Goal: Task Accomplishment & Management: Manage account settings

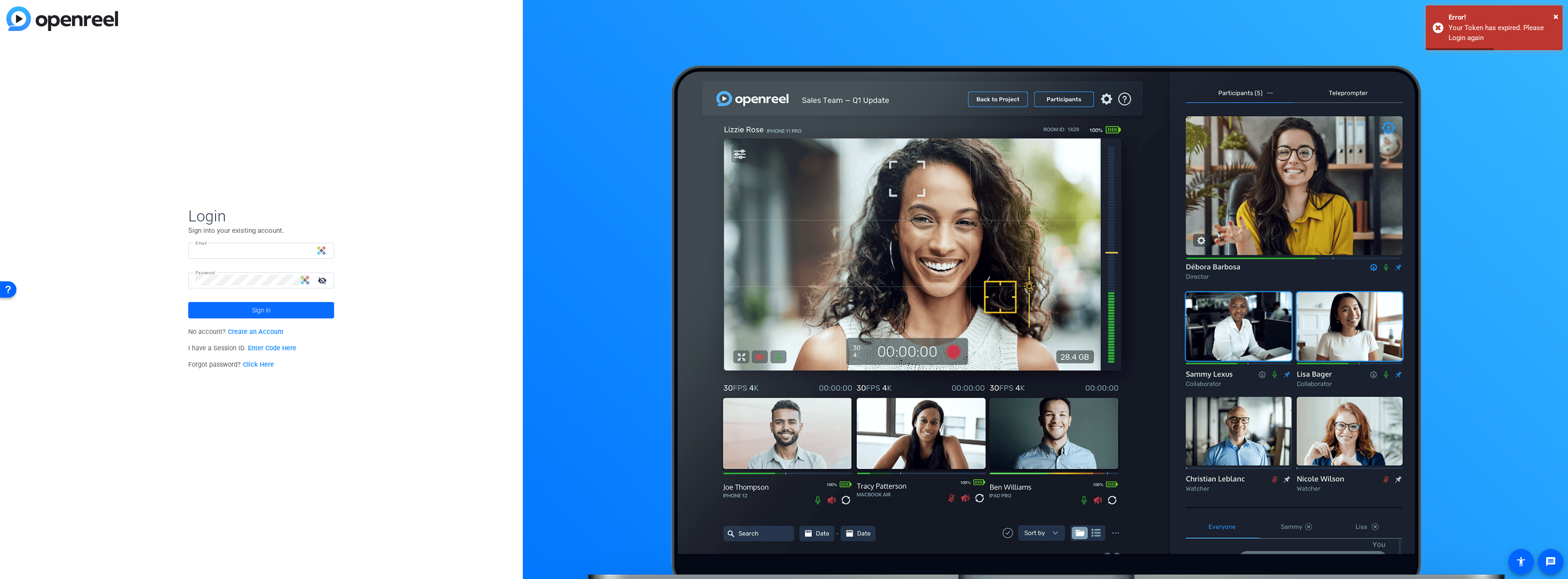
type input "[PERSON_NAME][EMAIL_ADDRESS][PERSON_NAME][DOMAIN_NAME]"
click at [321, 307] on span at bounding box center [261, 310] width 146 height 22
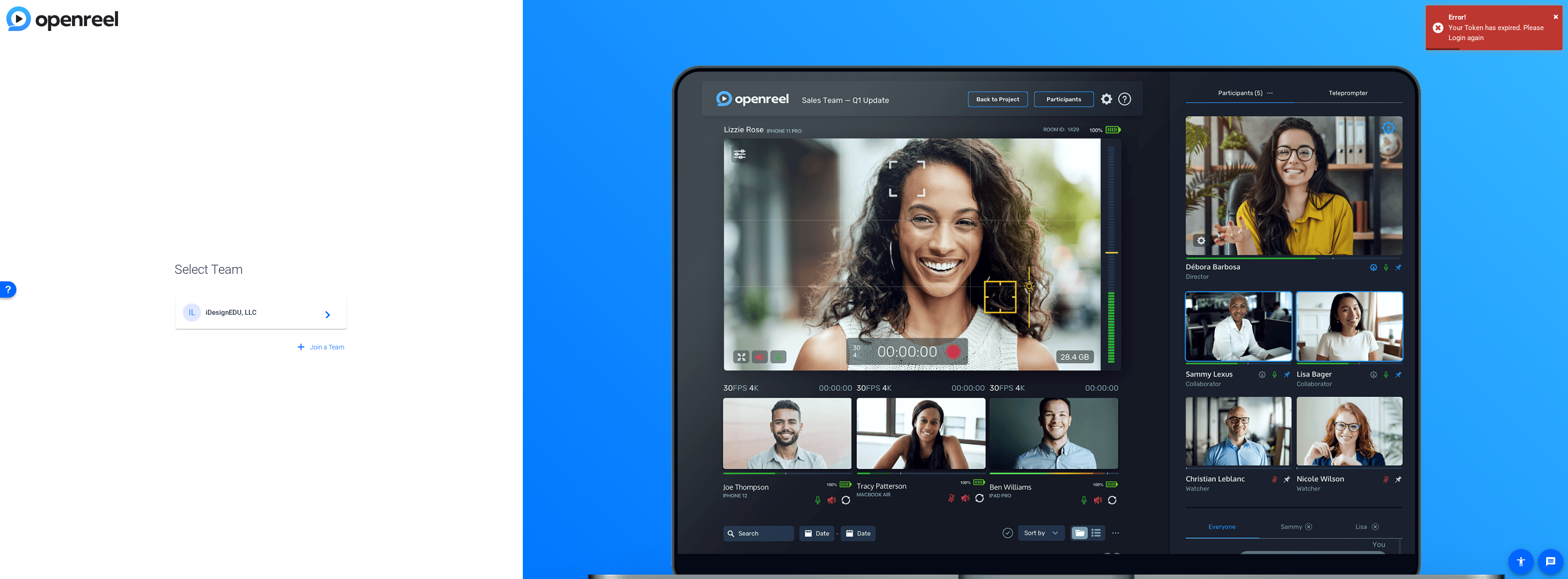
click at [303, 307] on div "IL iDesignEDU, LLC navigate_next" at bounding box center [261, 313] width 157 height 18
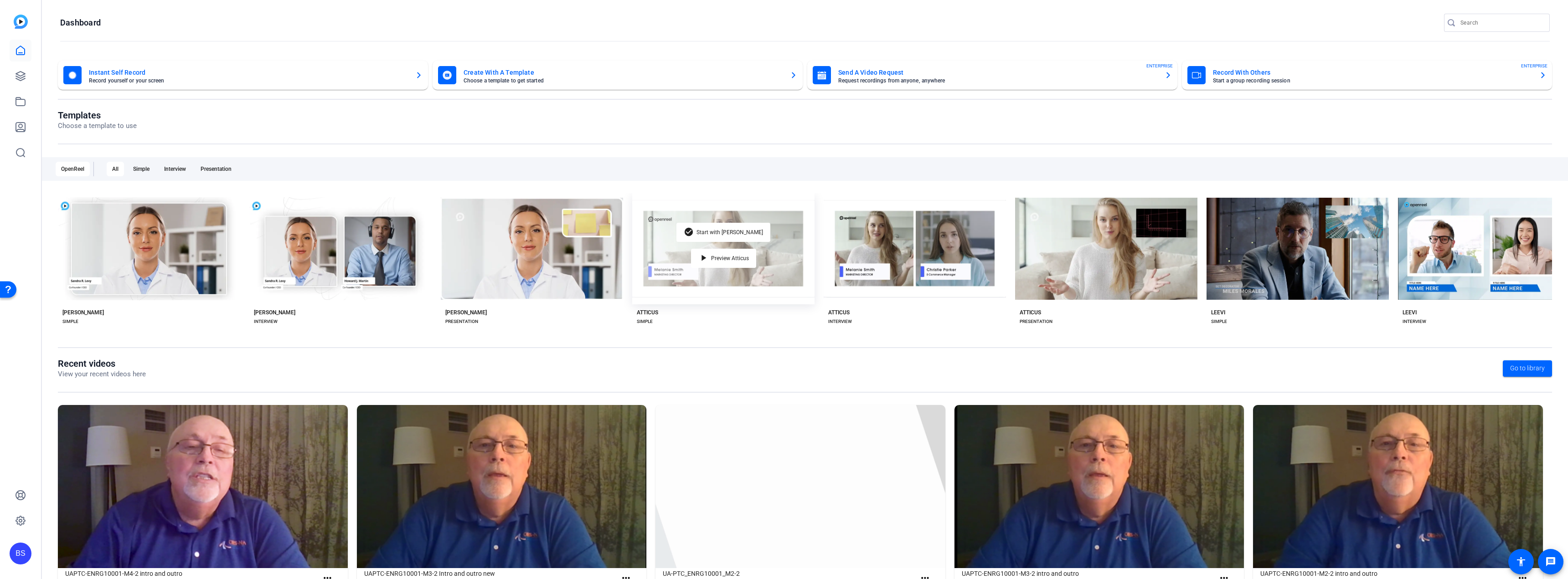
scroll to position [37, 0]
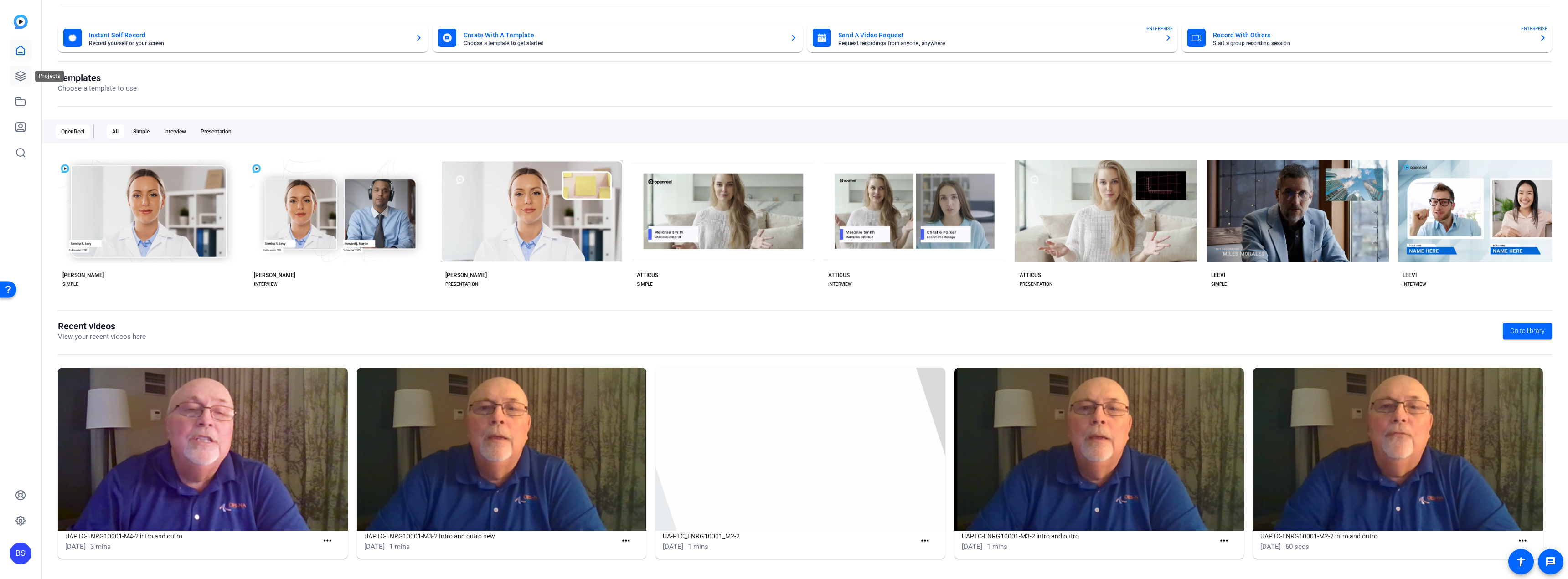
click at [21, 76] on icon at bounding box center [20, 76] width 9 height 9
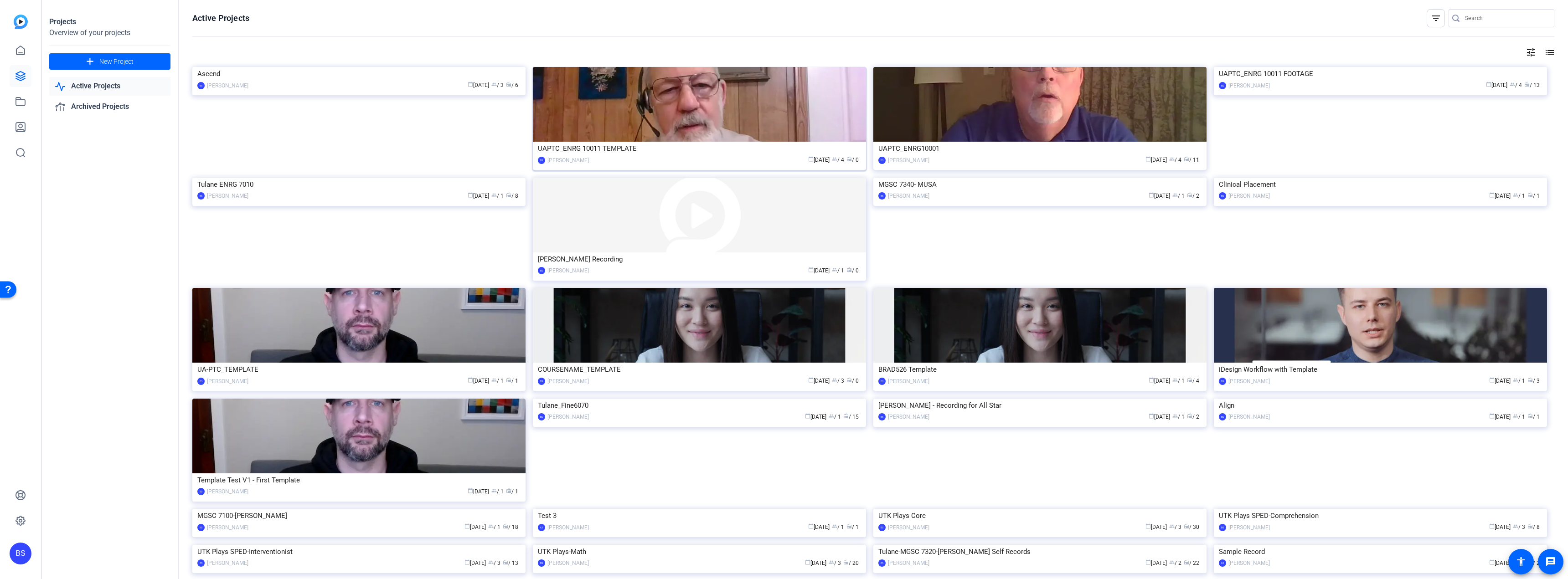
click at [651, 121] on img at bounding box center [699, 104] width 333 height 75
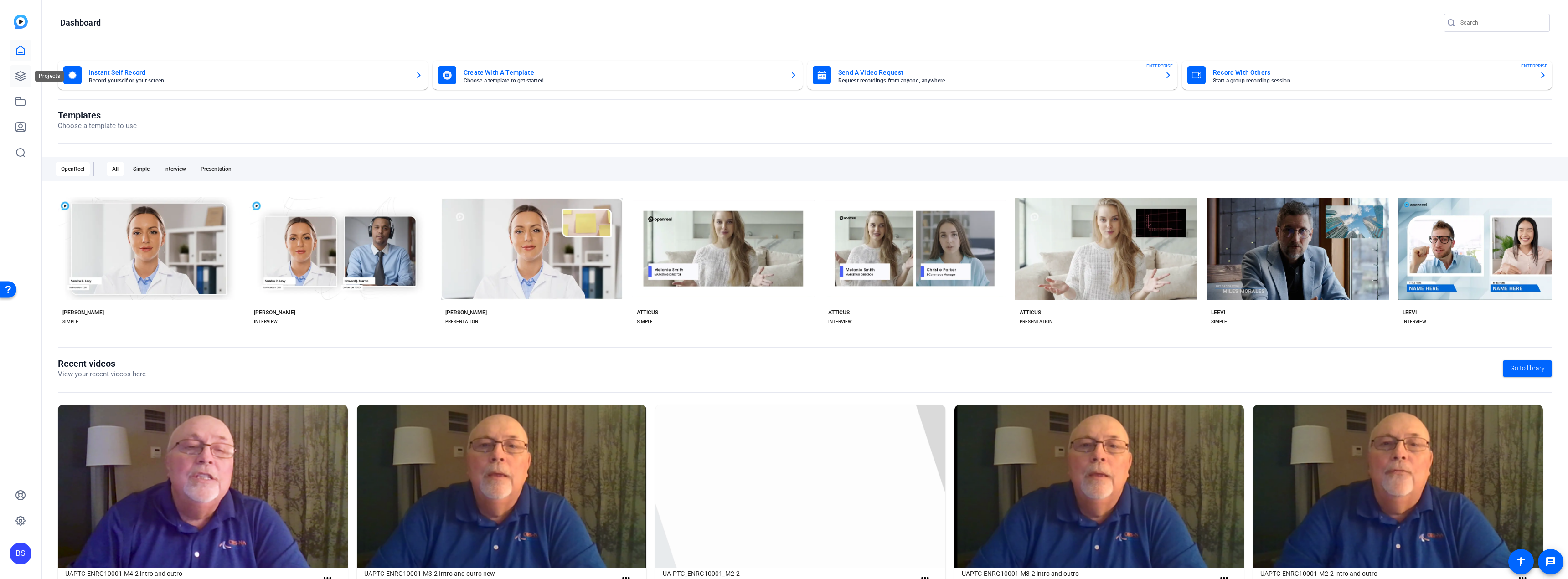
click at [26, 71] on link at bounding box center [21, 76] width 22 height 22
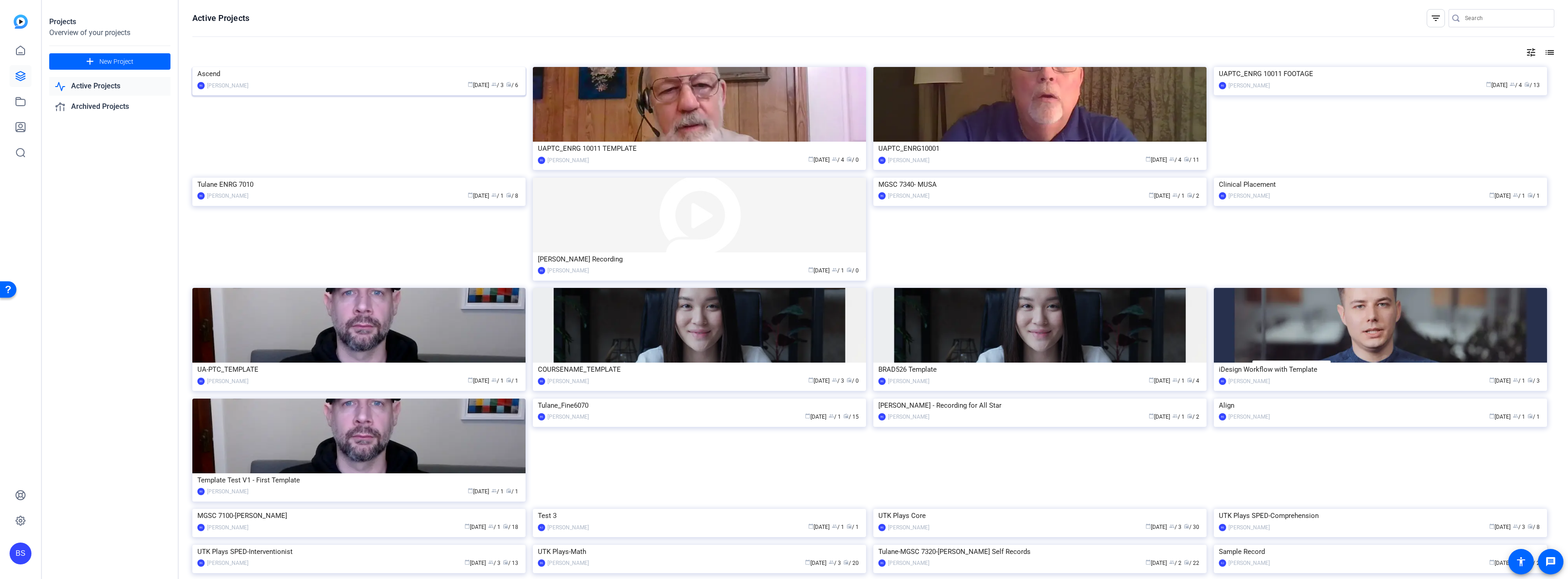
click at [295, 81] on div "Ascend" at bounding box center [359, 74] width 323 height 13
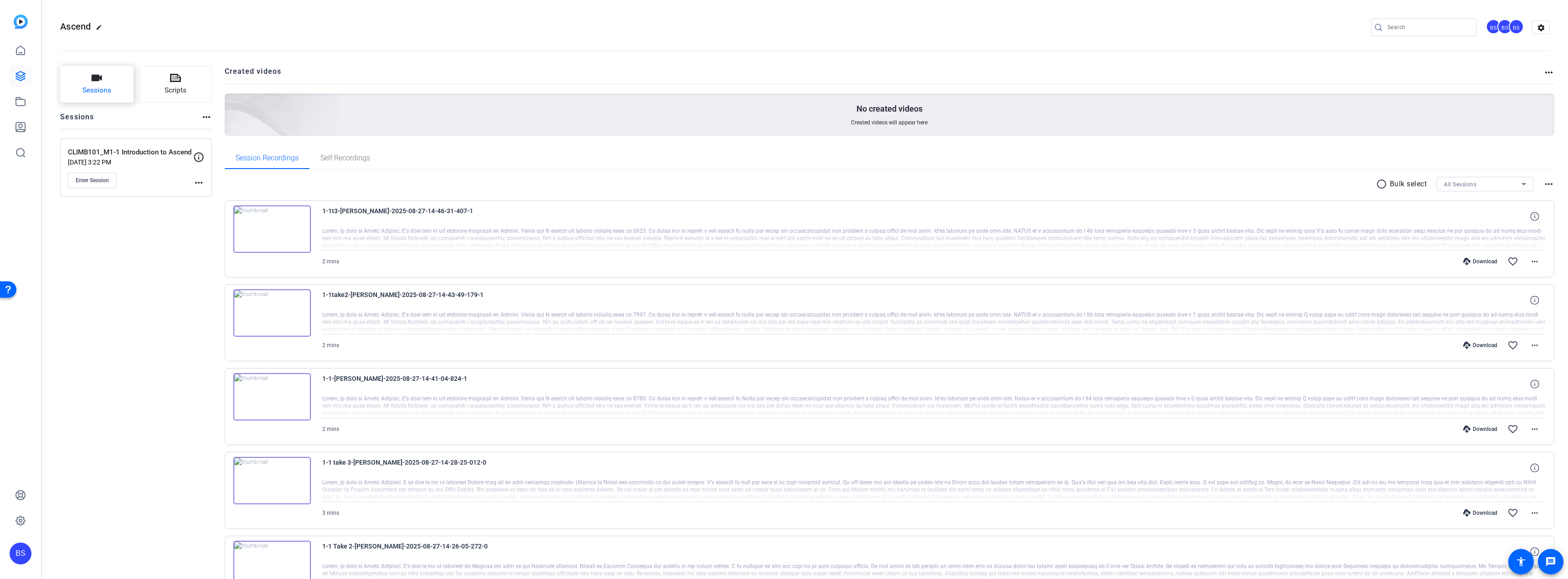
click at [107, 85] on button "Sessions" at bounding box center [97, 85] width 74 height 36
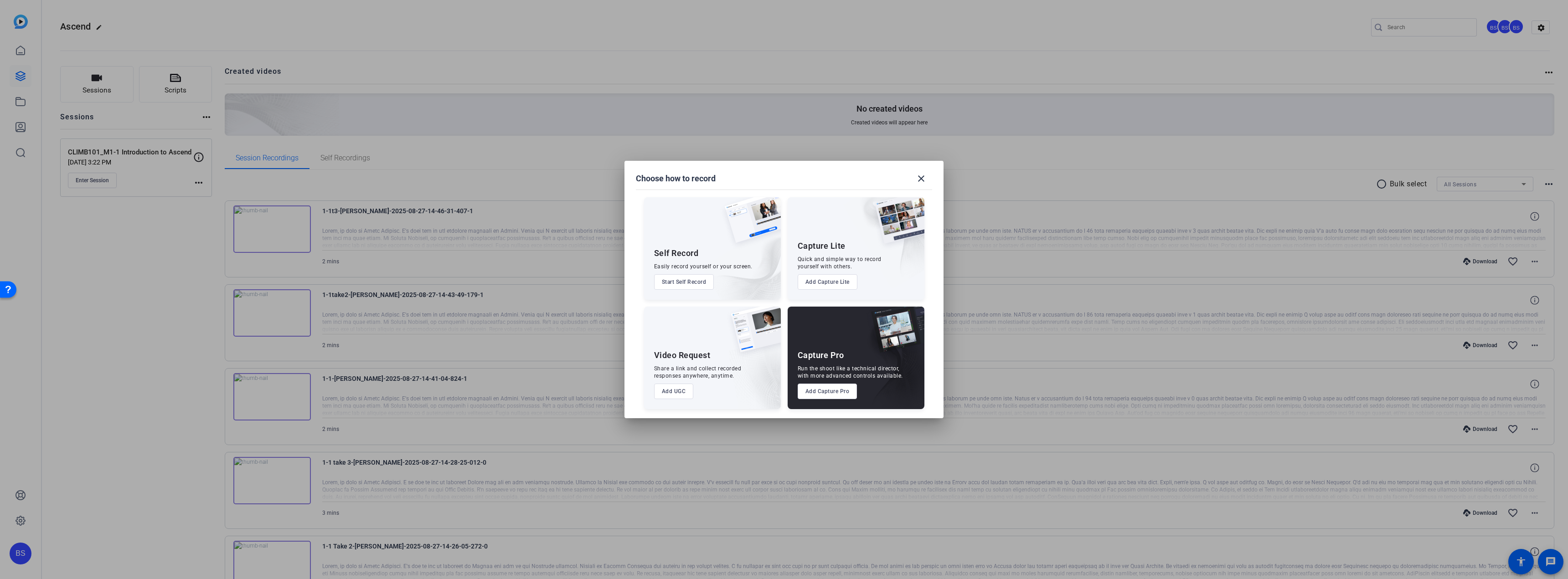
click at [671, 392] on button "Add UGC" at bounding box center [674, 391] width 40 height 15
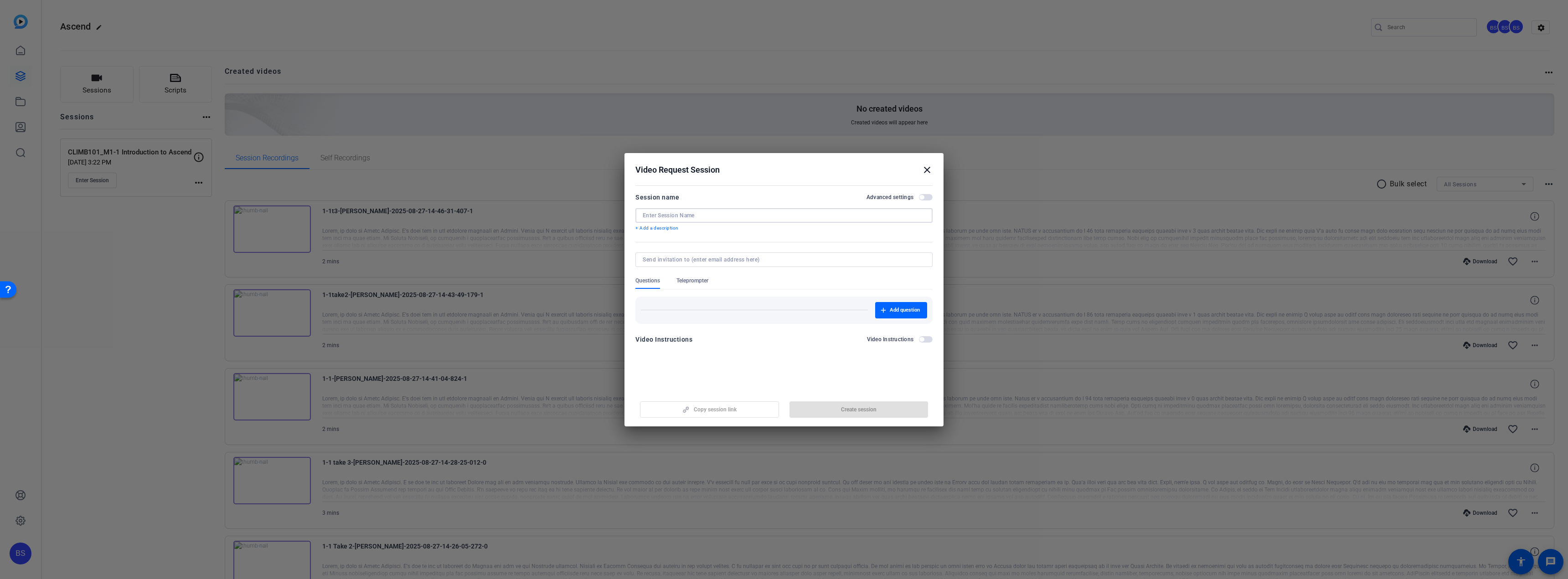
click at [678, 217] on input at bounding box center [784, 215] width 282 height 7
paste input "CLIMB101_M1-2"
type input "CLIMB101_M1-2"
click at [836, 407] on span "button" at bounding box center [859, 409] width 139 height 22
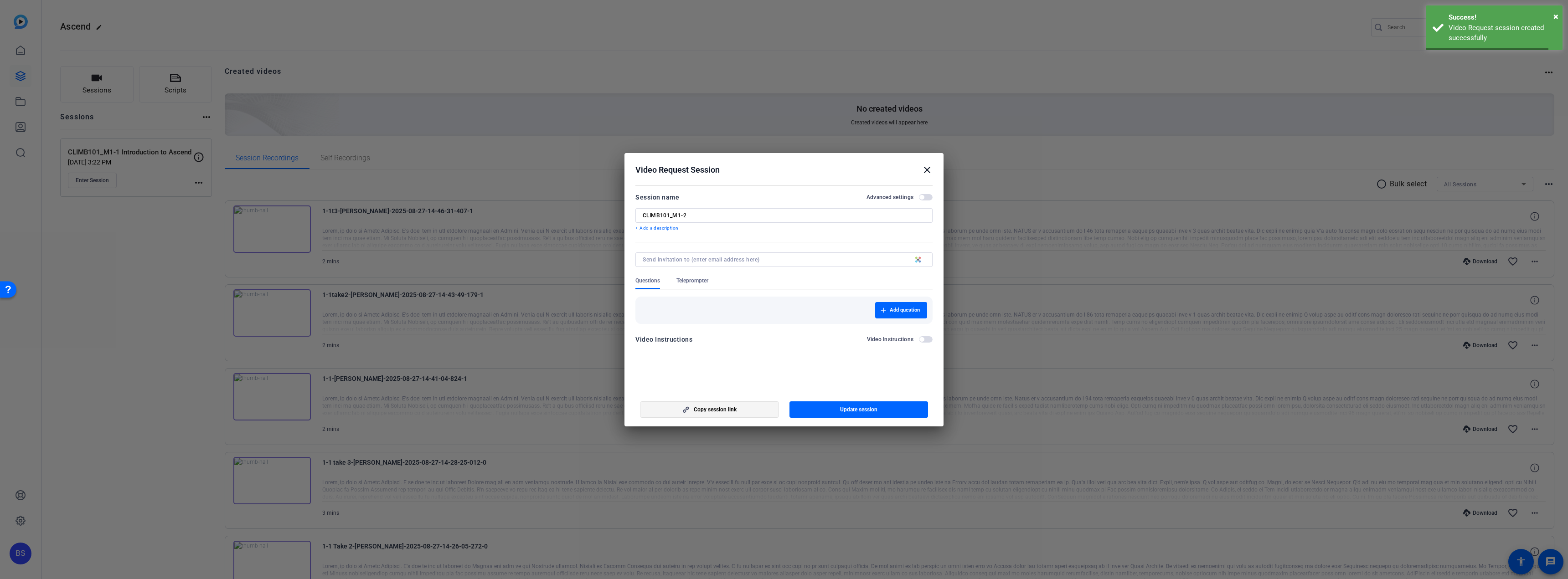
click at [743, 414] on span "button" at bounding box center [709, 409] width 138 height 22
click at [926, 168] on mat-icon "close" at bounding box center [927, 170] width 11 height 11
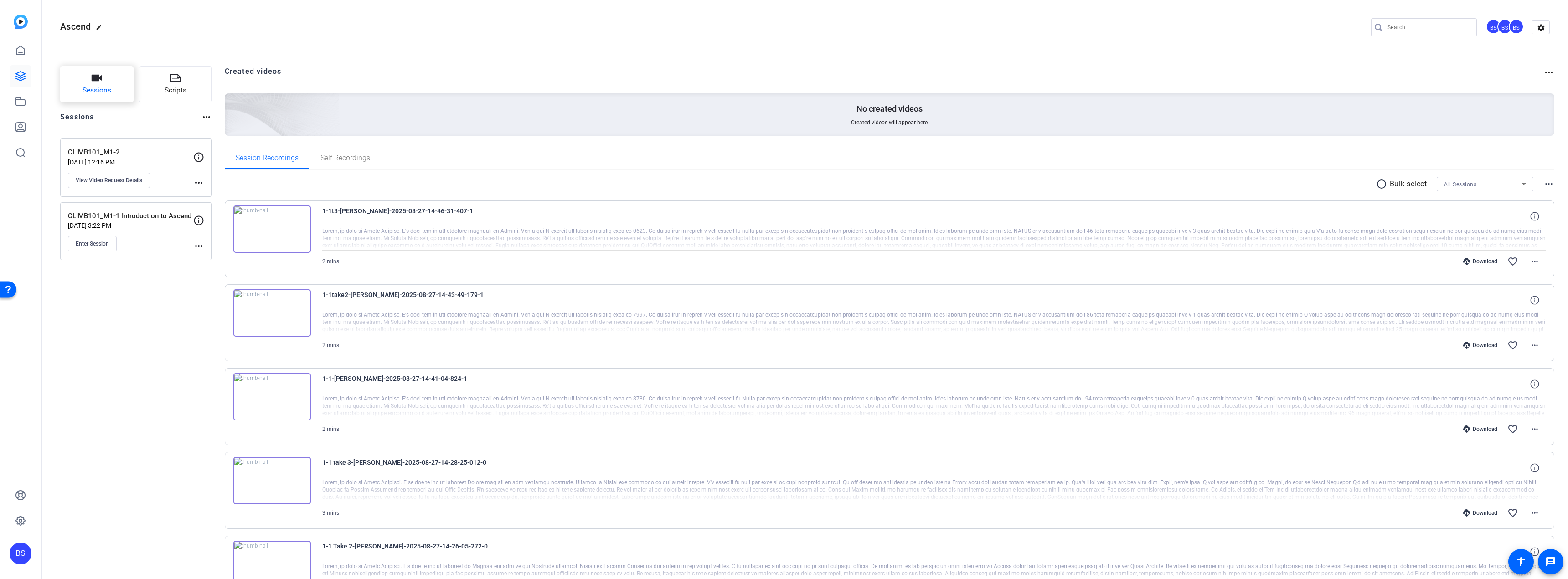
click at [105, 89] on span "Sessions" at bounding box center [97, 90] width 29 height 10
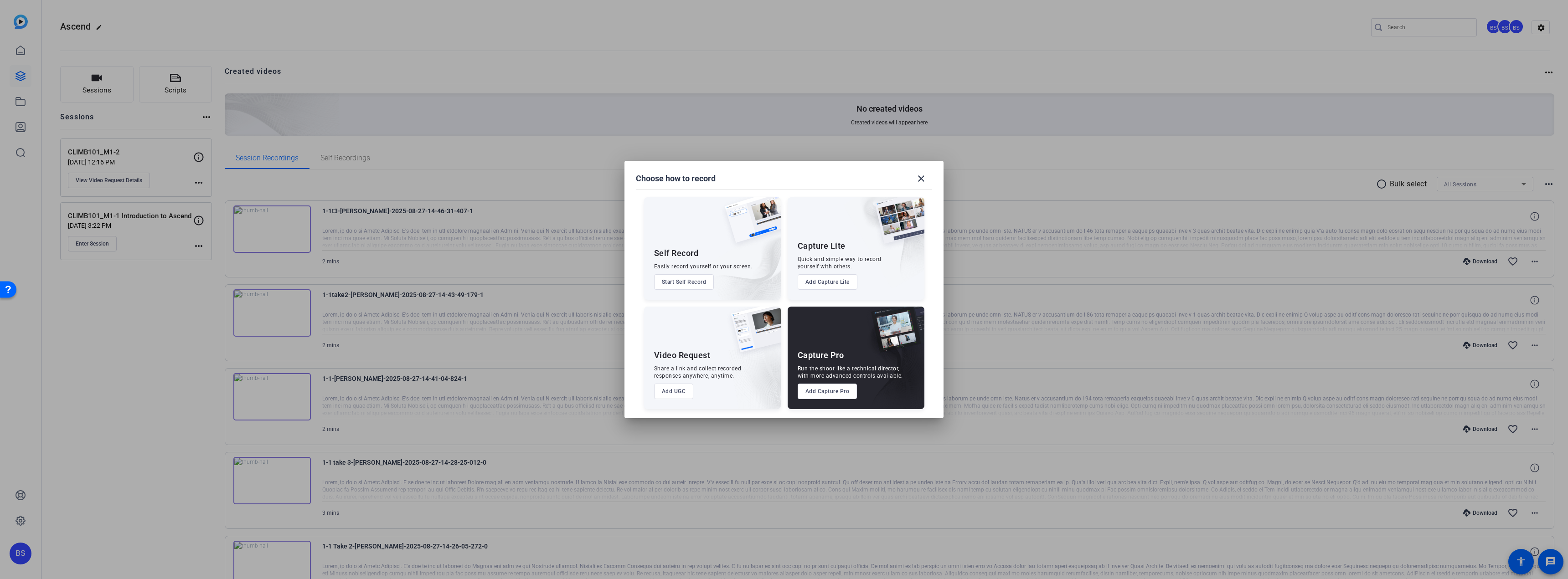
click at [675, 391] on button "Add UGC" at bounding box center [674, 391] width 40 height 15
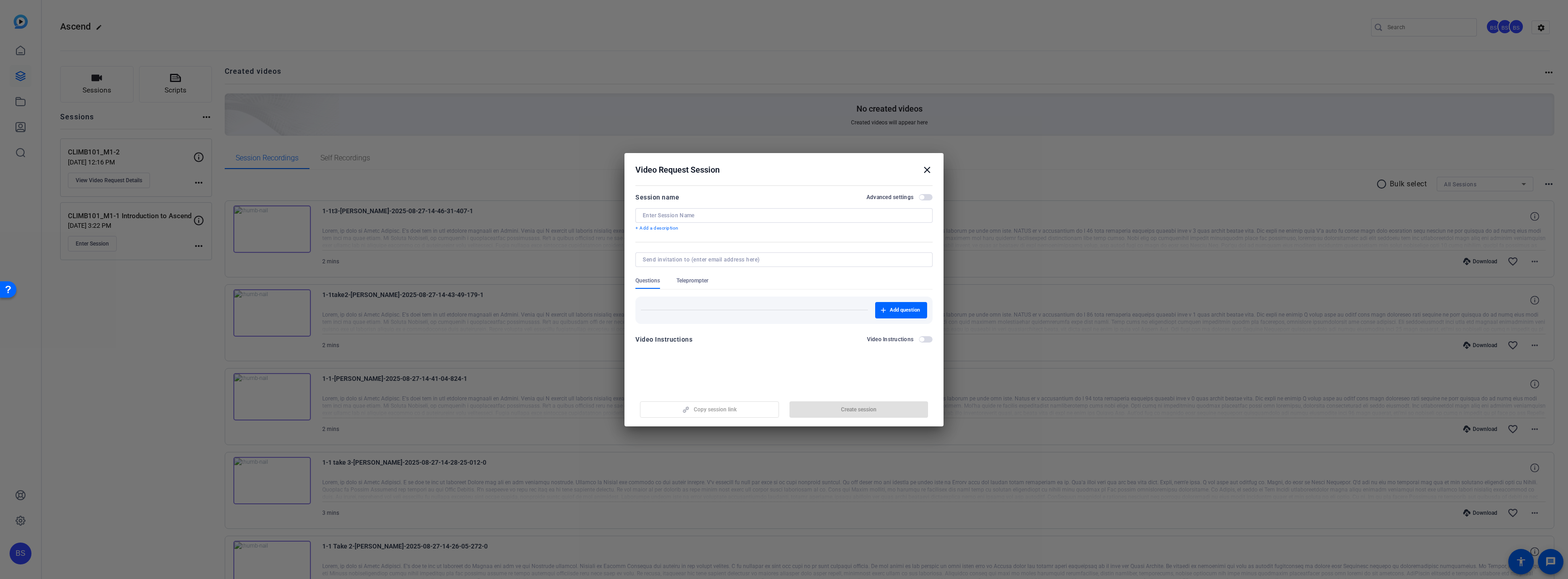
click at [713, 216] on input at bounding box center [784, 215] width 282 height 7
paste input "[URL][DOMAIN_NAME]"
type input "[URL][DOMAIN_NAME]"
drag, startPoint x: 768, startPoint y: 213, endPoint x: 564, endPoint y: 211, distance: 204.0
click at [564, 211] on div "Choose how to record close Self Record Easily record yourself or your screen. S…" at bounding box center [784, 290] width 1568 height 579
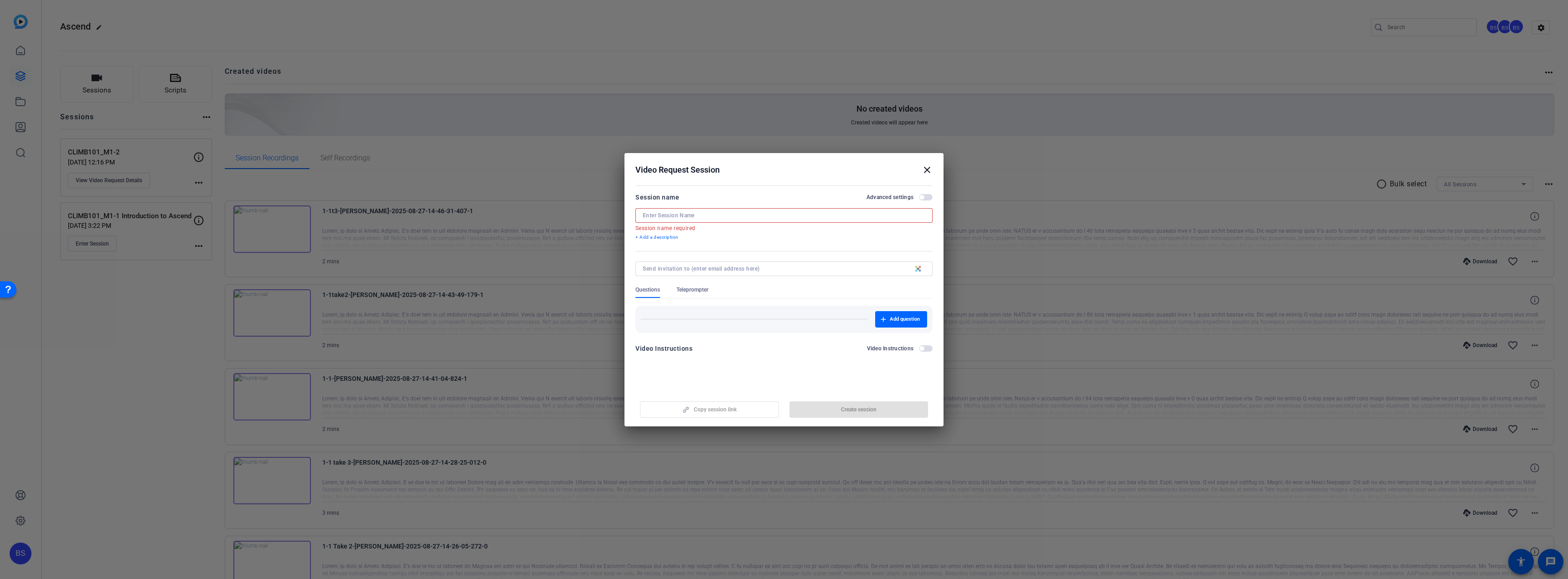
click at [676, 217] on input at bounding box center [784, 215] width 282 height 7
paste input "CLIMB101_M1-3"
type input "CLIMB101_M1-3"
click at [850, 410] on span "Create session" at bounding box center [859, 409] width 35 height 7
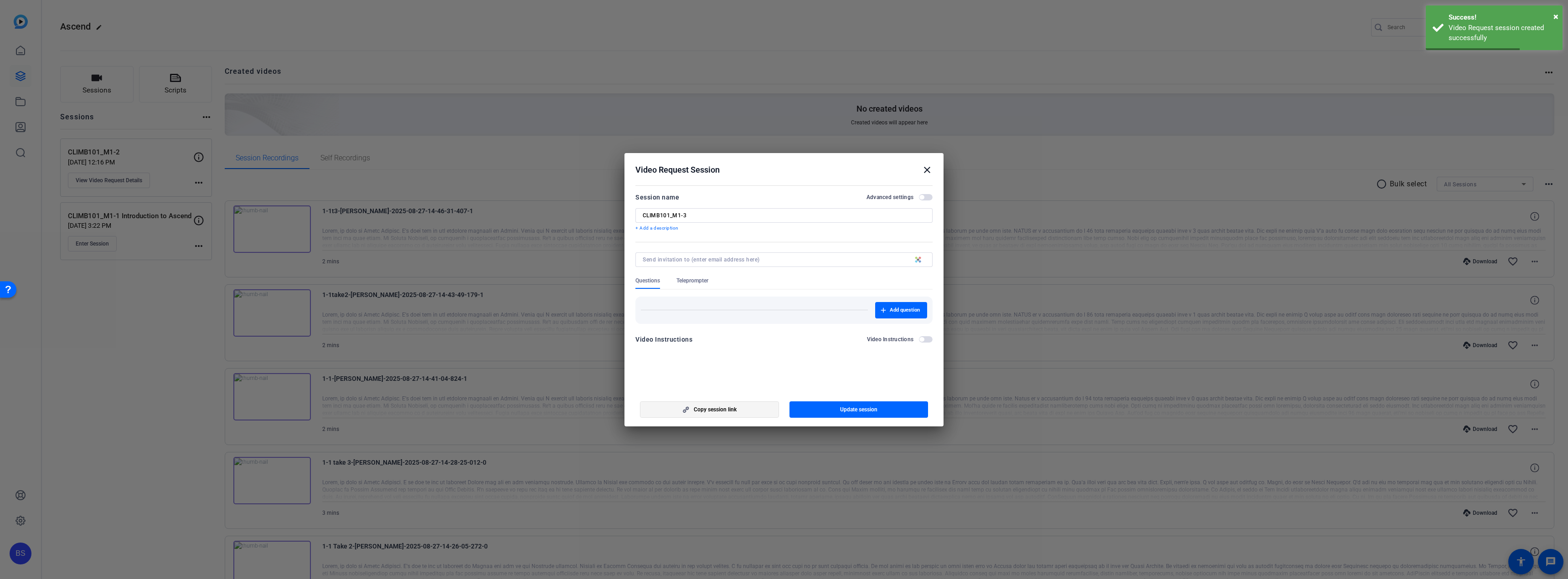
click at [729, 411] on span "Copy session link" at bounding box center [715, 409] width 43 height 7
click at [757, 407] on span "button" at bounding box center [709, 409] width 138 height 22
click at [733, 405] on span "button" at bounding box center [709, 409] width 138 height 22
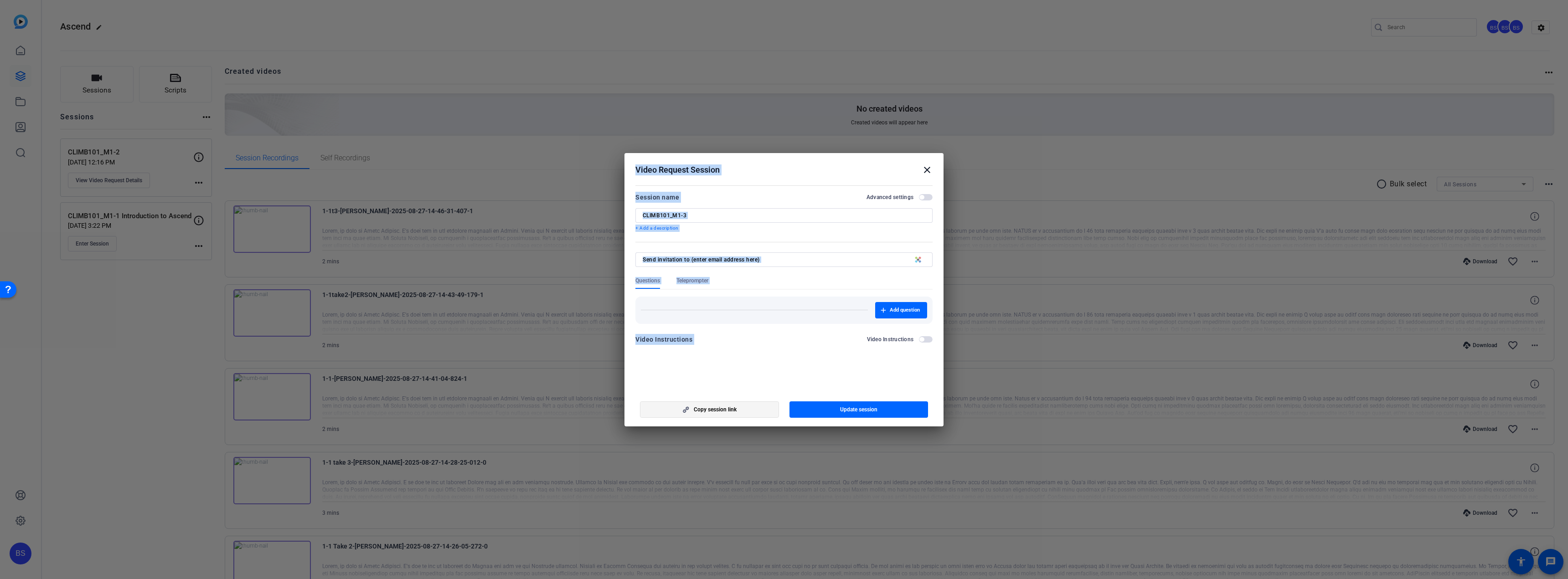
drag, startPoint x: 1522, startPoint y: 311, endPoint x: 732, endPoint y: 407, distance: 795.8
click at [732, 407] on div "Choose how to record close Self Record Easily record yourself or your screen. S…" at bounding box center [784, 290] width 1568 height 579
click at [732, 407] on span "Copy session link" at bounding box center [715, 409] width 43 height 7
copy div "Video Request Session close Session name Advanced settings + Add a description …"
click at [926, 169] on mat-icon "close" at bounding box center [927, 170] width 11 height 11
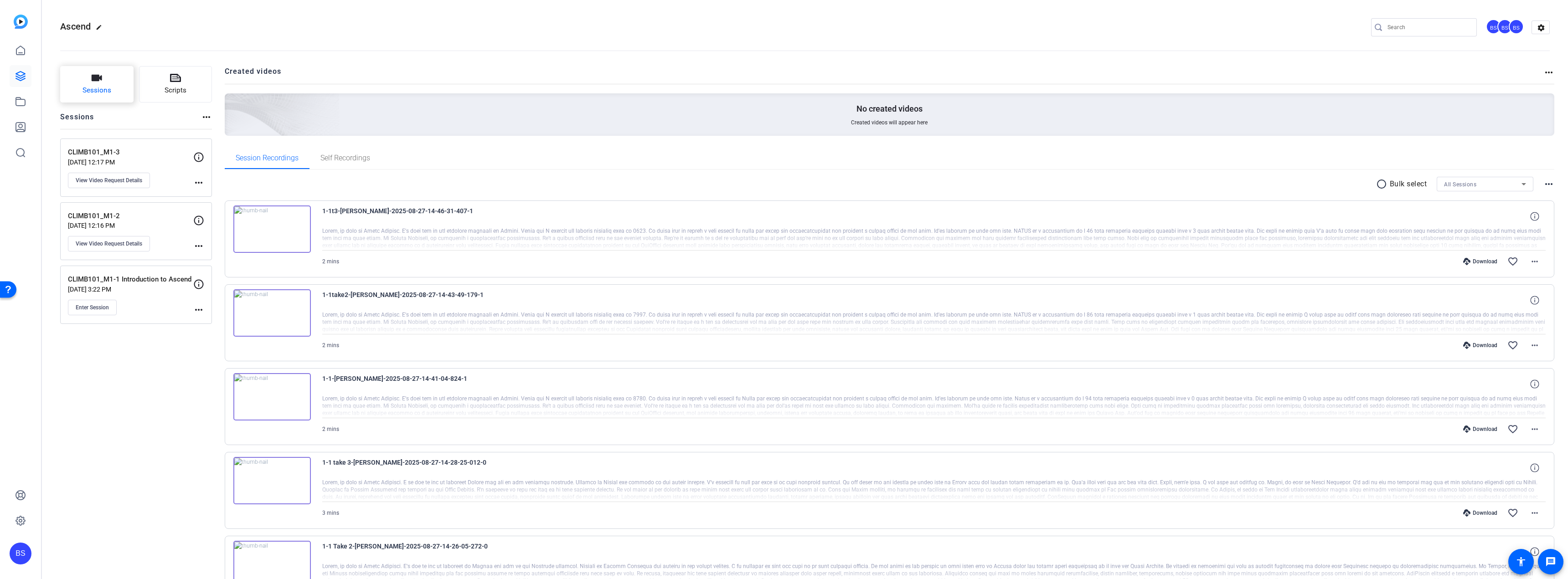
click at [114, 91] on button "Sessions" at bounding box center [97, 85] width 74 height 36
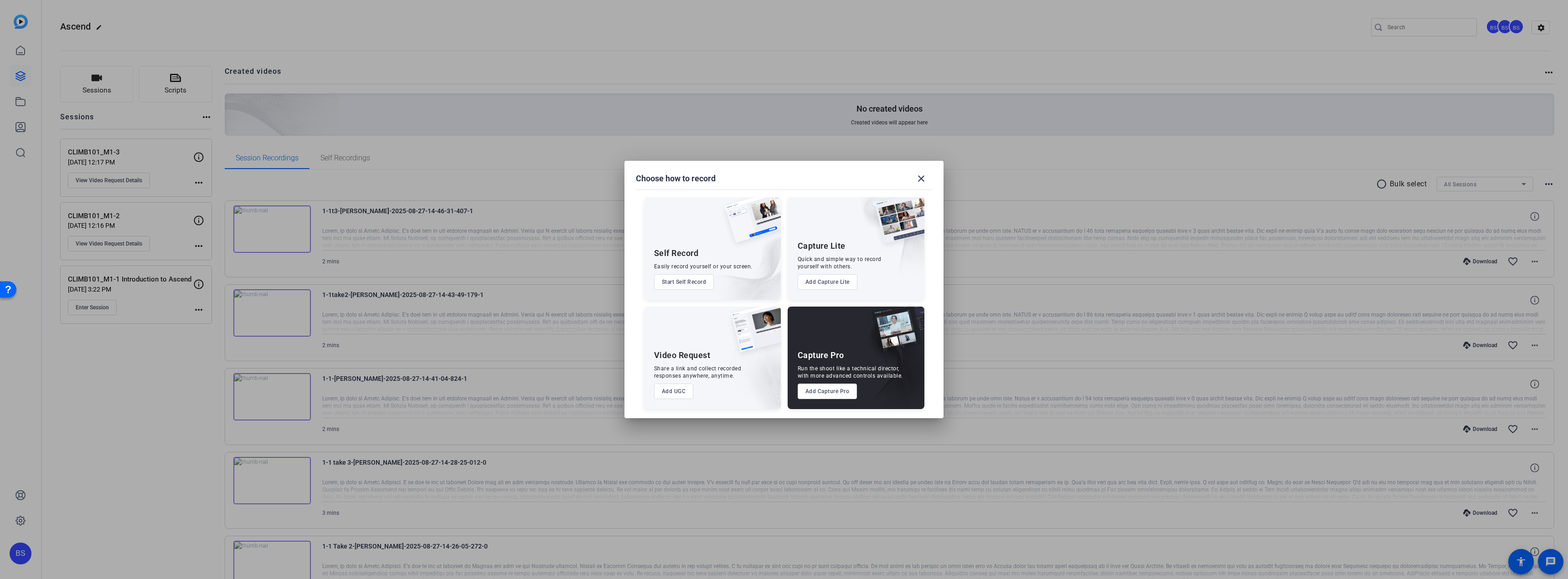
click at [673, 391] on button "Add UGC" at bounding box center [674, 391] width 40 height 15
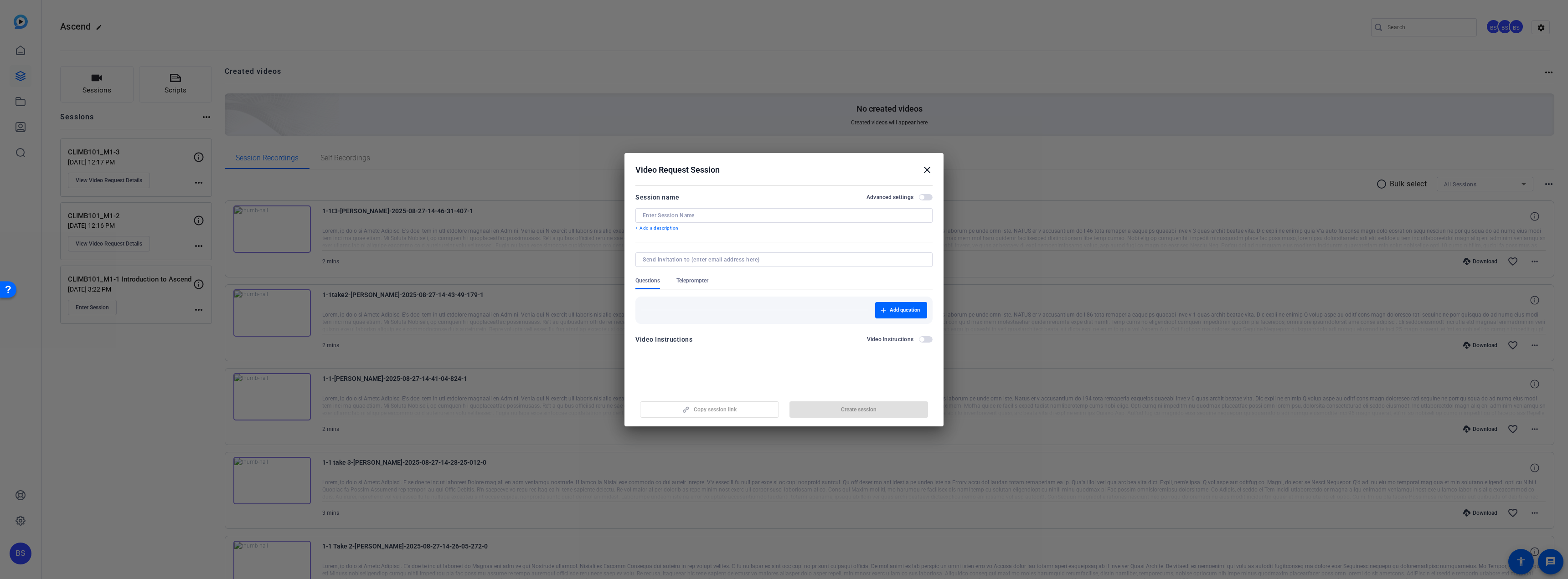
click at [692, 212] on input at bounding box center [784, 215] width 282 height 7
paste input "CLIMB101_M1-4"
type input "CLIMB101_M1-4"
click at [843, 414] on span "button" at bounding box center [859, 409] width 139 height 22
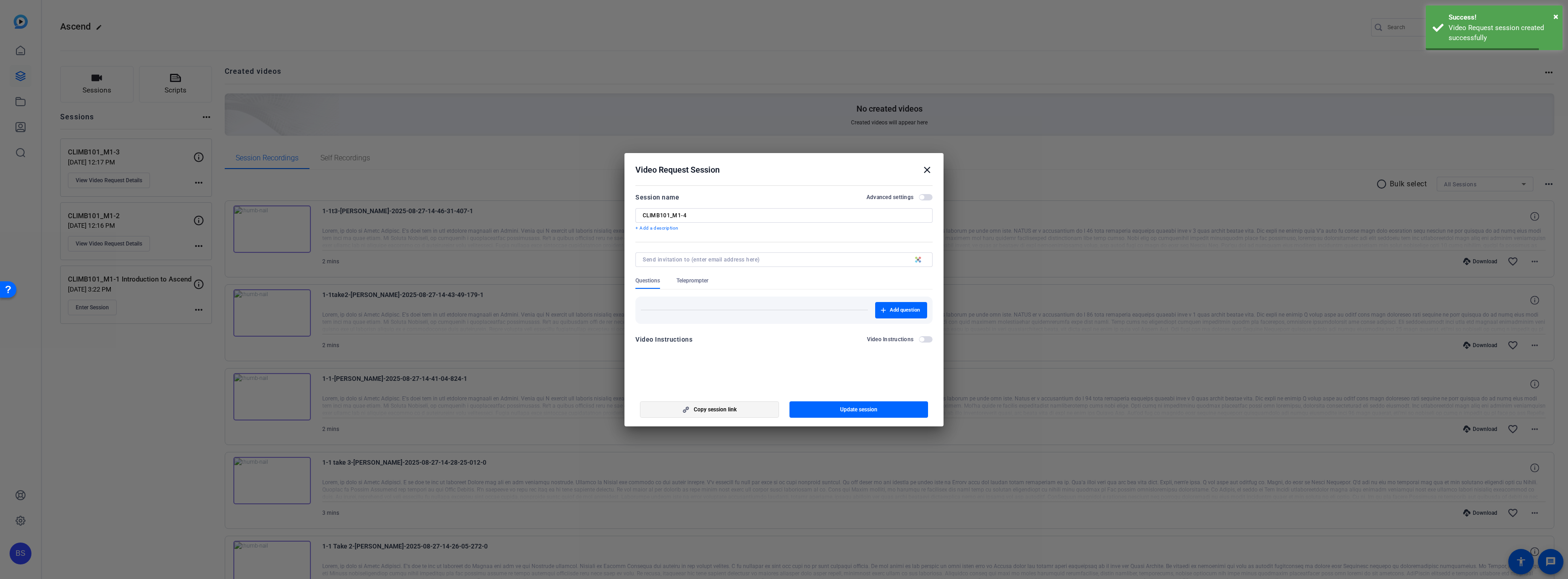
click at [737, 407] on span "Copy session link" at bounding box center [715, 409] width 43 height 7
click at [727, 410] on span "Copy session link" at bounding box center [715, 409] width 43 height 7
click at [926, 173] on mat-icon "close" at bounding box center [927, 170] width 11 height 11
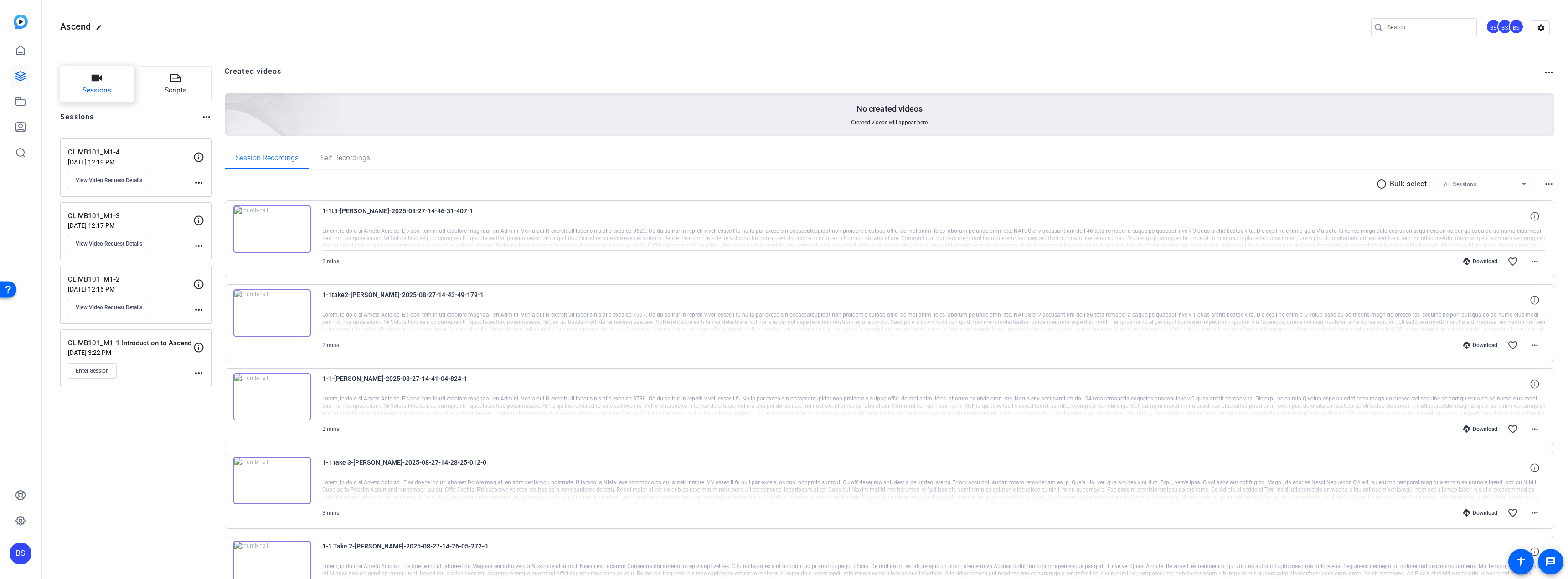
click at [105, 86] on span "Sessions" at bounding box center [97, 90] width 29 height 10
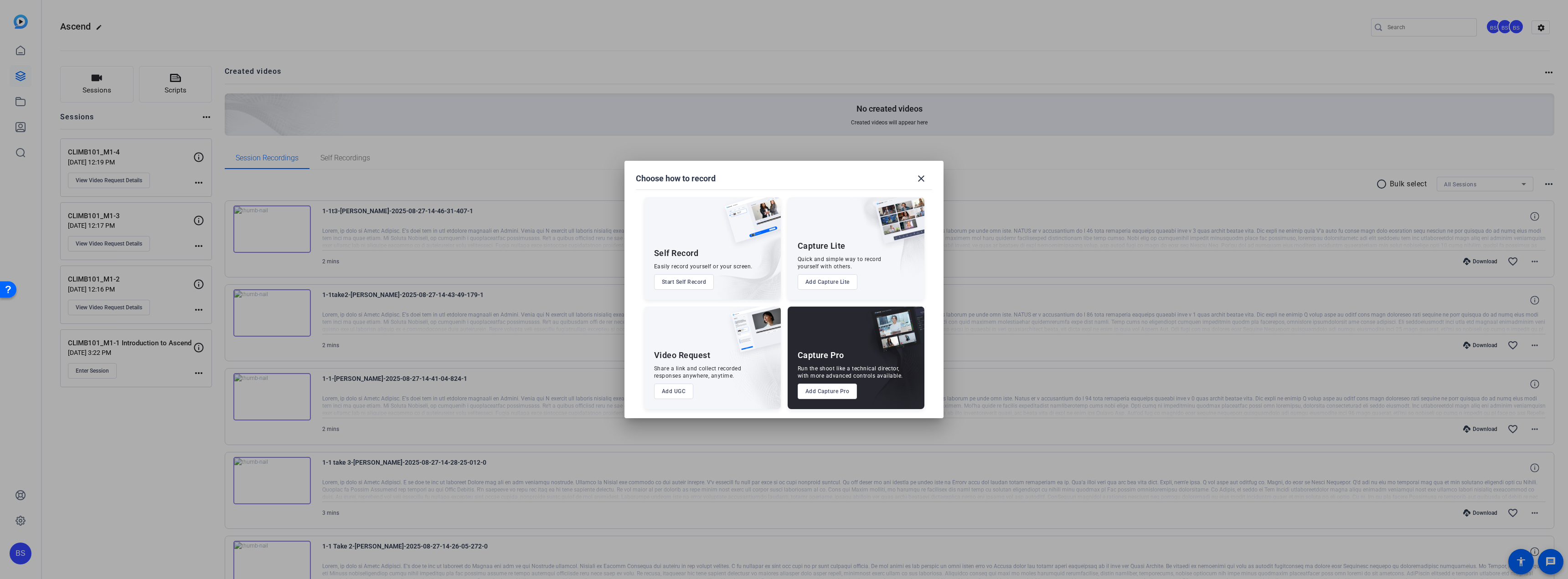
click at [678, 388] on button "Add UGC" at bounding box center [674, 391] width 40 height 15
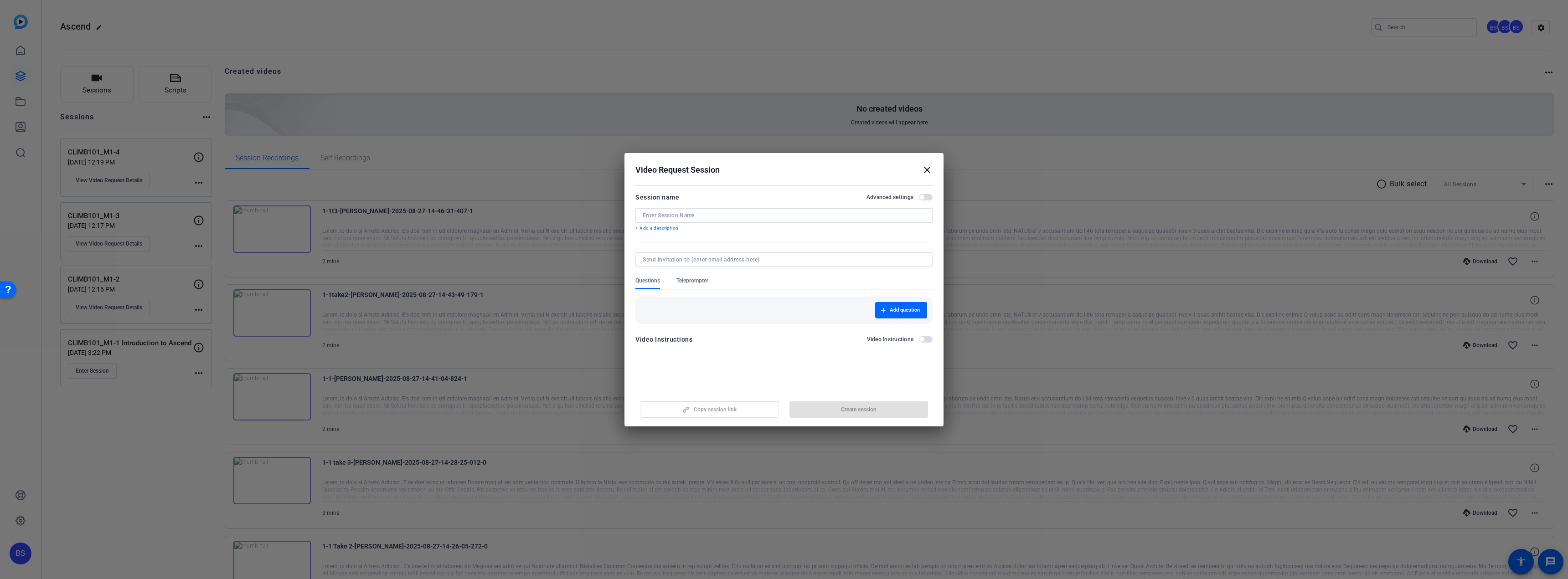
click at [688, 214] on input at bounding box center [784, 215] width 282 height 7
paste input "CLIMB101_M1-5"
click at [852, 412] on span "Create session" at bounding box center [859, 409] width 35 height 7
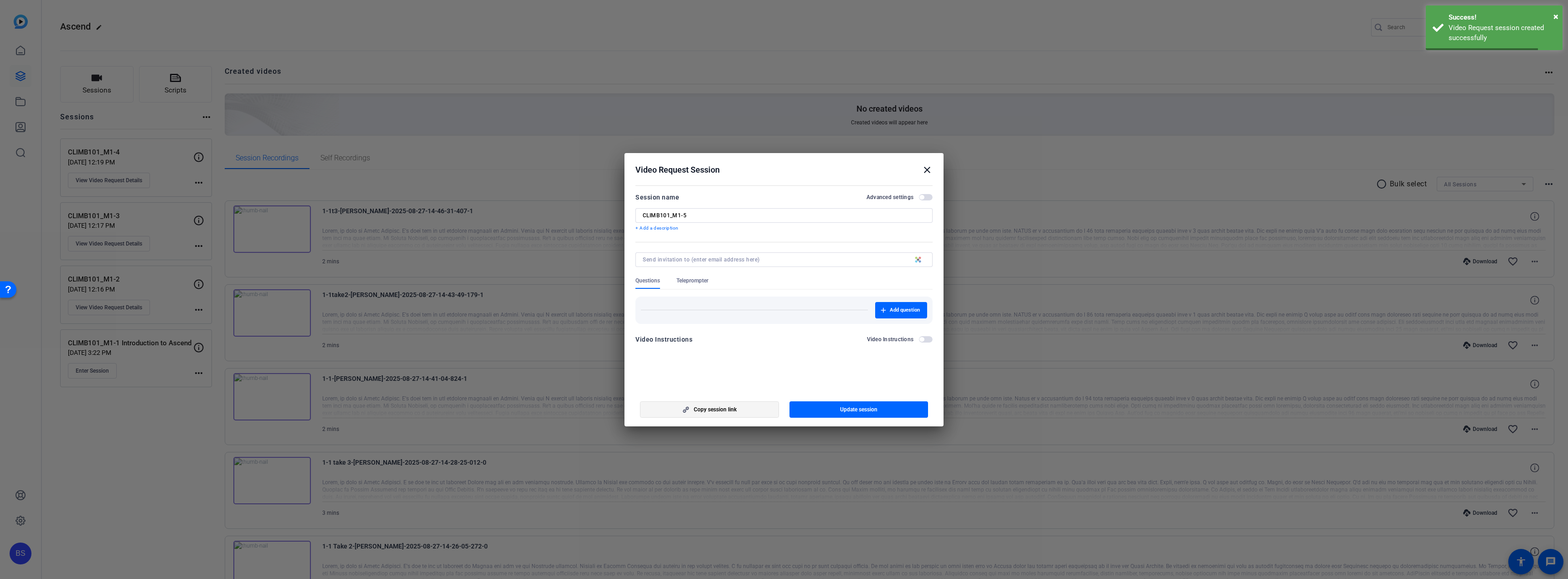
click at [747, 407] on span "button" at bounding box center [709, 409] width 138 height 22
click at [747, 406] on span "button" at bounding box center [709, 409] width 138 height 22
click at [740, 406] on span "button" at bounding box center [709, 409] width 138 height 22
drag, startPoint x: 710, startPoint y: 215, endPoint x: 626, endPoint y: 209, distance: 84.2
click at [626, 209] on mat-dialog-content "Session name Advanced settings CLIMB101_M1-5 + Add a description Questions Tele…" at bounding box center [784, 271] width 319 height 178
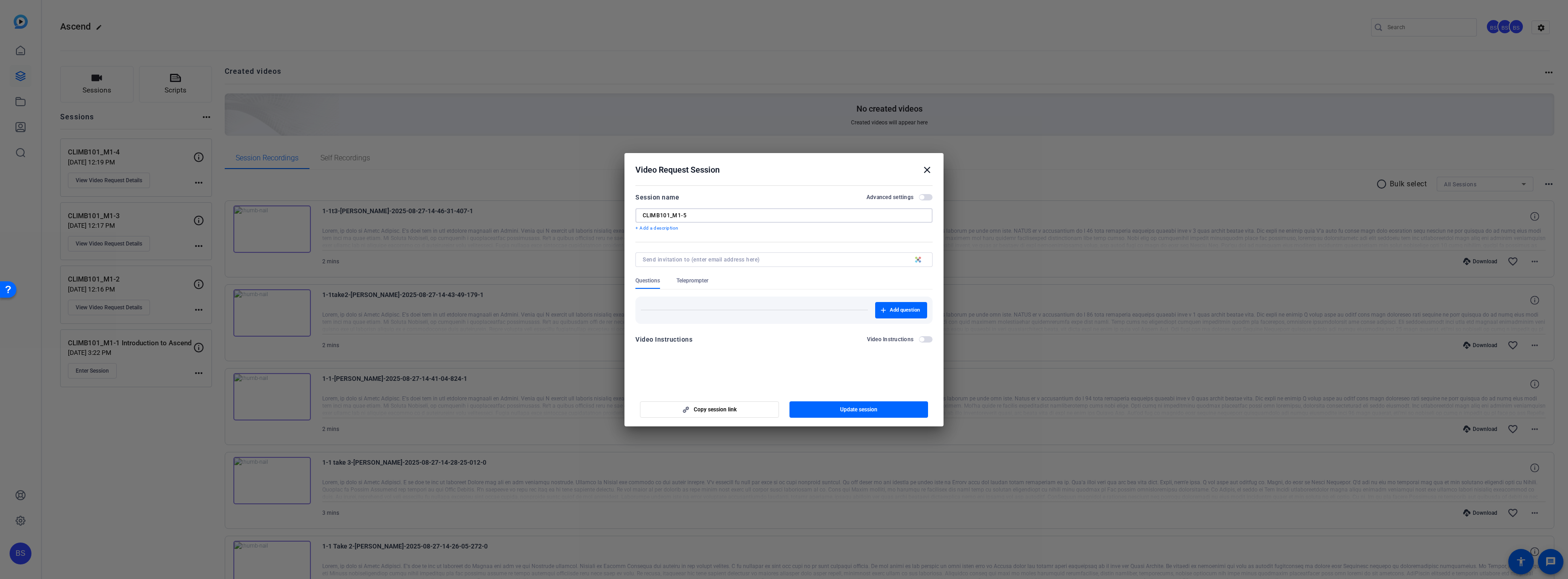
paste input "3-1"
type input "CLIMB101_M3-1"
click at [926, 168] on mat-icon "close" at bounding box center [927, 170] width 11 height 11
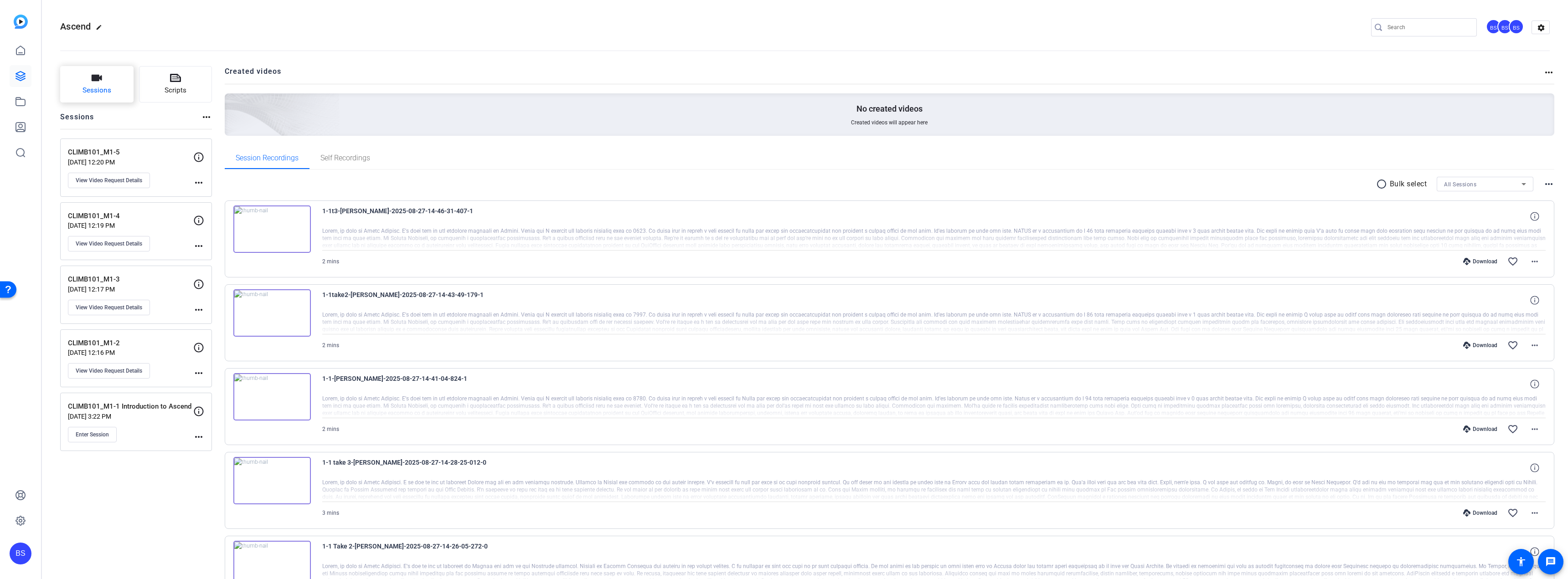
click at [104, 88] on span "Sessions" at bounding box center [97, 90] width 29 height 10
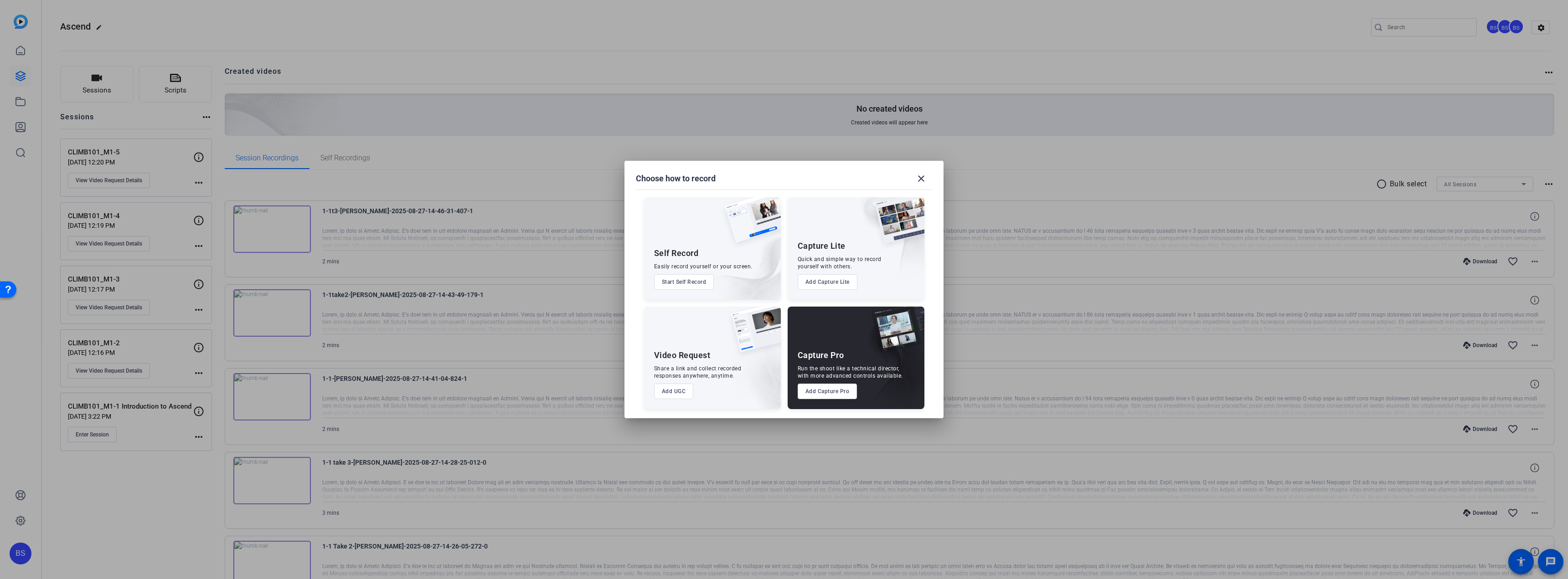
click at [677, 394] on button "Add UGC" at bounding box center [674, 391] width 40 height 15
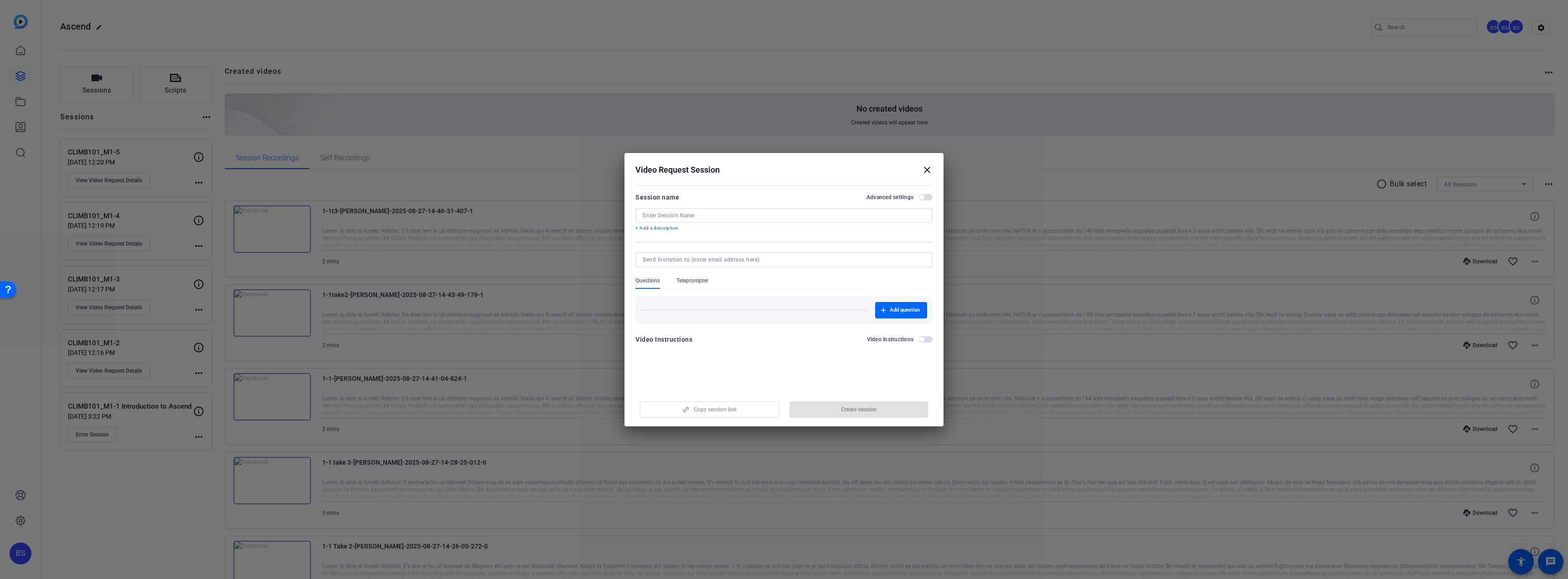
click at [723, 219] on div at bounding box center [784, 215] width 282 height 15
paste input "CLIMB101_M3-1"
type input "CLIMB101_M3-1"
click at [854, 413] on span "button" at bounding box center [859, 409] width 139 height 22
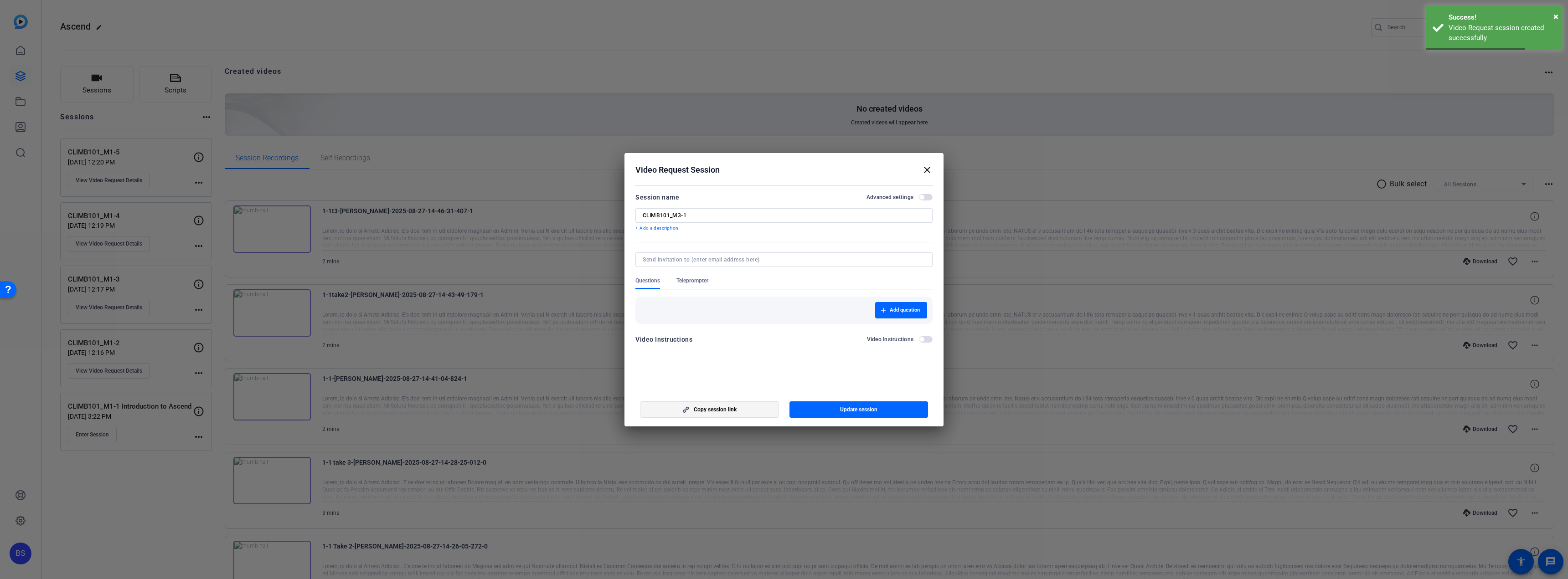
click at [731, 414] on span "button" at bounding box center [709, 409] width 138 height 22
click at [738, 411] on span "button" at bounding box center [709, 409] width 138 height 22
click at [737, 411] on span "Copy session link" at bounding box center [715, 409] width 43 height 7
click at [927, 168] on mat-icon "close" at bounding box center [927, 170] width 11 height 11
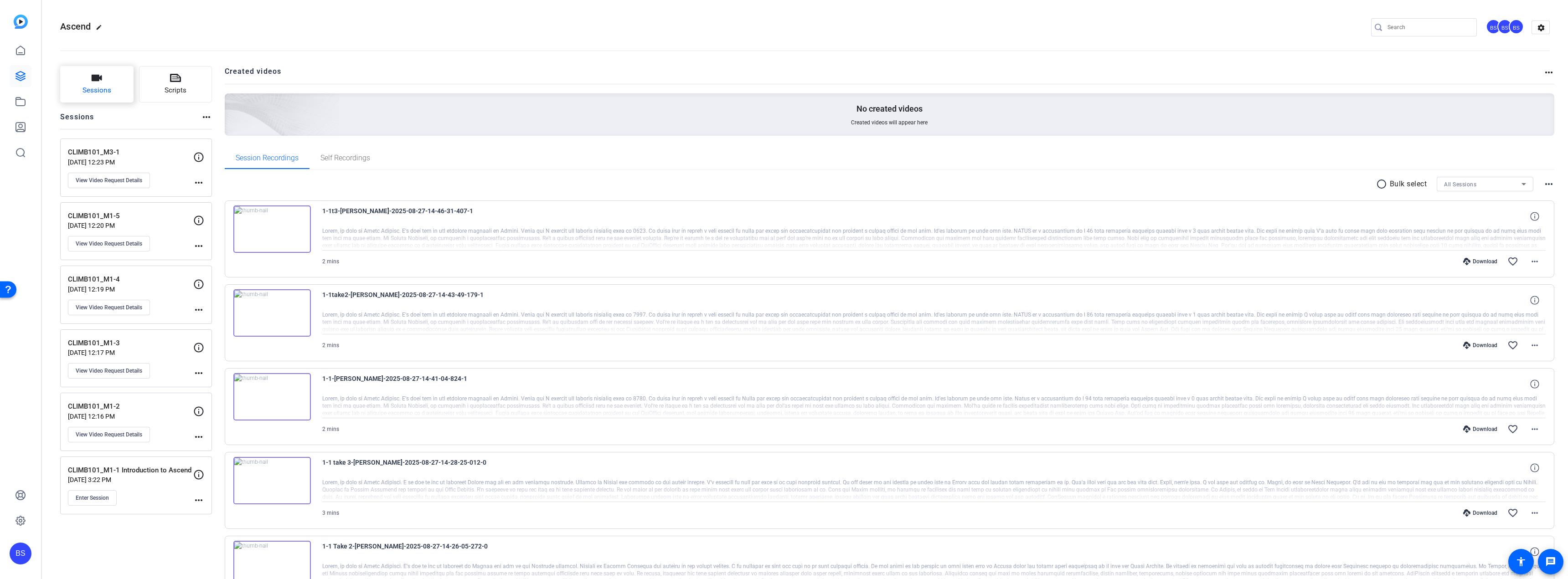
click at [110, 97] on button "Sessions" at bounding box center [97, 85] width 74 height 36
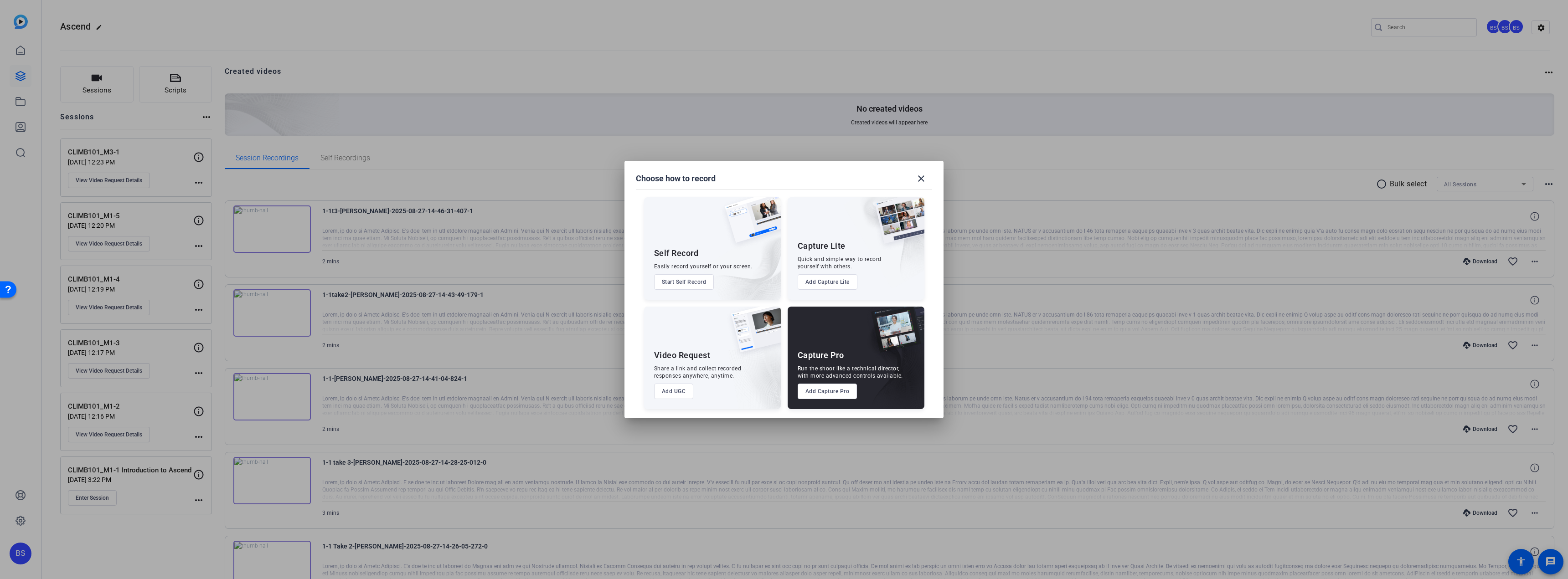
click at [679, 389] on button "Add UGC" at bounding box center [674, 391] width 40 height 15
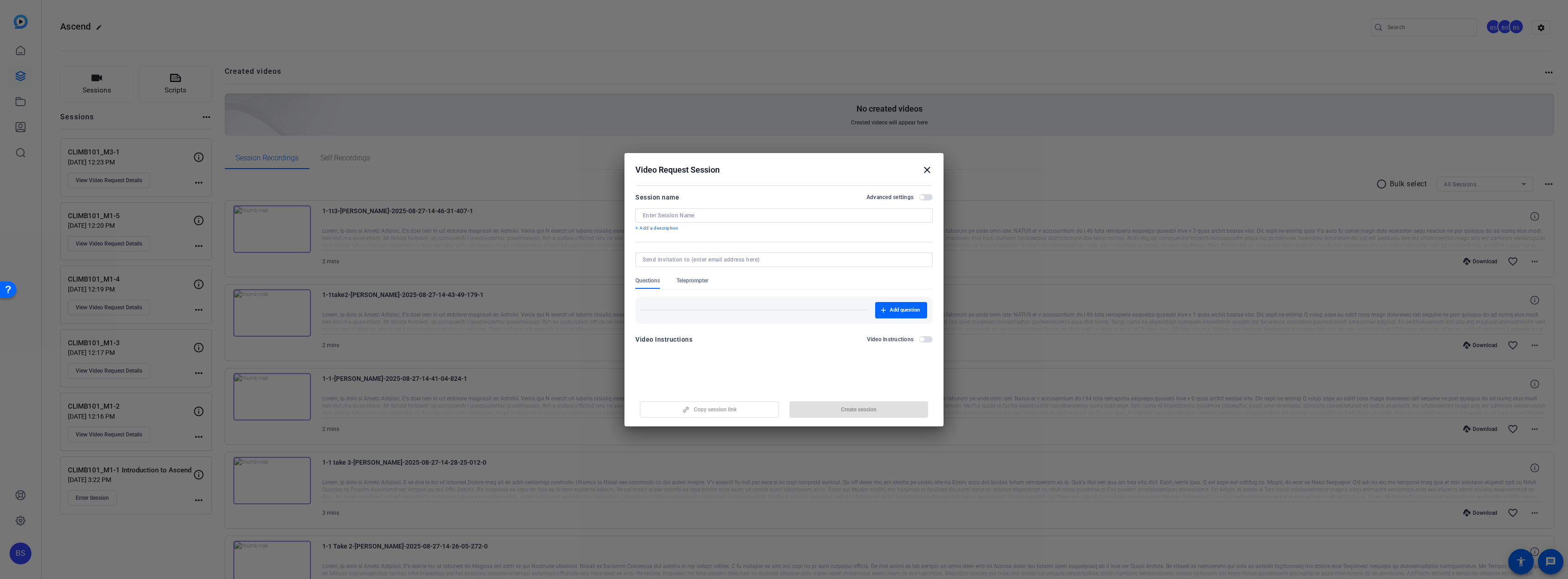
click at [714, 216] on input at bounding box center [784, 215] width 282 height 7
paste input "CLIMB101_M3-2"
type input "CLIMB101_M3-2"
click at [834, 405] on span "button" at bounding box center [859, 409] width 139 height 22
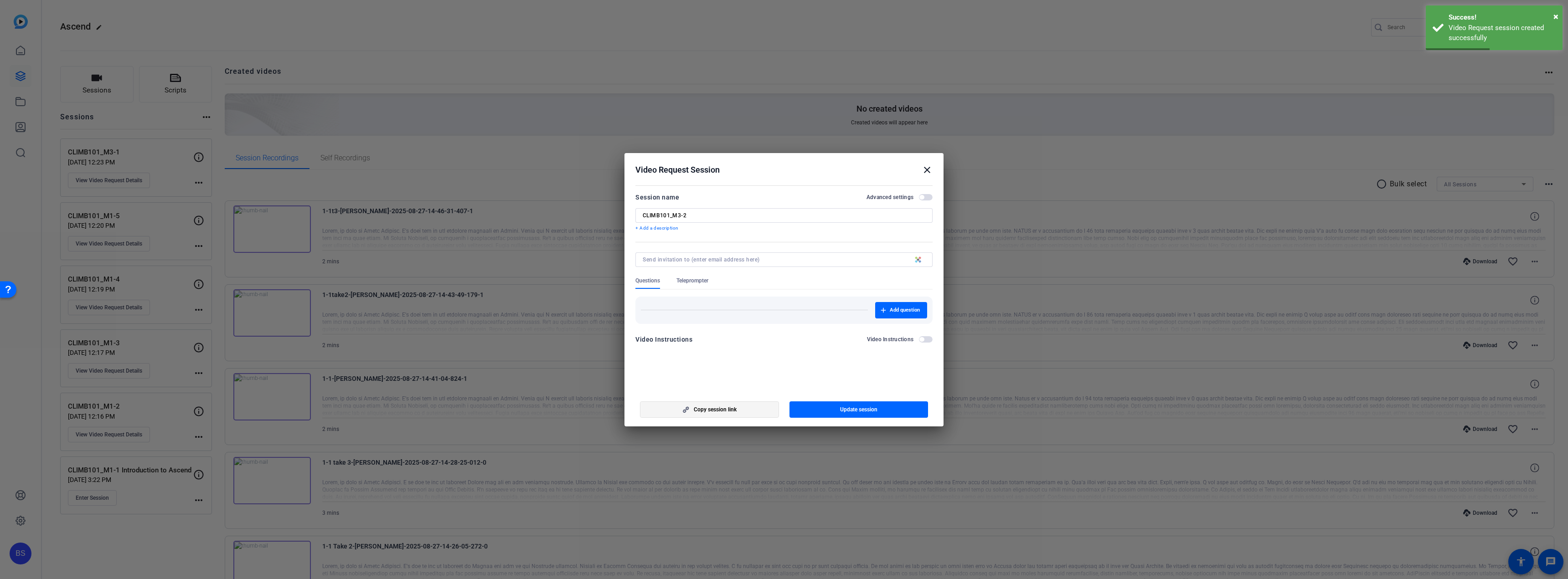
click at [727, 407] on span "Copy session link" at bounding box center [715, 409] width 43 height 7
click at [928, 167] on mat-icon "close" at bounding box center [927, 170] width 11 height 11
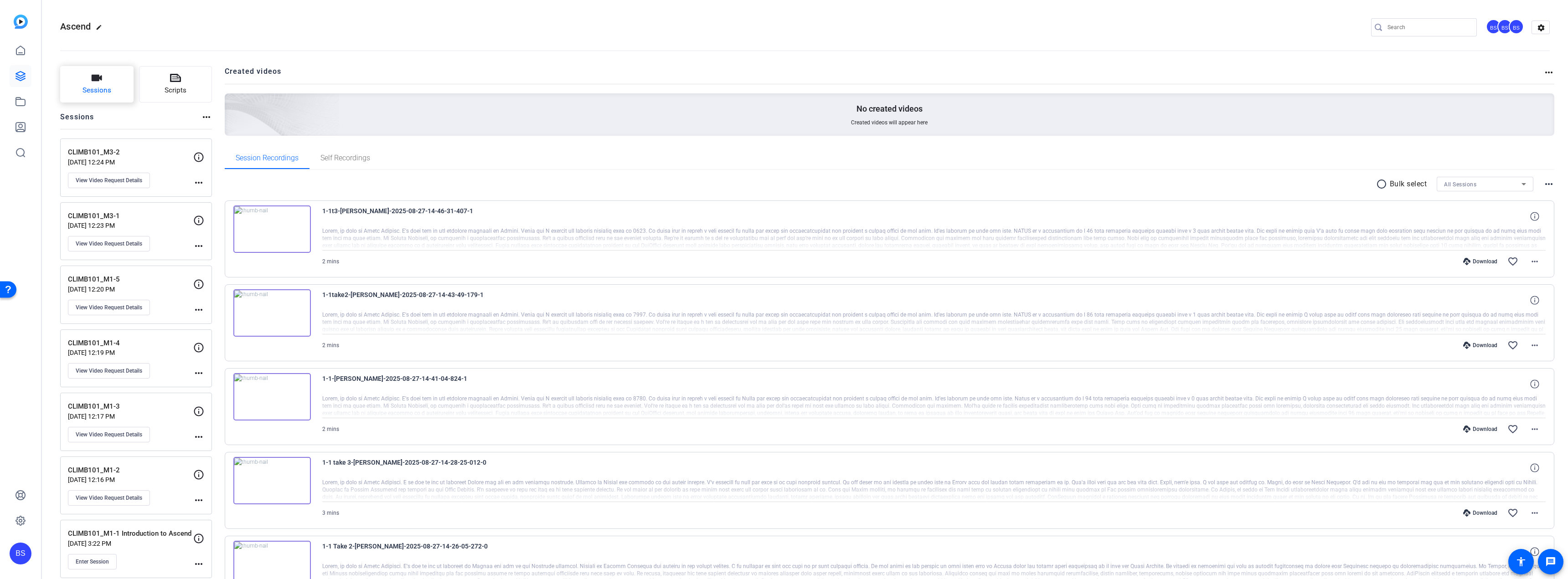
click at [110, 89] on span "Sessions" at bounding box center [97, 90] width 29 height 10
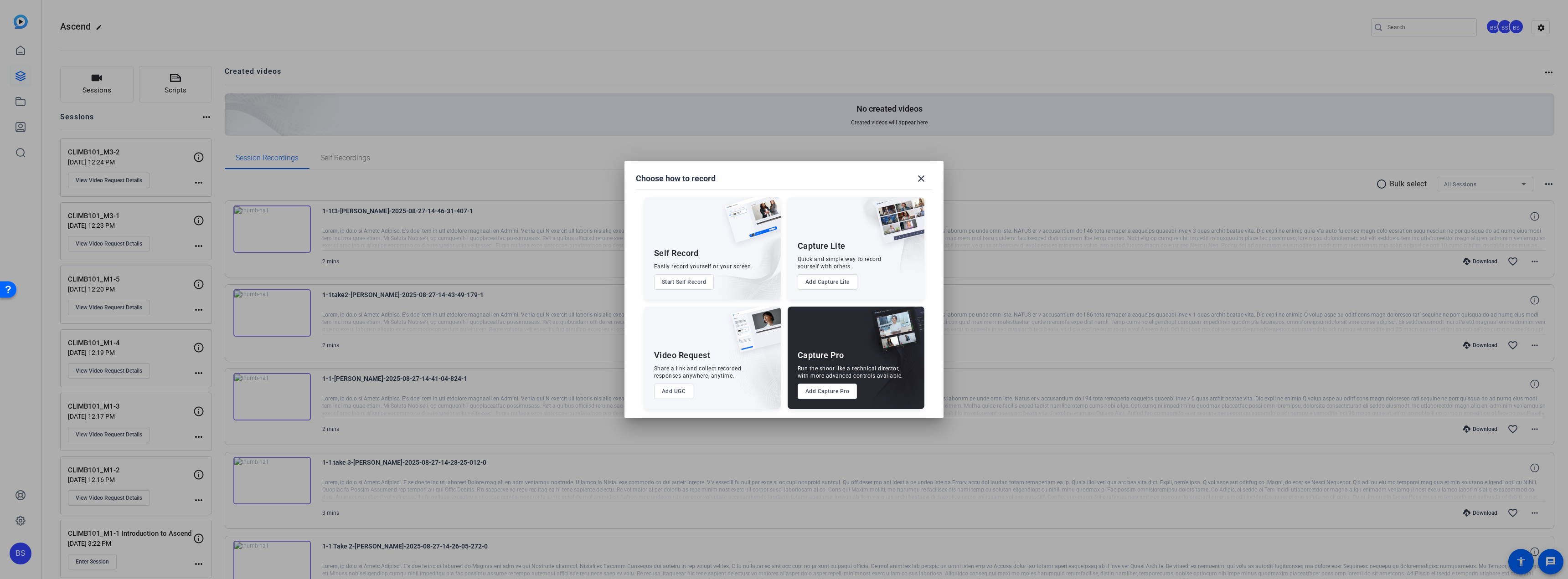
click at [676, 389] on button "Add UGC" at bounding box center [674, 391] width 40 height 15
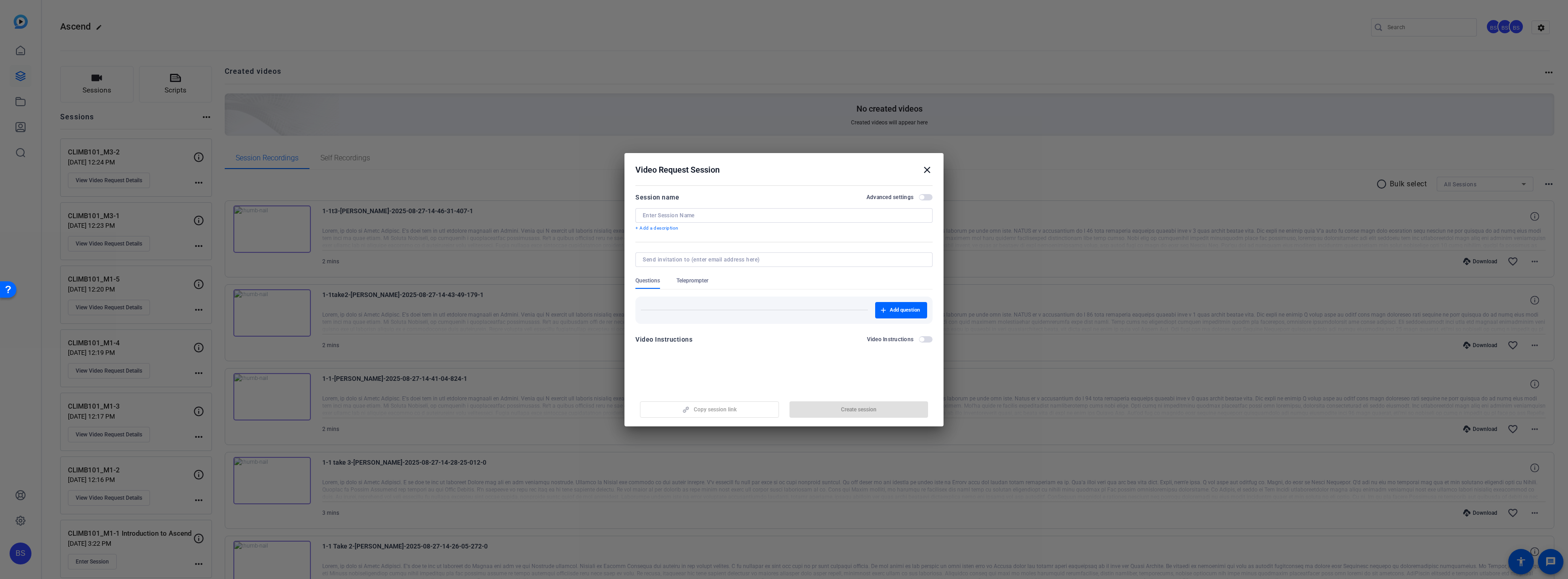
click at [684, 215] on input at bounding box center [784, 215] width 282 height 7
paste input "CLIMB101_M3-3"
type input "CLIMB101_M3-3"
click at [841, 406] on span "Create session" at bounding box center [859, 409] width 35 height 7
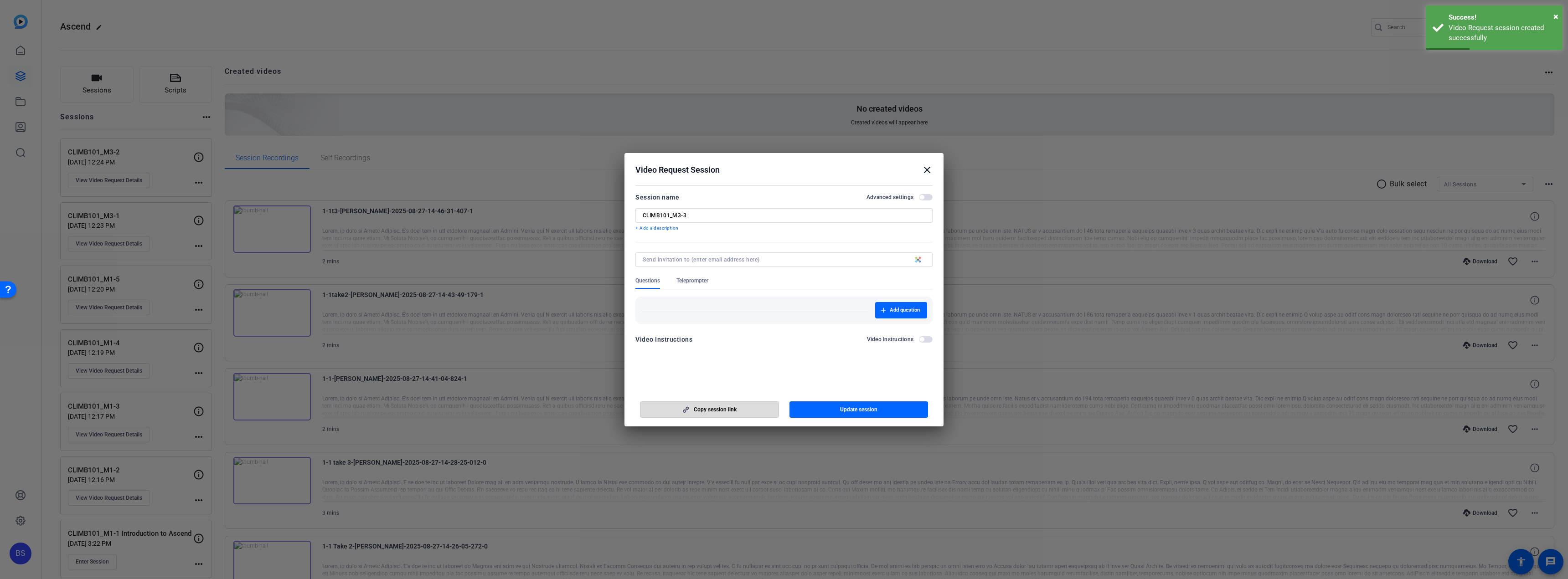
click at [752, 411] on span "button" at bounding box center [709, 409] width 138 height 22
click at [929, 168] on mat-icon "close" at bounding box center [927, 170] width 11 height 11
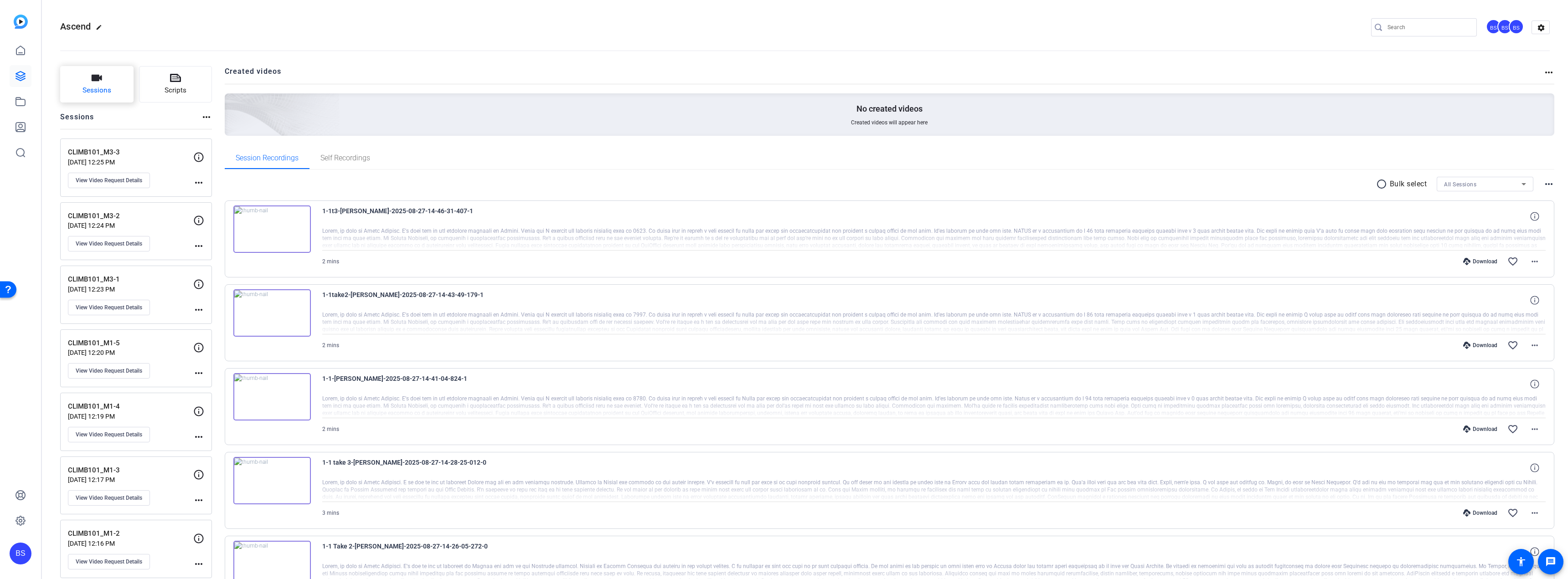
click at [113, 85] on button "Sessions" at bounding box center [97, 85] width 74 height 36
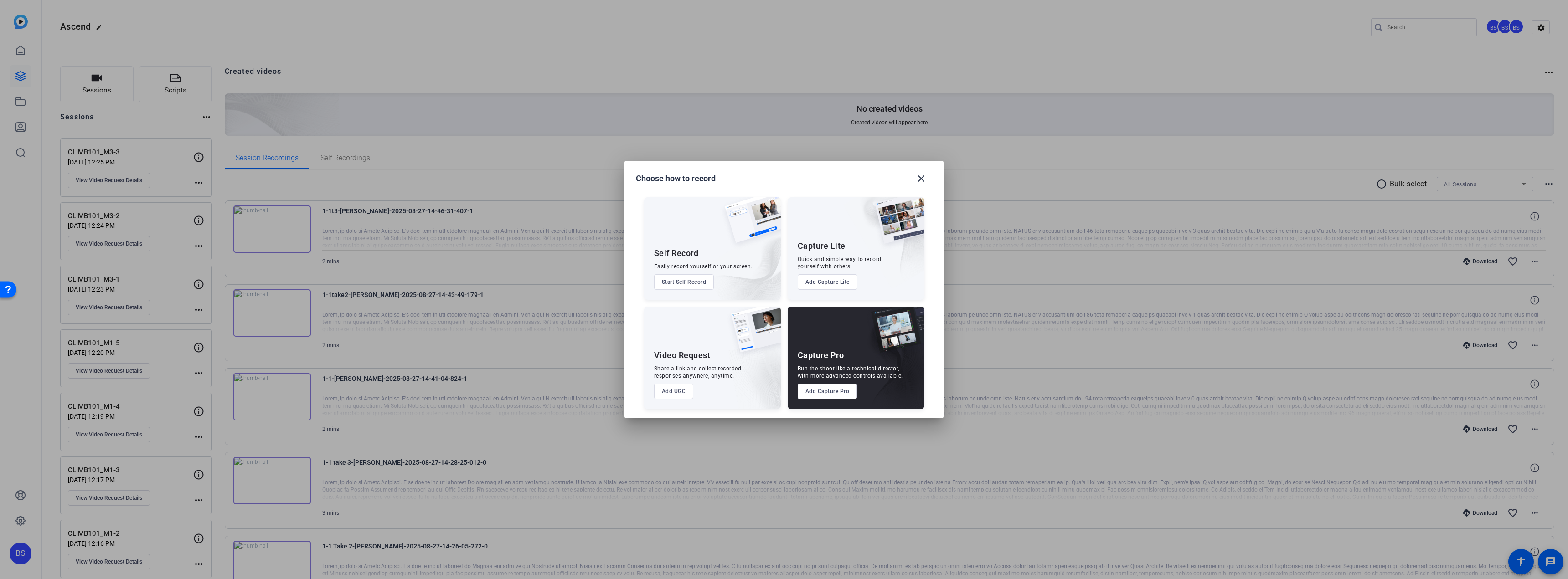
click at [673, 391] on button "Add UGC" at bounding box center [674, 391] width 40 height 15
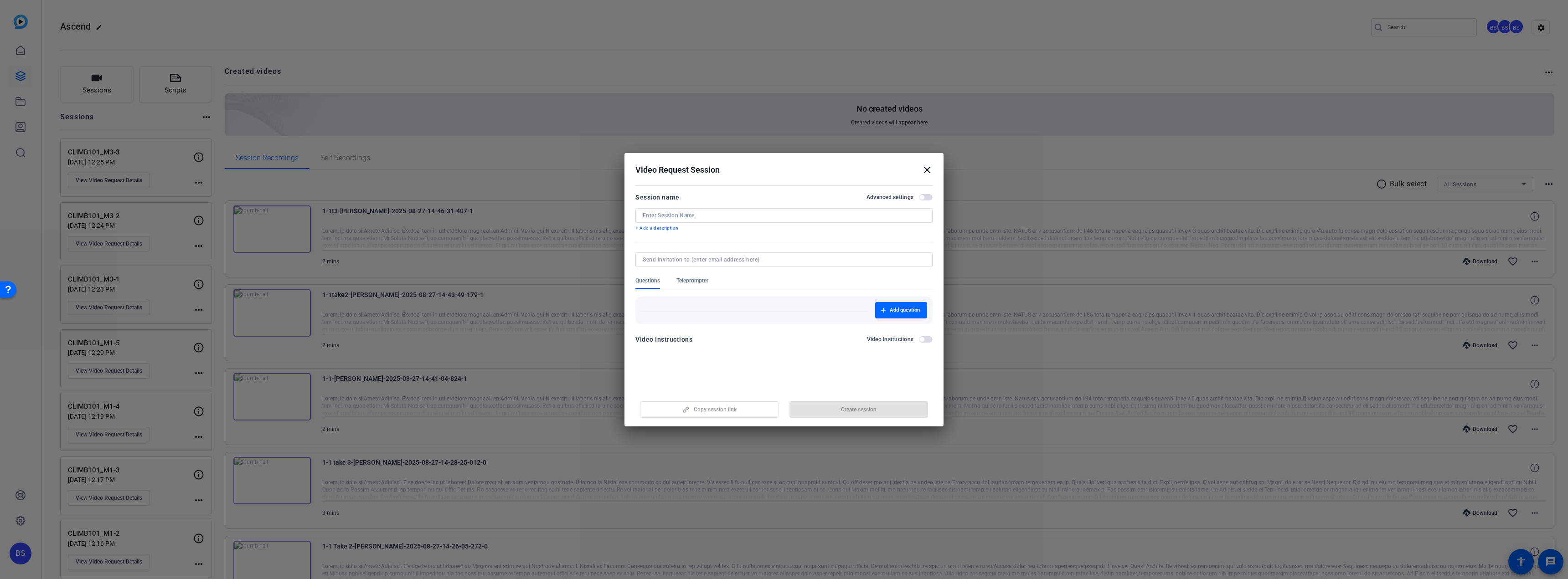
click at [676, 217] on input at bounding box center [784, 215] width 282 height 7
paste input "CLIMB101_M3-4"
type input "CLIMB101_M3-4"
click at [850, 411] on span "Create session" at bounding box center [859, 409] width 35 height 7
click at [723, 407] on button "Copy session link" at bounding box center [709, 409] width 139 height 16
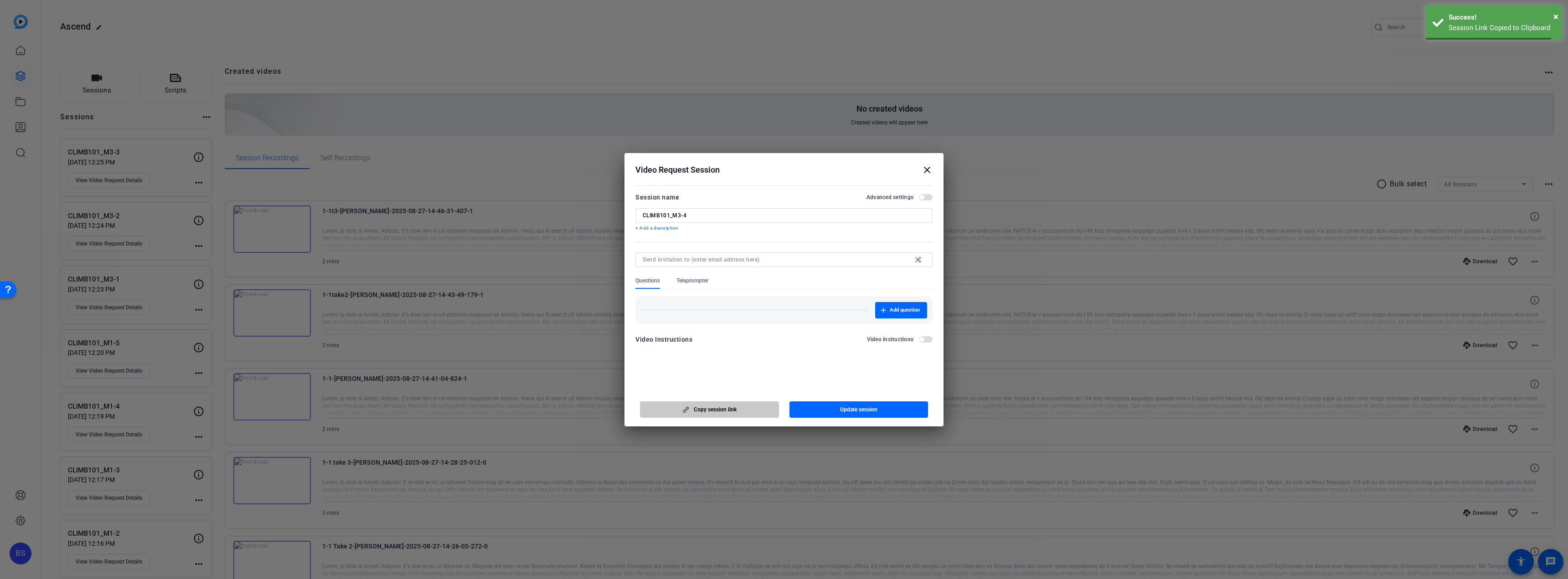
click at [723, 407] on span "Copy session link" at bounding box center [715, 409] width 43 height 7
click at [926, 168] on mat-icon "close" at bounding box center [927, 170] width 11 height 11
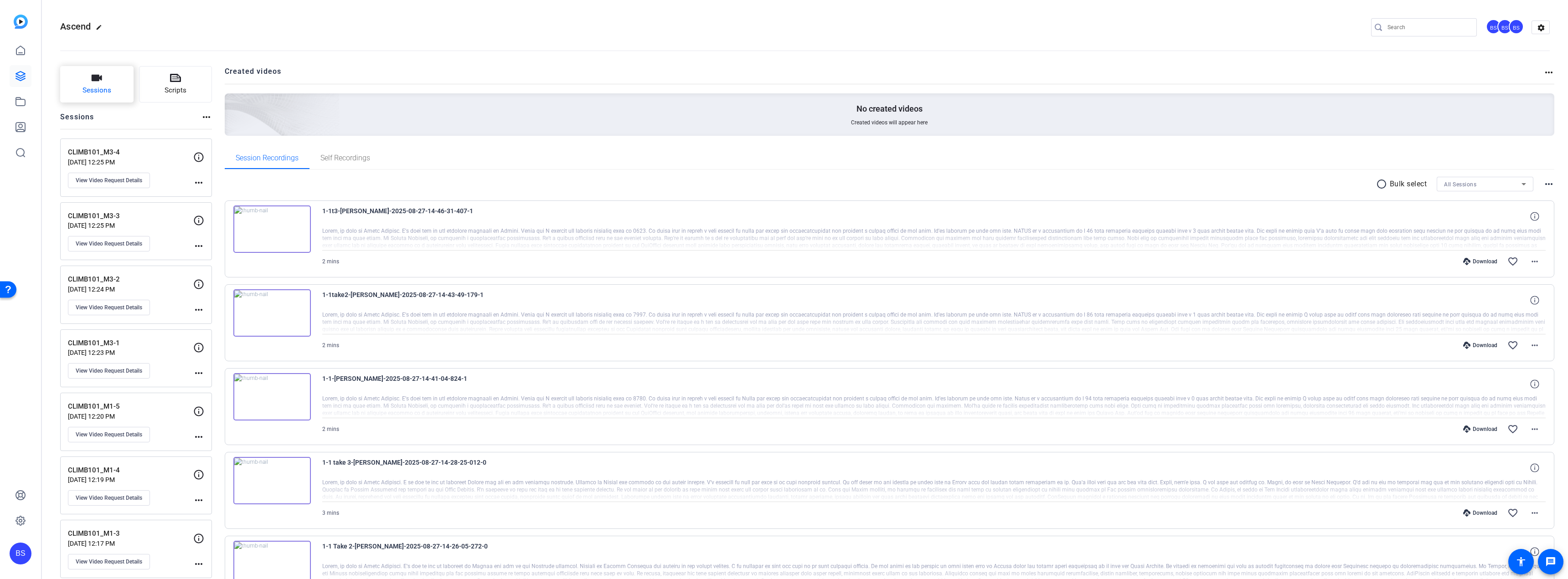
click at [110, 74] on button "Sessions" at bounding box center [97, 85] width 74 height 36
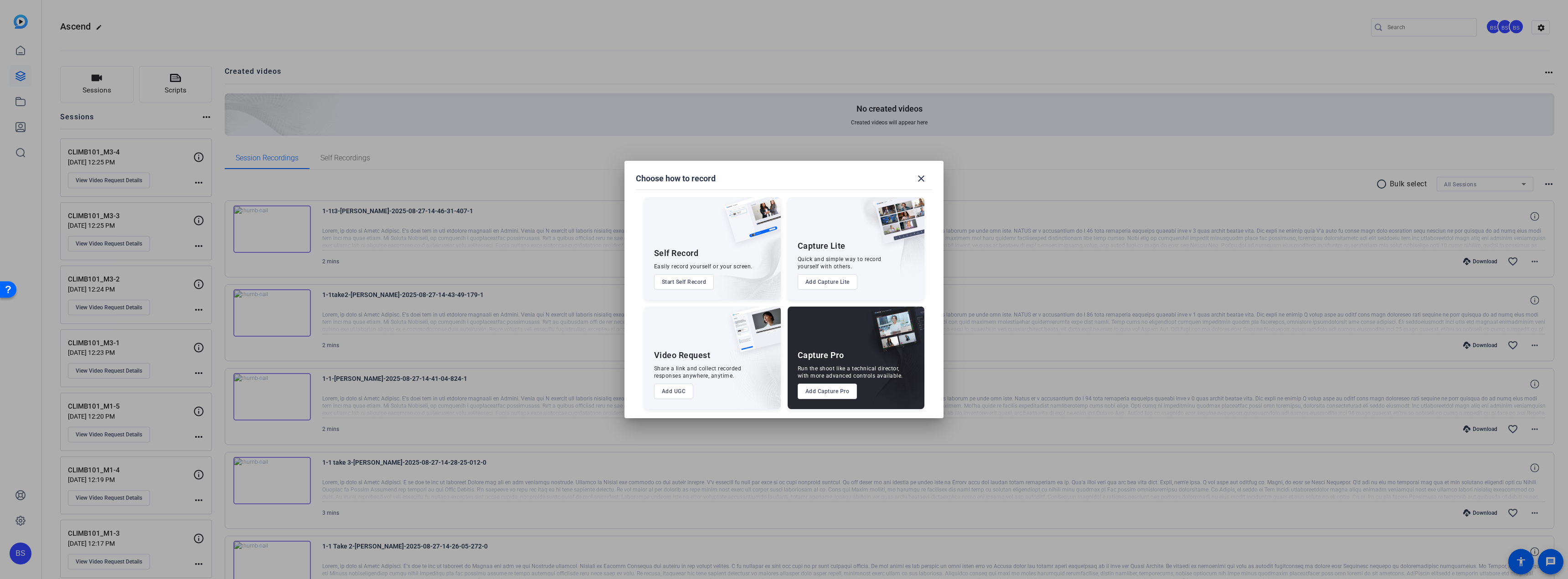
click at [678, 391] on button "Add UGC" at bounding box center [674, 391] width 40 height 15
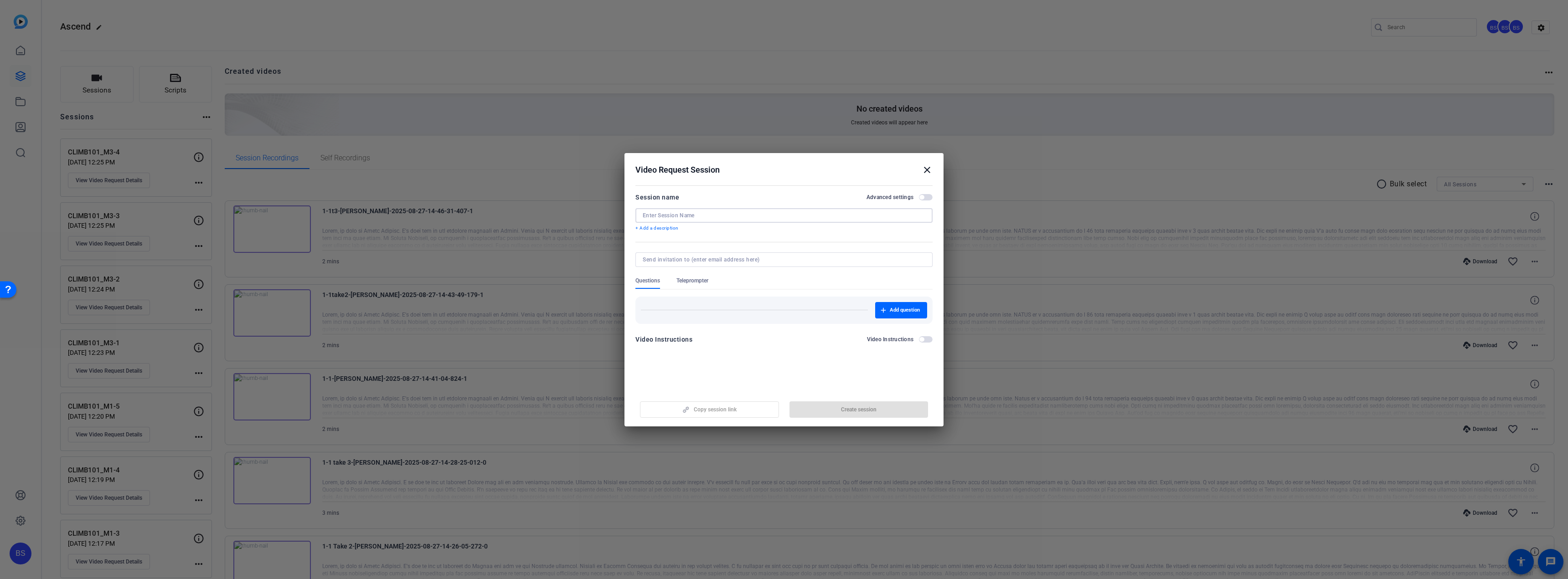
click at [705, 214] on input at bounding box center [784, 215] width 282 height 7
paste input "CLIMB101_M3-5"
click at [841, 412] on span "Create session" at bounding box center [859, 409] width 35 height 7
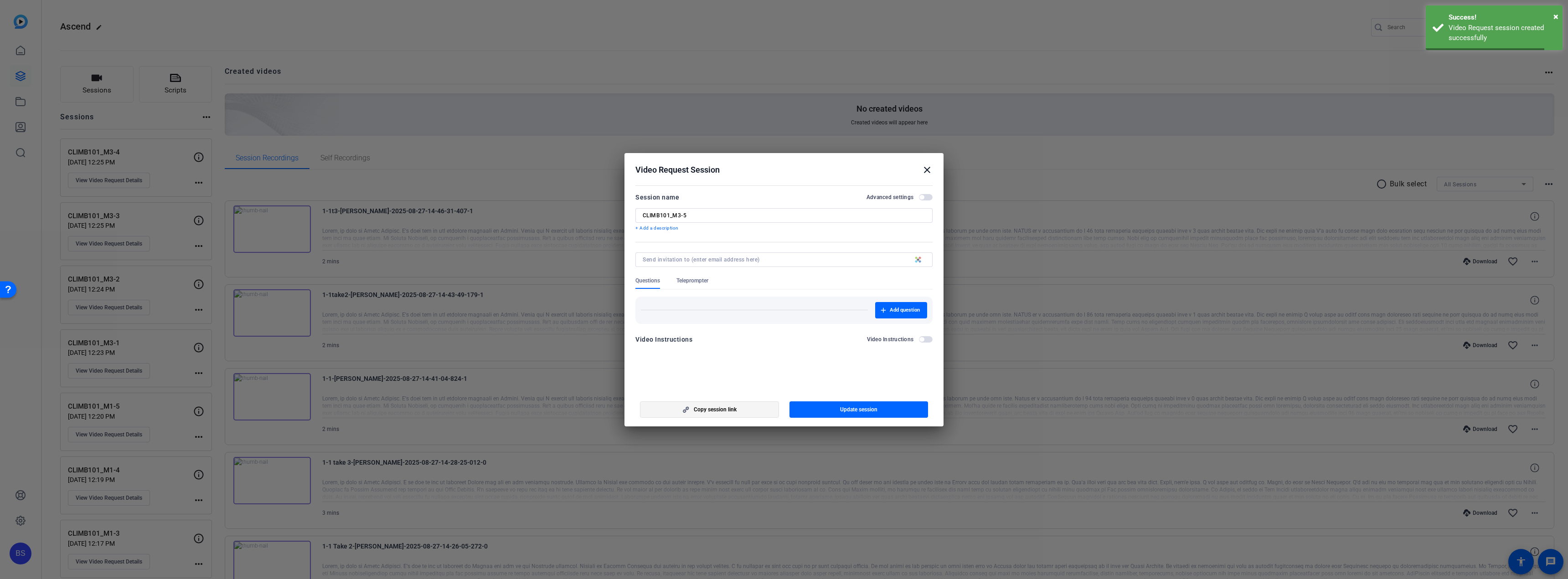
click at [726, 412] on span "Copy session link" at bounding box center [715, 409] width 43 height 7
click at [726, 409] on span "Copy session link" at bounding box center [715, 409] width 43 height 7
click at [690, 216] on input "CLIMB101_M3-5" at bounding box center [784, 215] width 282 height 7
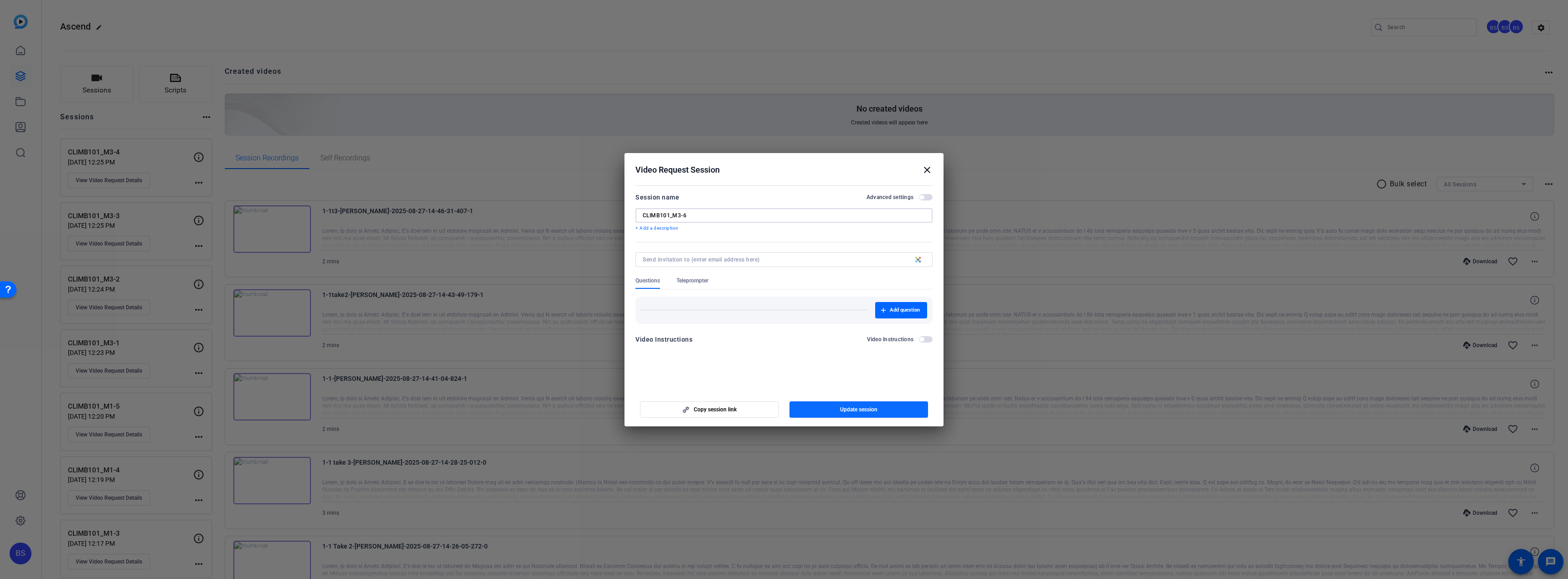
type input "CLIMB101_M3-6"
click at [886, 410] on span "button" at bounding box center [859, 409] width 139 height 22
click at [752, 413] on span "button" at bounding box center [709, 409] width 138 height 22
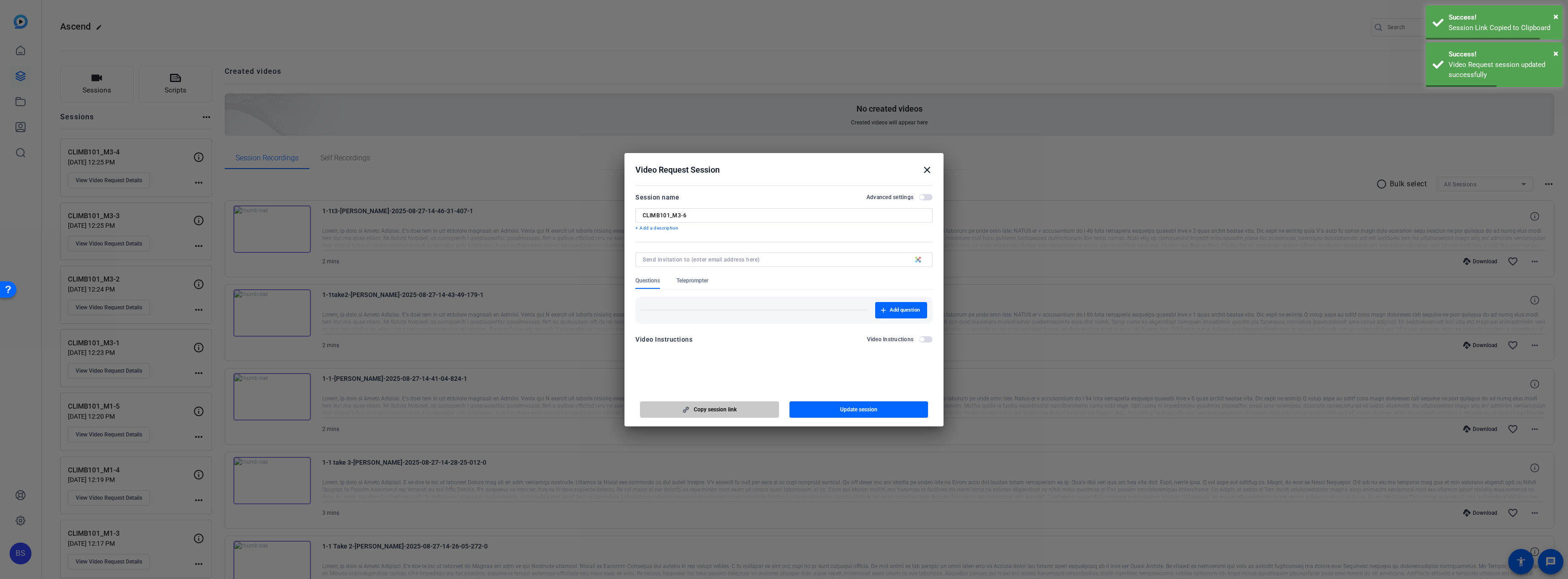
click at [752, 413] on span "button" at bounding box center [709, 409] width 138 height 22
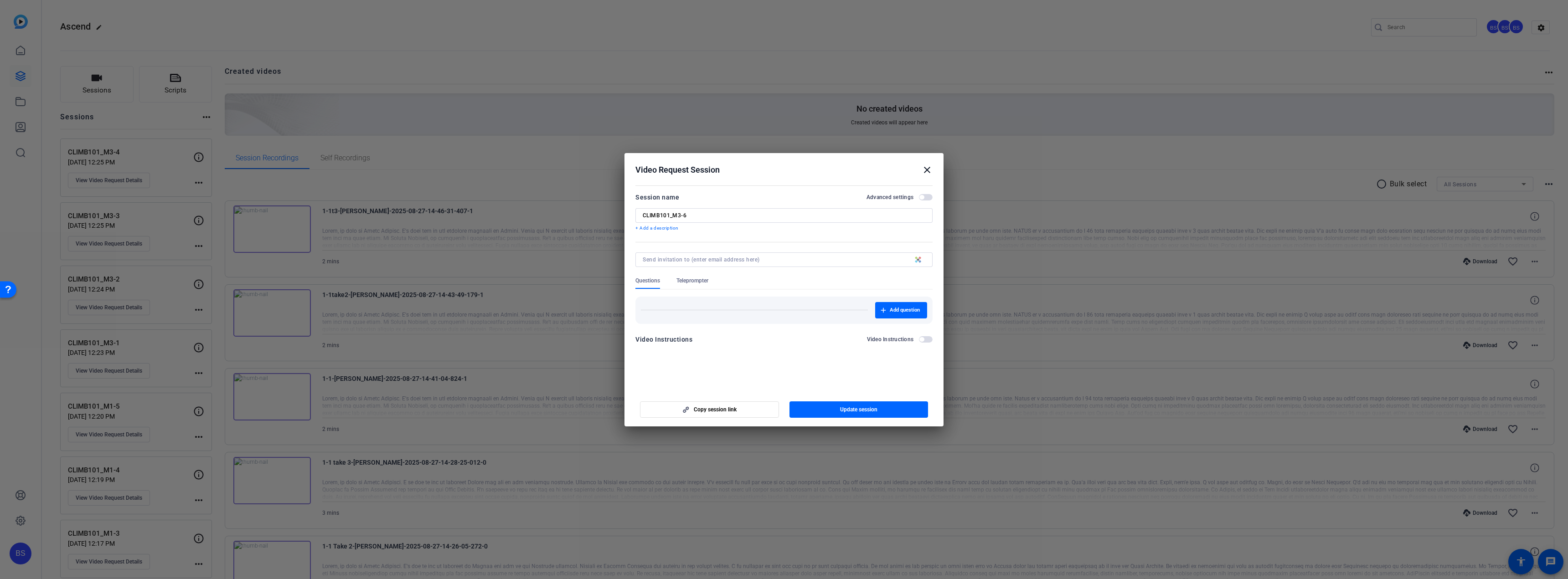
click at [928, 170] on mat-icon "close" at bounding box center [927, 170] width 11 height 11
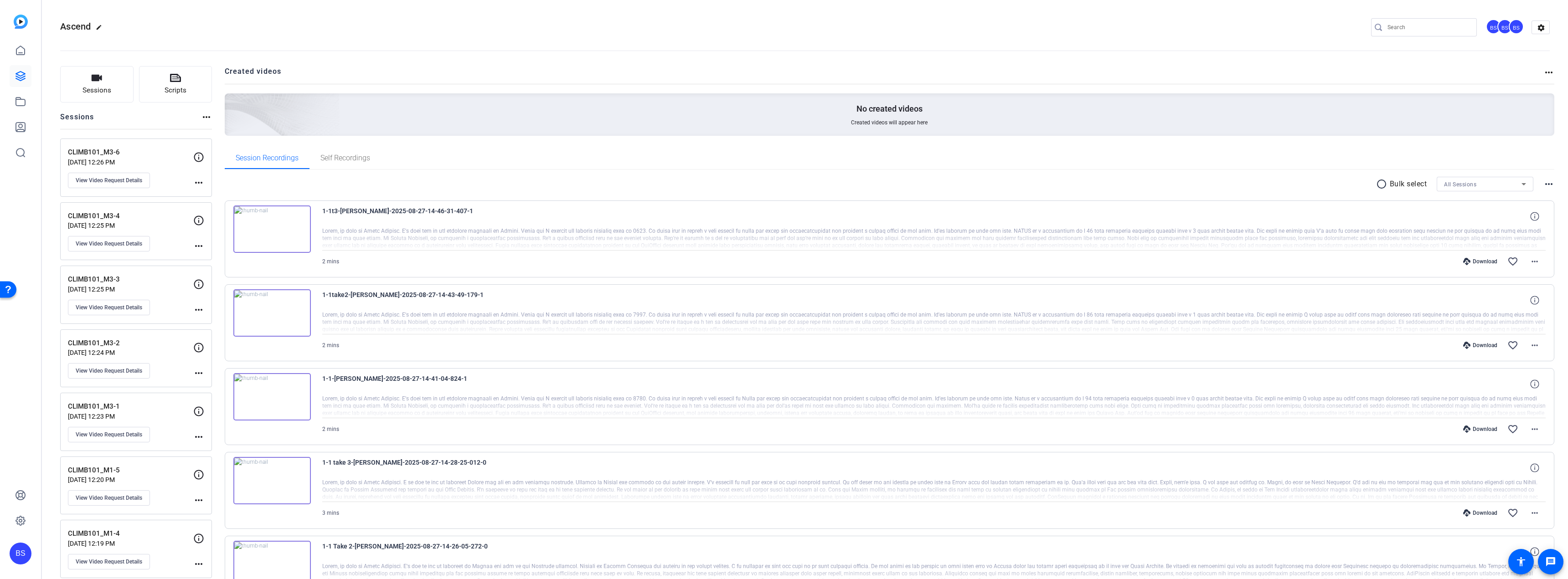
click at [195, 185] on mat-icon "more_horiz" at bounding box center [199, 182] width 11 height 11
click at [201, 156] on div at bounding box center [784, 290] width 1568 height 579
click at [195, 160] on icon at bounding box center [199, 157] width 10 height 10
click at [105, 159] on p "[DATE] 12:26 PM" at bounding box center [131, 162] width 125 height 7
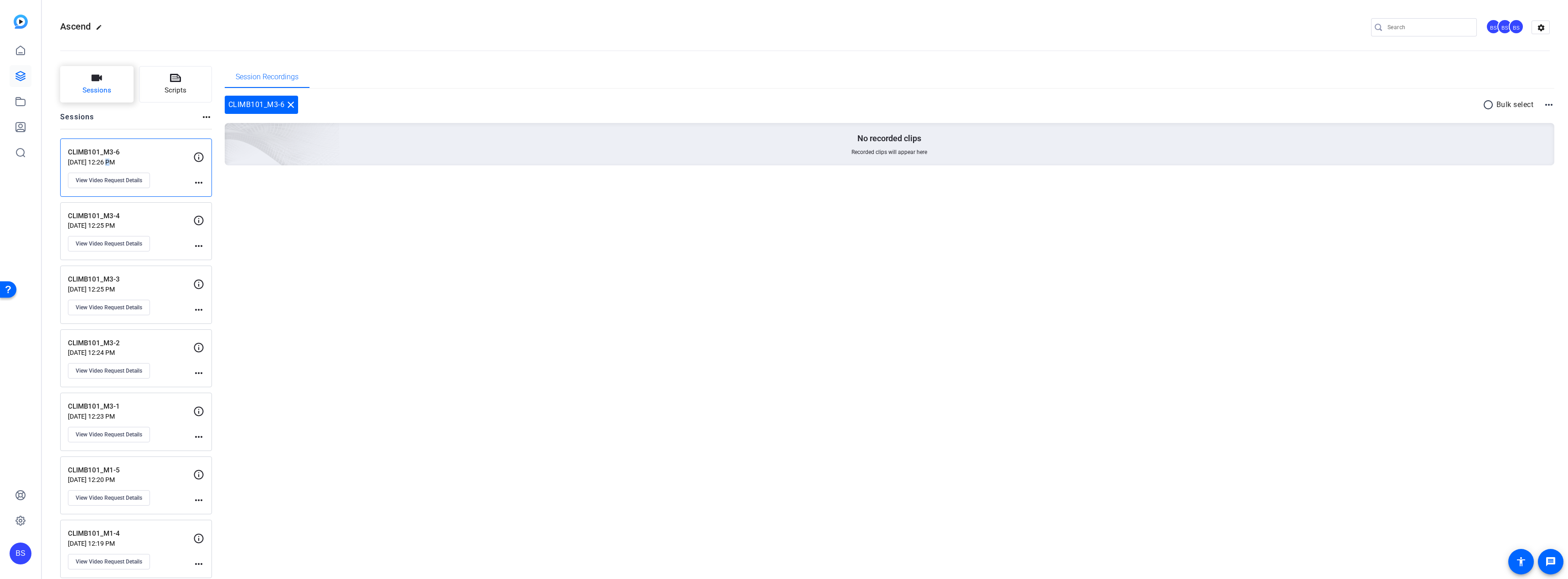
click at [95, 91] on span "Sessions" at bounding box center [97, 90] width 29 height 10
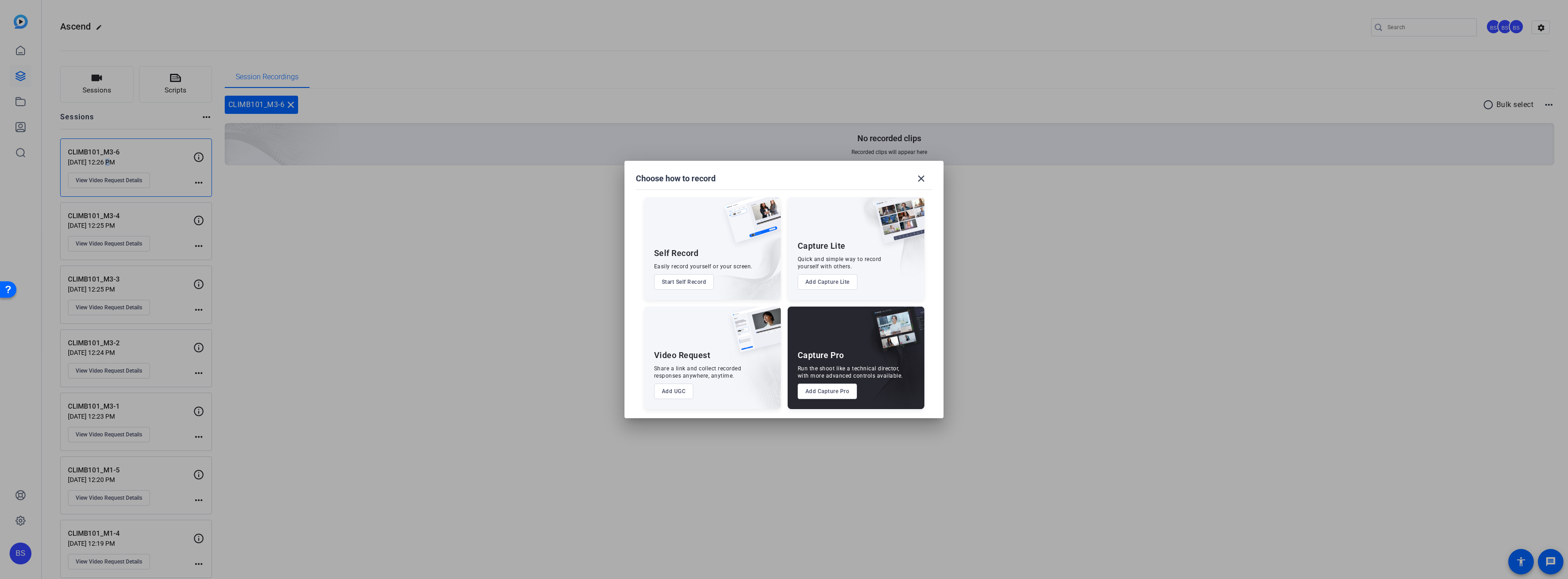
click at [673, 387] on button "Add UGC" at bounding box center [674, 391] width 40 height 15
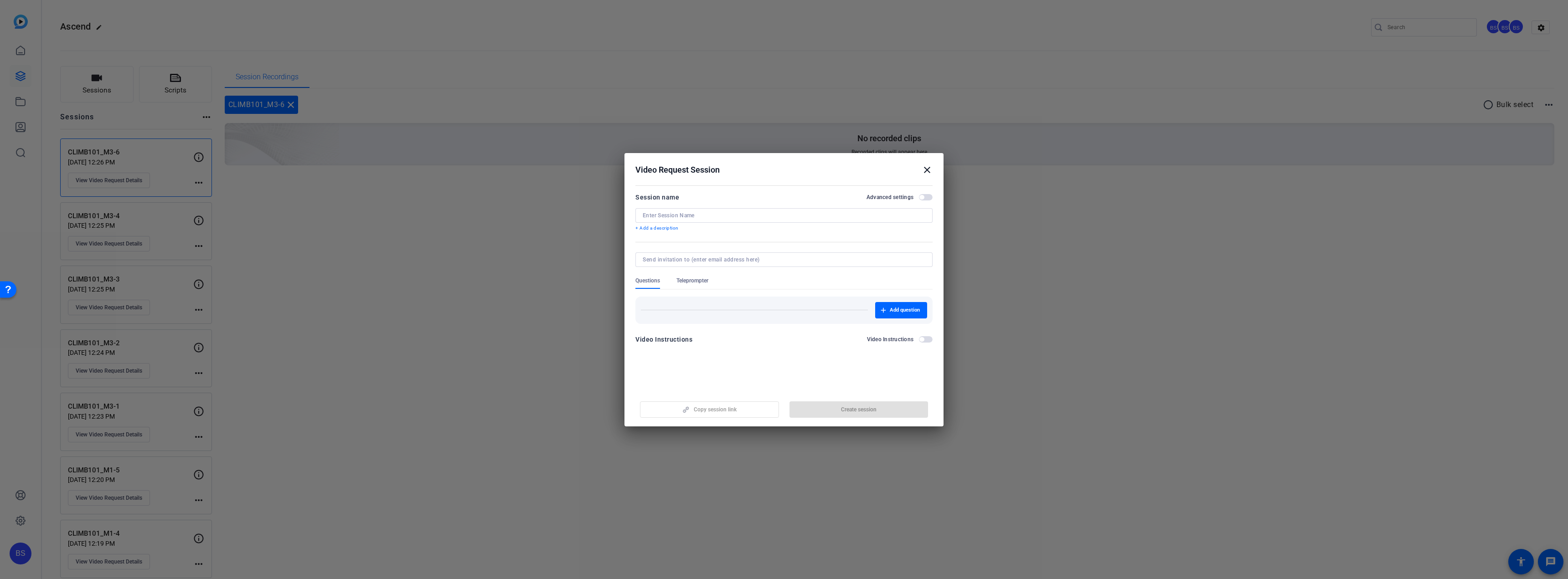
click at [699, 215] on input at bounding box center [784, 215] width 282 height 7
paste input "CLIMB101_M3-5"
type input "CLIMB101_M3-5"
click at [858, 410] on span "Create session" at bounding box center [859, 409] width 35 height 7
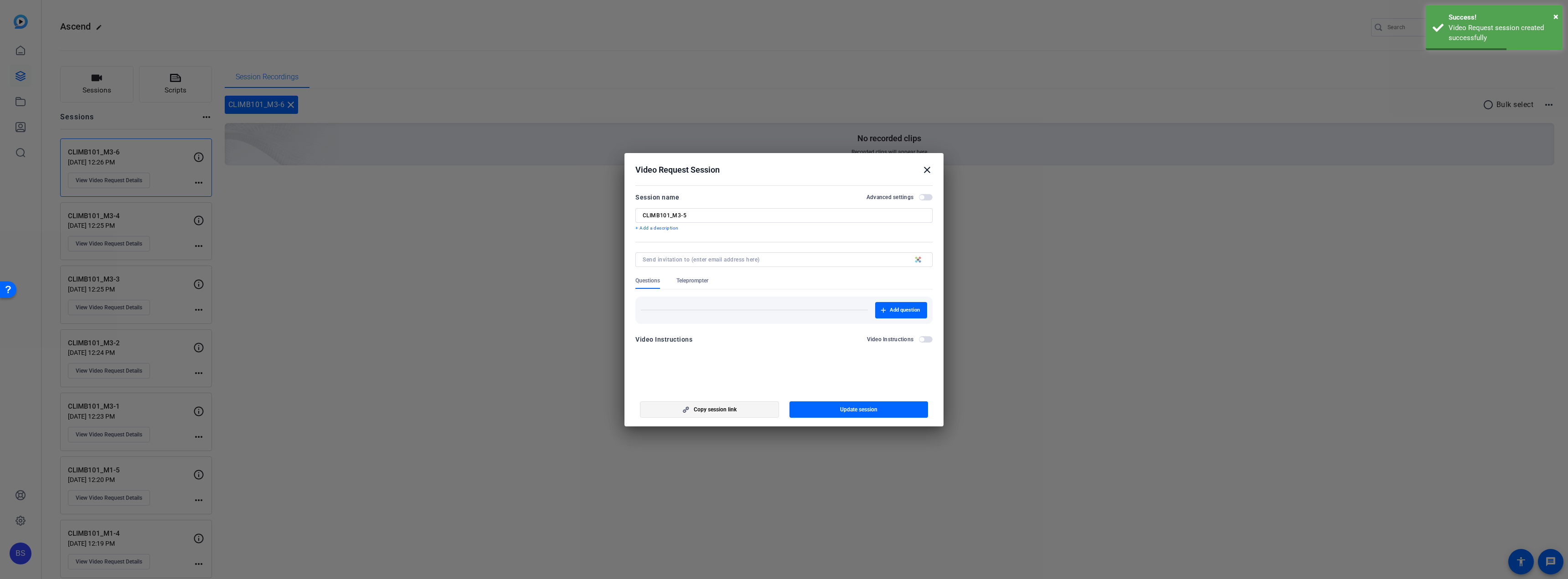
click at [726, 415] on span "button" at bounding box center [709, 409] width 138 height 22
click at [926, 168] on mat-icon "close" at bounding box center [927, 170] width 11 height 11
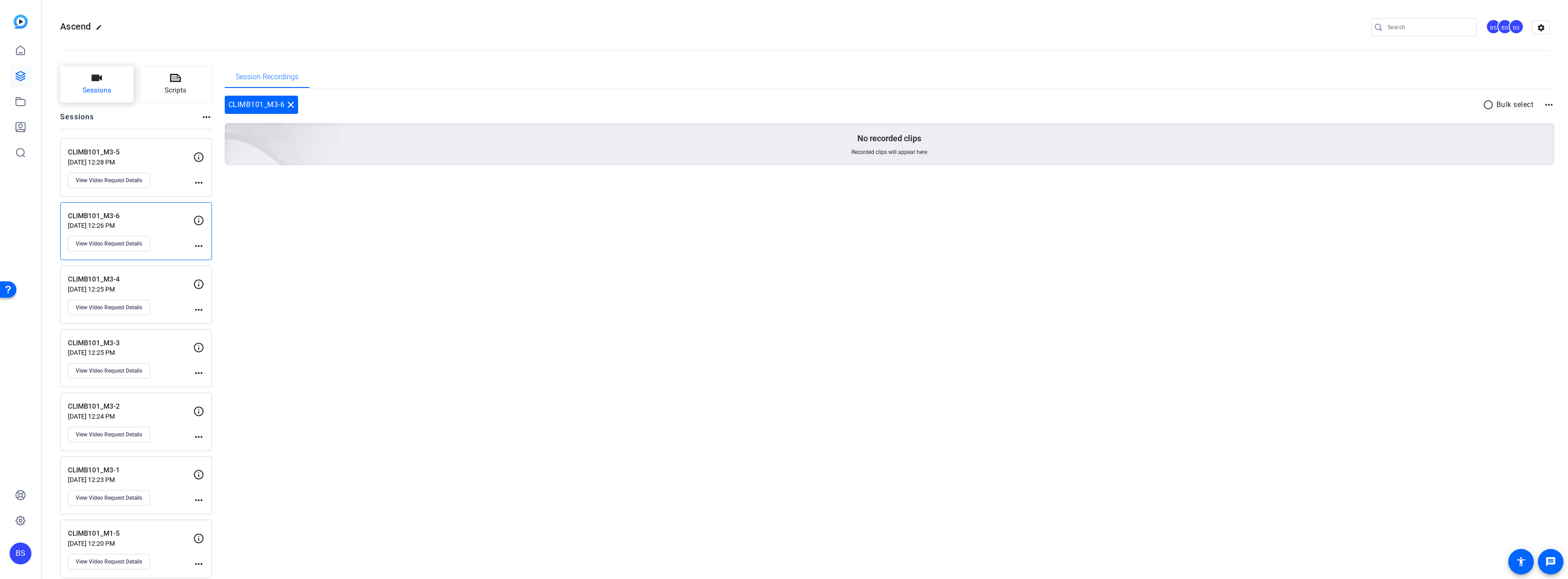
click at [108, 83] on button "Sessions" at bounding box center [97, 85] width 74 height 36
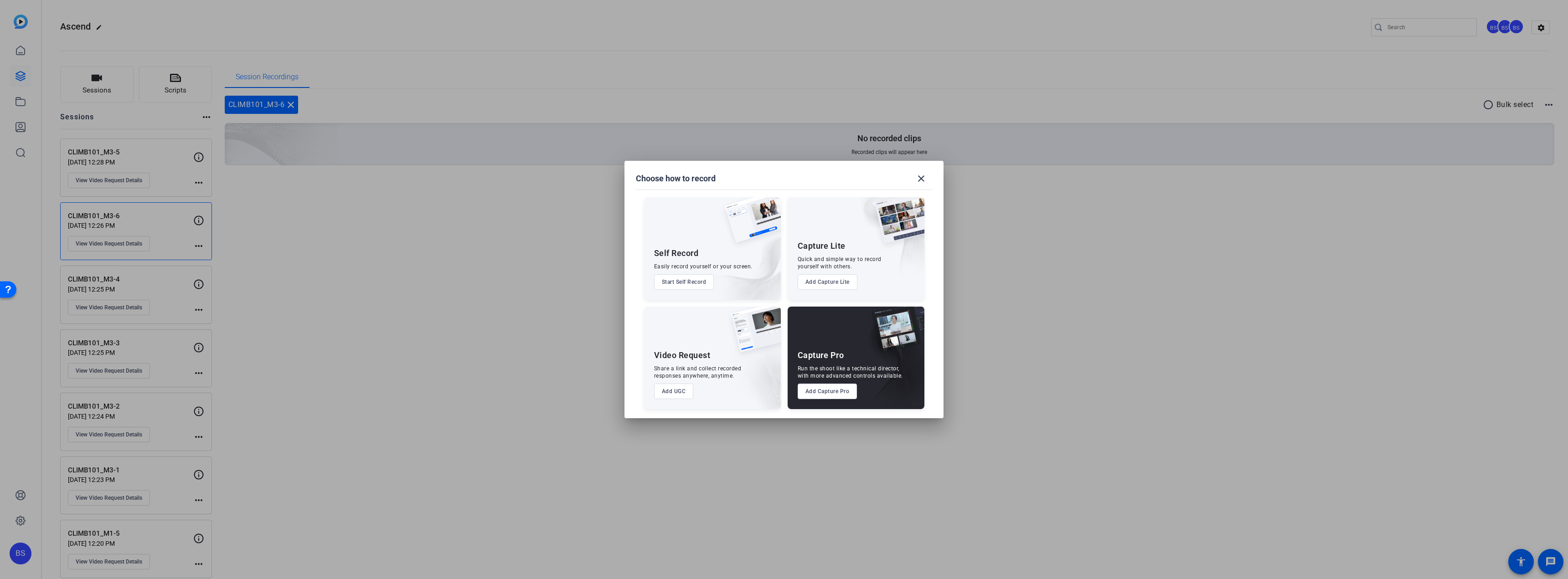
click at [676, 389] on button "Add UGC" at bounding box center [674, 391] width 40 height 15
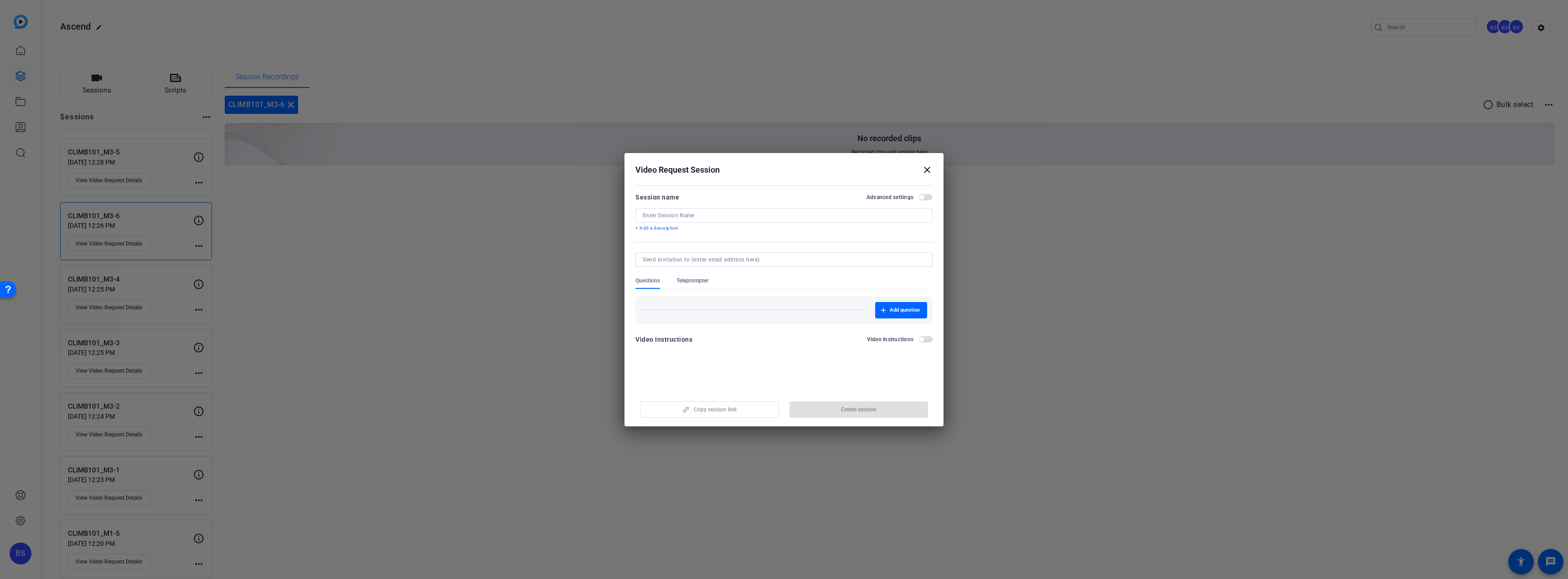
click at [698, 211] on div at bounding box center [784, 215] width 282 height 15
paste input "CLIMB101_M3-7"
type input "CLIMB101_M3-7"
click at [899, 409] on span "button" at bounding box center [859, 409] width 139 height 22
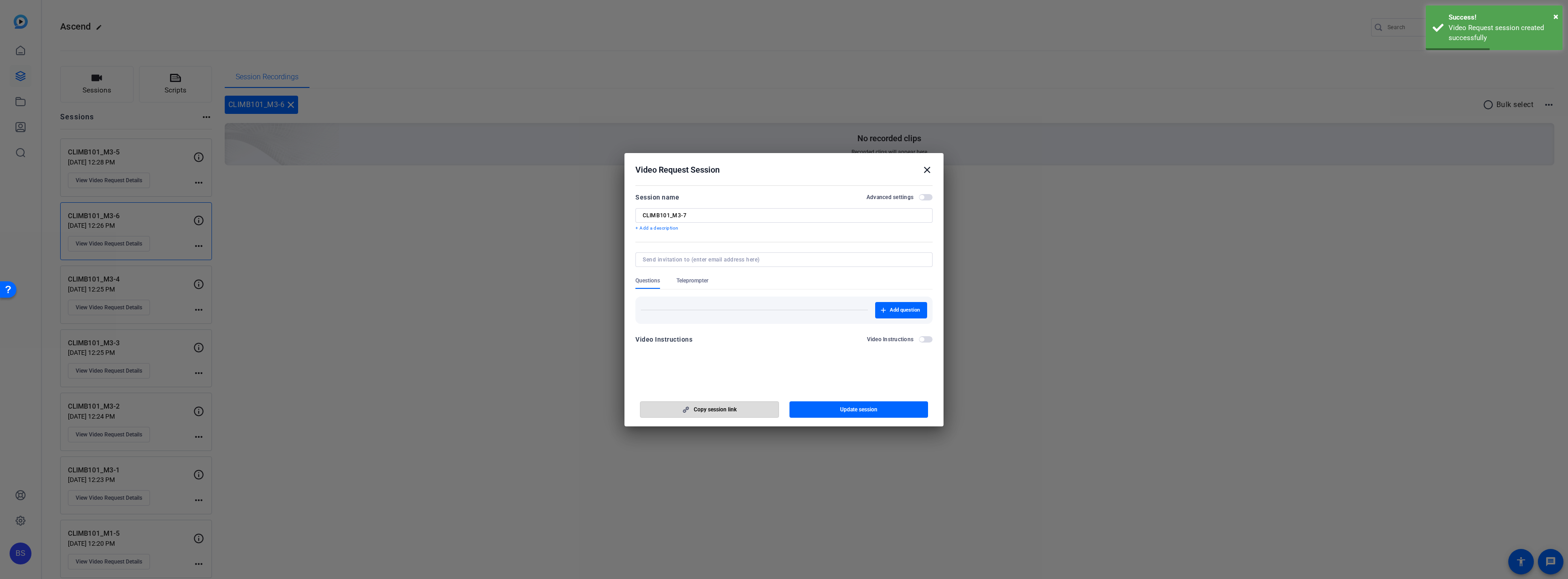
click at [743, 412] on span "button" at bounding box center [709, 409] width 138 height 22
click at [743, 412] on span "button" at bounding box center [709, 409] width 138 height 22
click at [744, 411] on span "button" at bounding box center [709, 409] width 138 height 22
click at [703, 217] on input "CLIMB101_M3-7" at bounding box center [784, 215] width 282 height 7
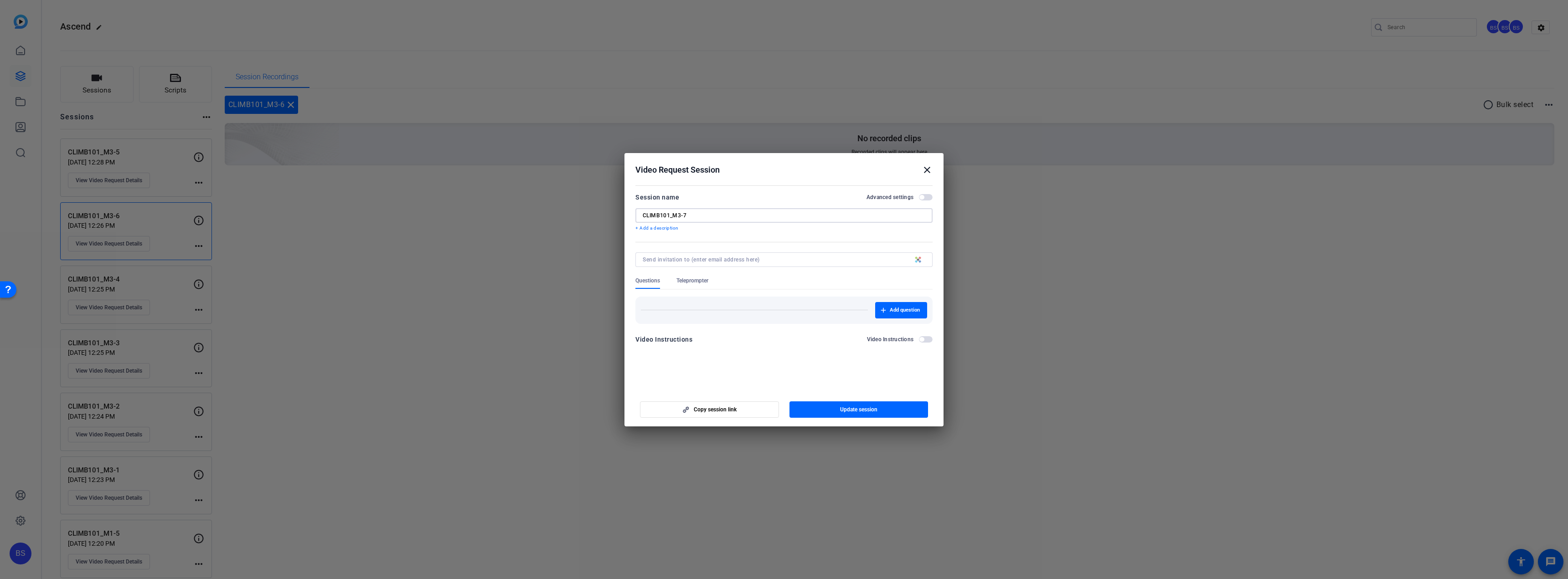
drag, startPoint x: 703, startPoint y: 217, endPoint x: 612, endPoint y: 213, distance: 91.1
click at [612, 213] on div "Choose how to record close Self Record Easily record yourself or your screen. S…" at bounding box center [784, 290] width 1568 height 579
click at [926, 171] on mat-icon "close" at bounding box center [927, 170] width 11 height 11
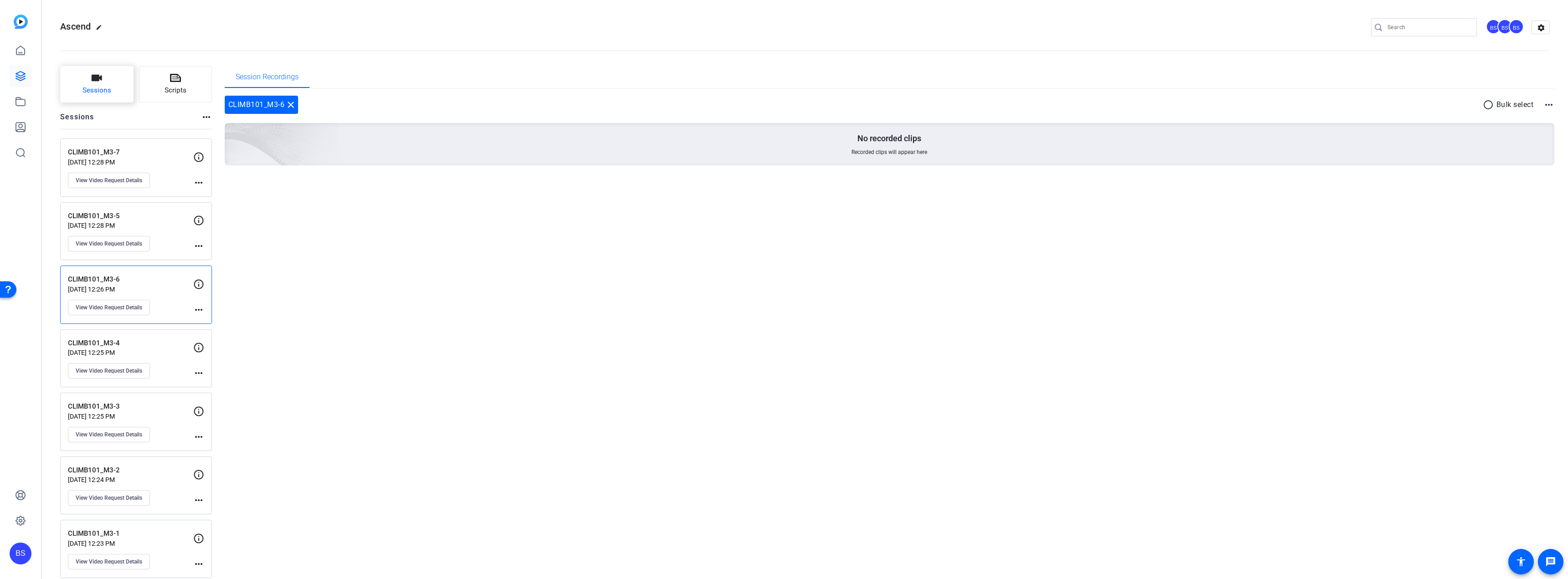
click at [111, 100] on button "Sessions" at bounding box center [97, 85] width 74 height 36
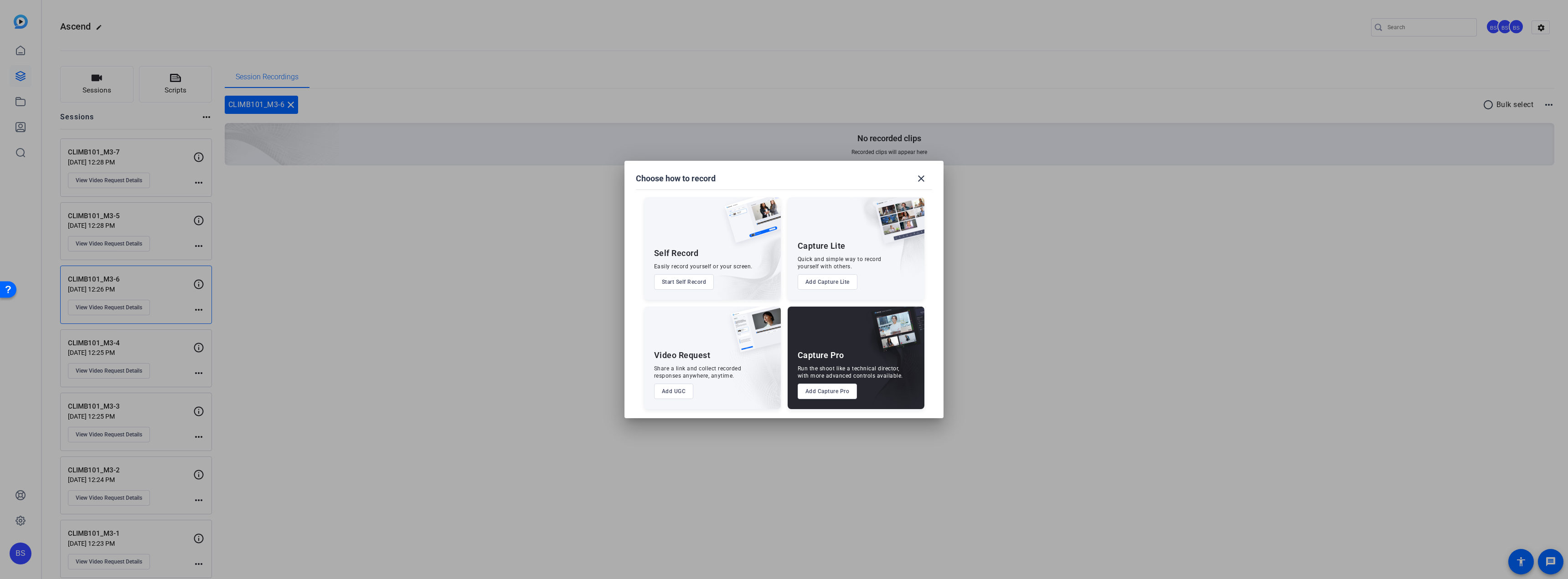
click at [678, 390] on button "Add UGC" at bounding box center [674, 391] width 40 height 15
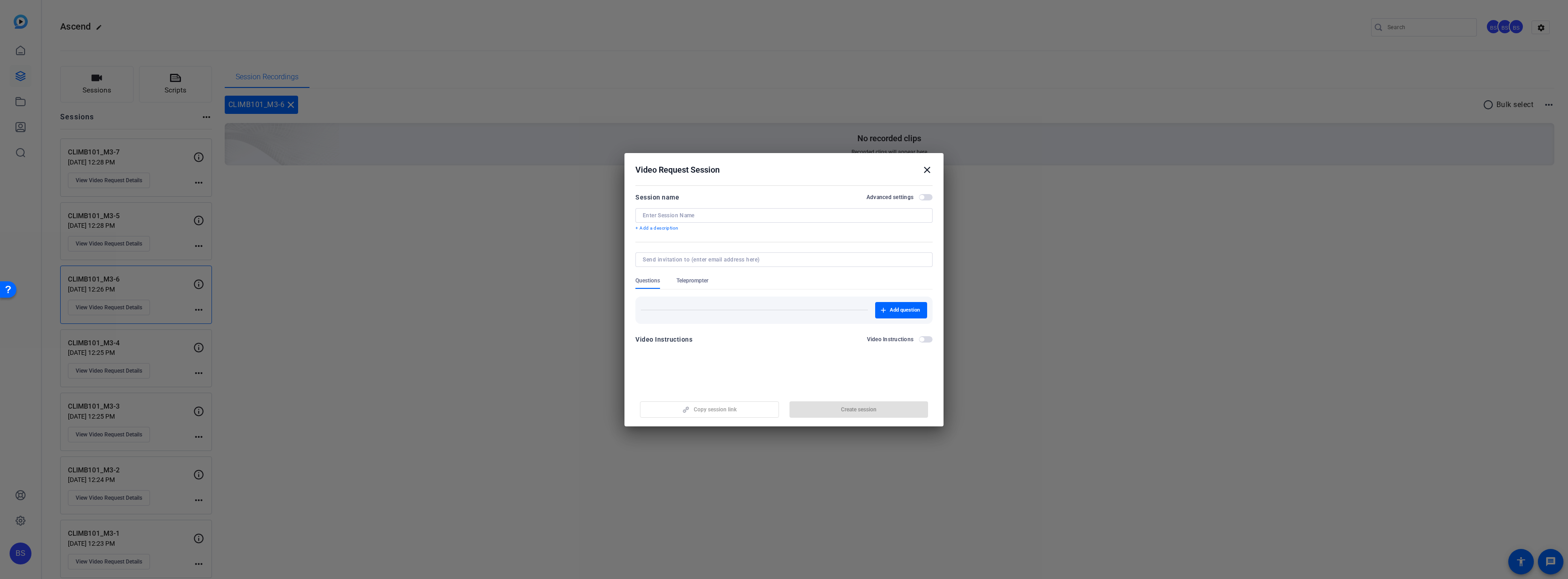
click at [925, 172] on mat-icon "close" at bounding box center [927, 170] width 11 height 11
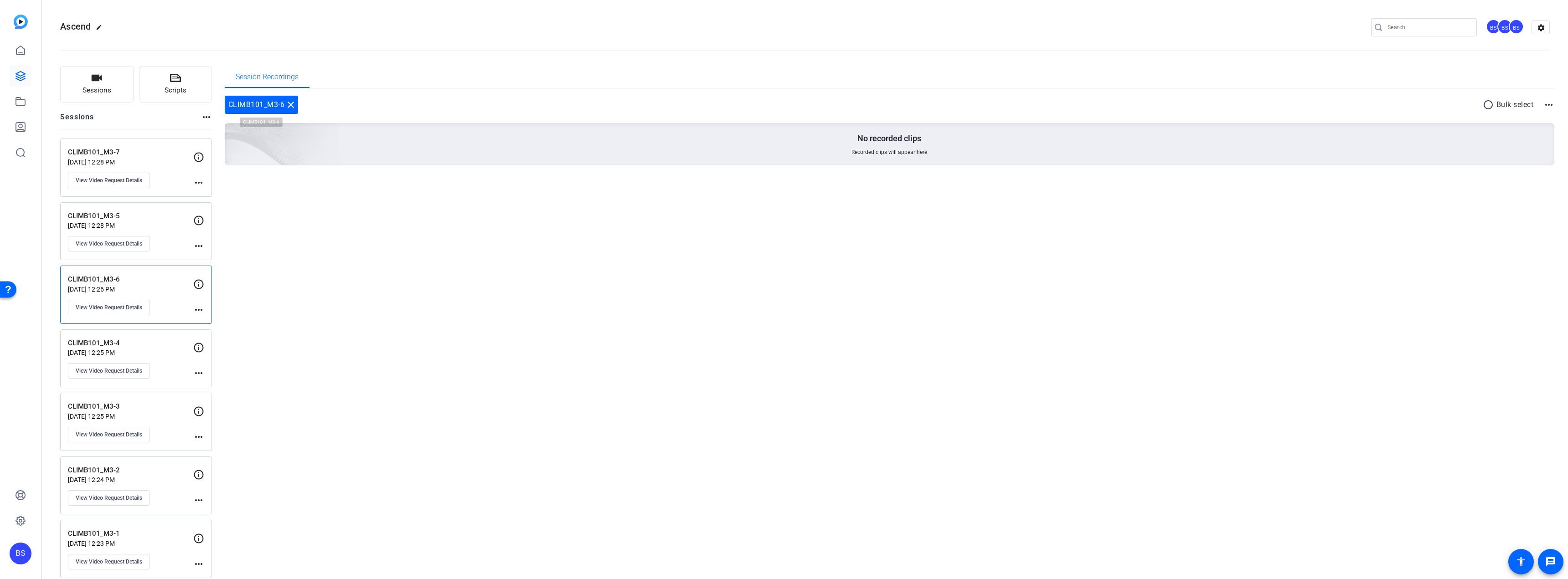
click at [287, 102] on mat-icon "close" at bounding box center [291, 105] width 11 height 11
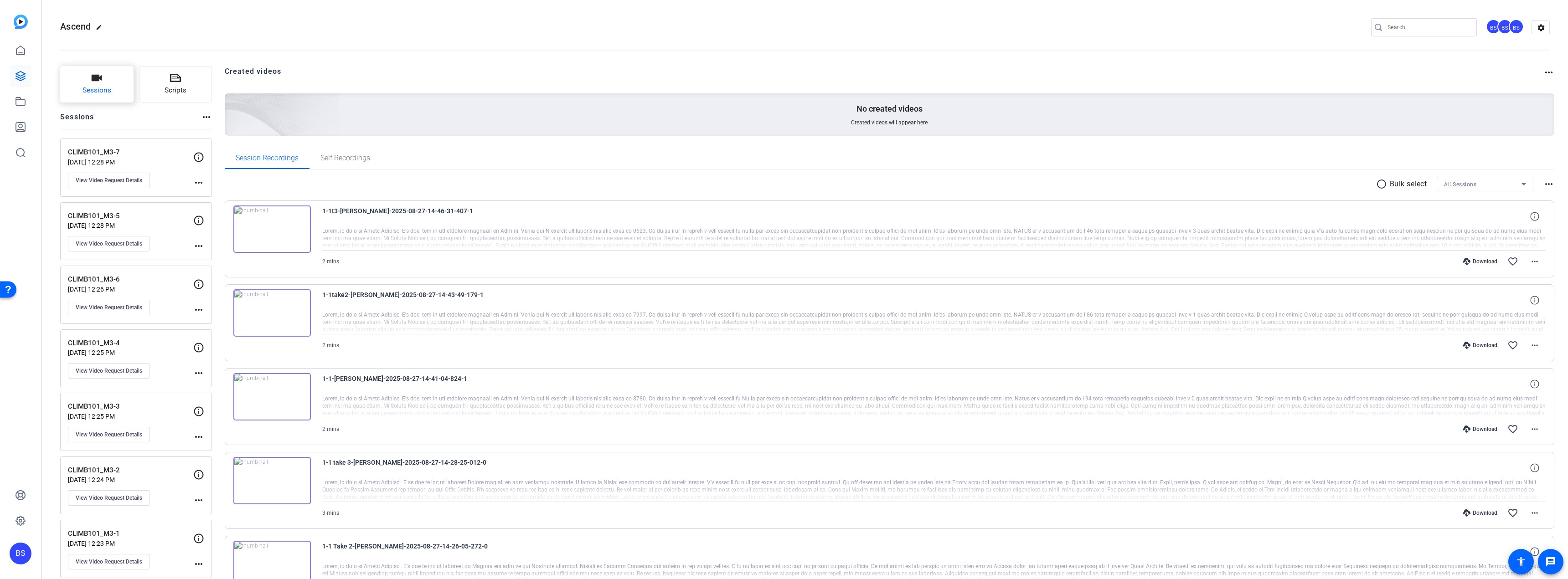
click at [99, 85] on button "Sessions" at bounding box center [97, 85] width 74 height 36
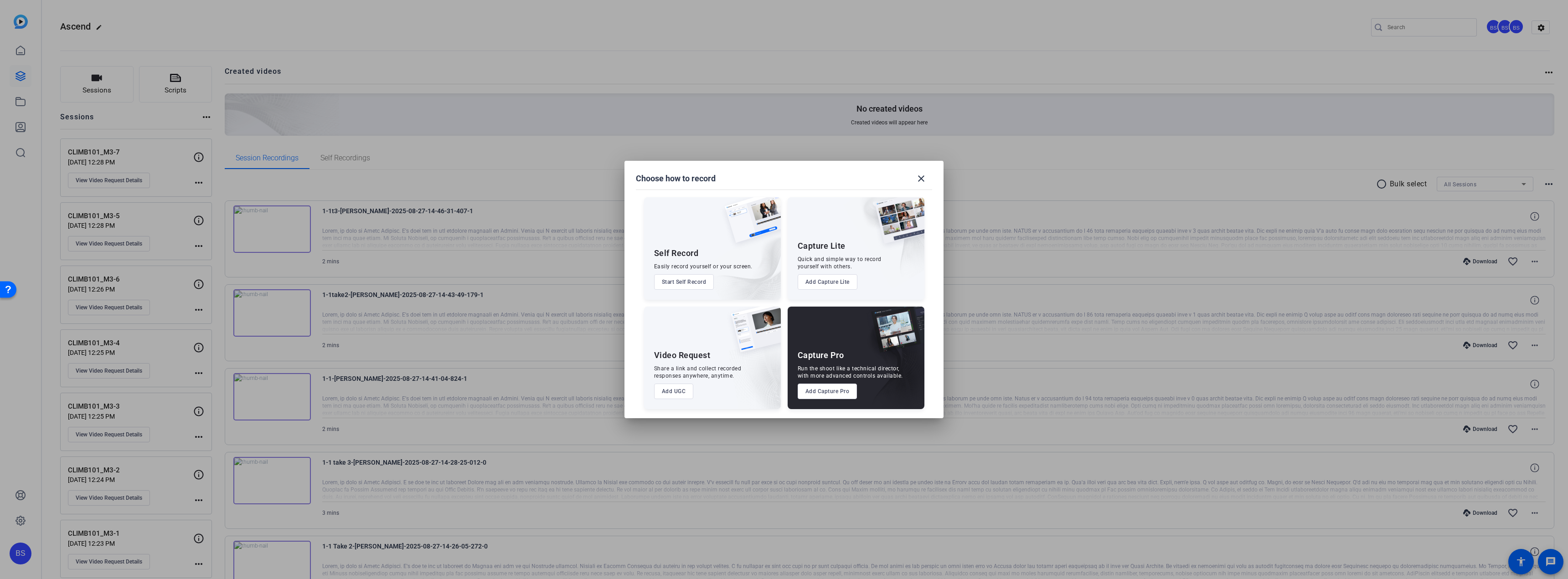
click at [676, 391] on button "Add UGC" at bounding box center [674, 391] width 40 height 15
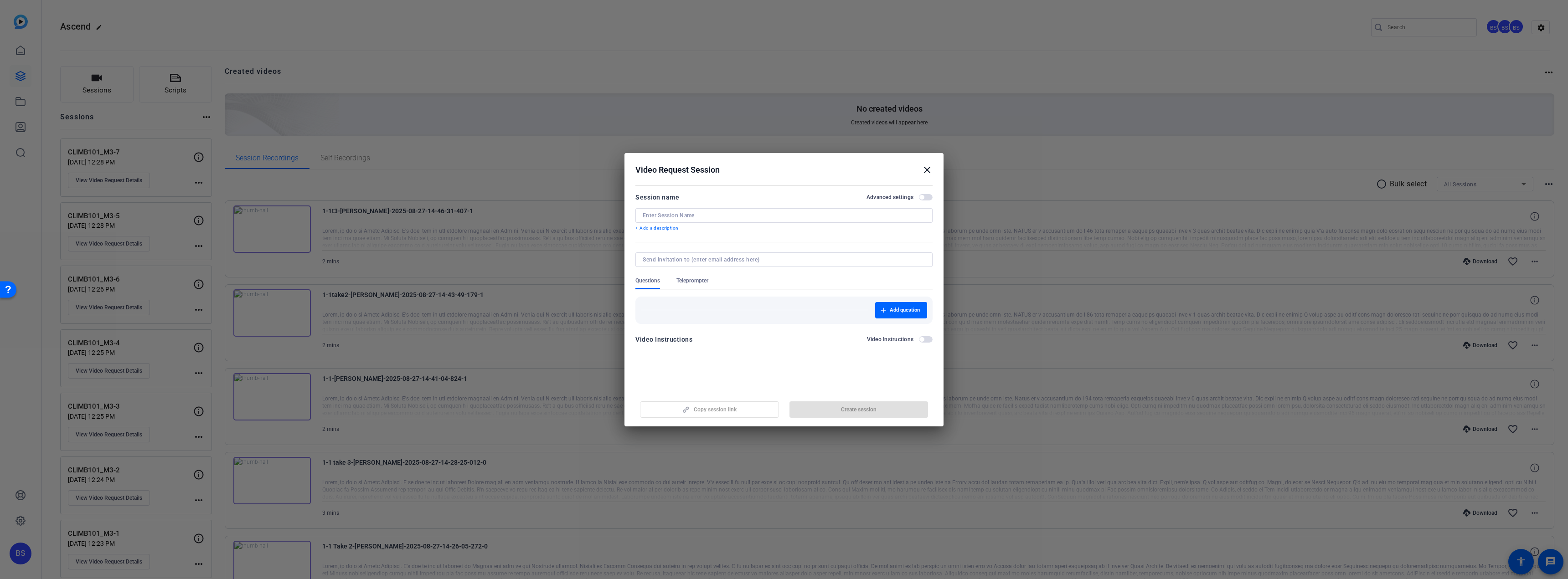
click at [828, 218] on input at bounding box center [784, 215] width 282 height 7
paste input "CLIMB101_M3-7"
type input "CLIMB101_M3-8"
click at [898, 407] on span "button" at bounding box center [859, 409] width 139 height 22
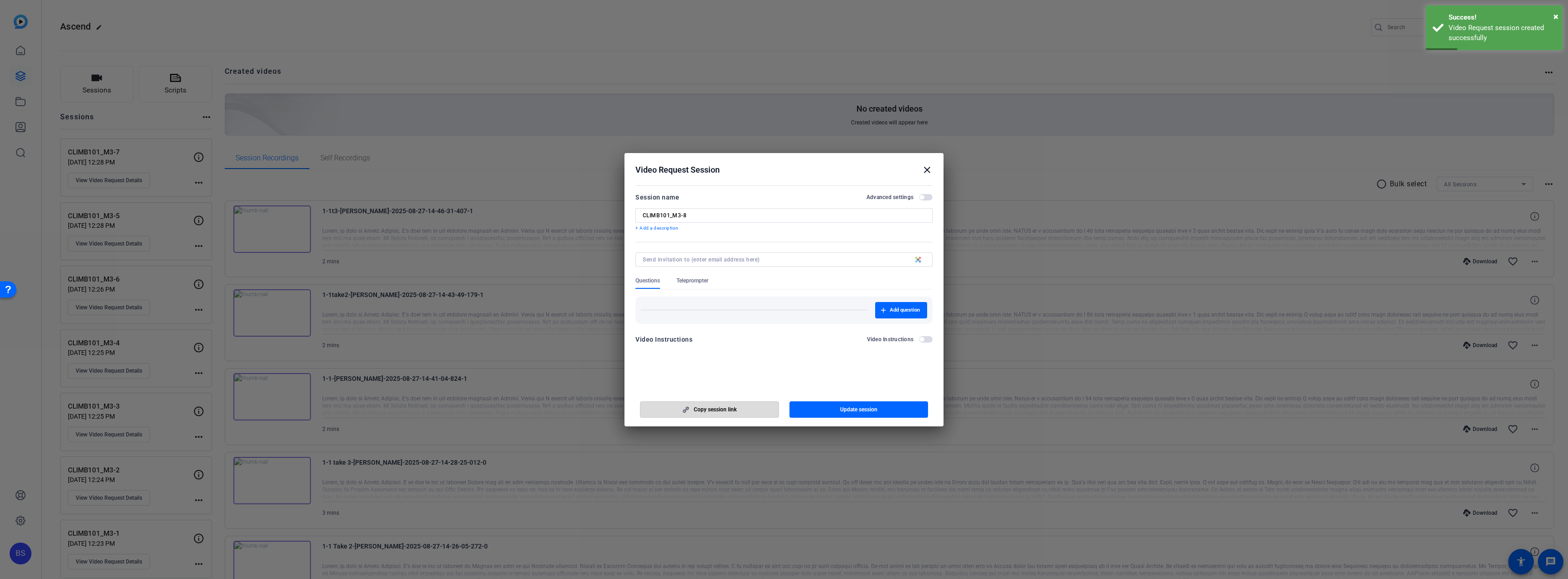
click at [733, 412] on span "Copy session link" at bounding box center [715, 409] width 43 height 7
click at [928, 168] on mat-icon "close" at bounding box center [927, 170] width 11 height 11
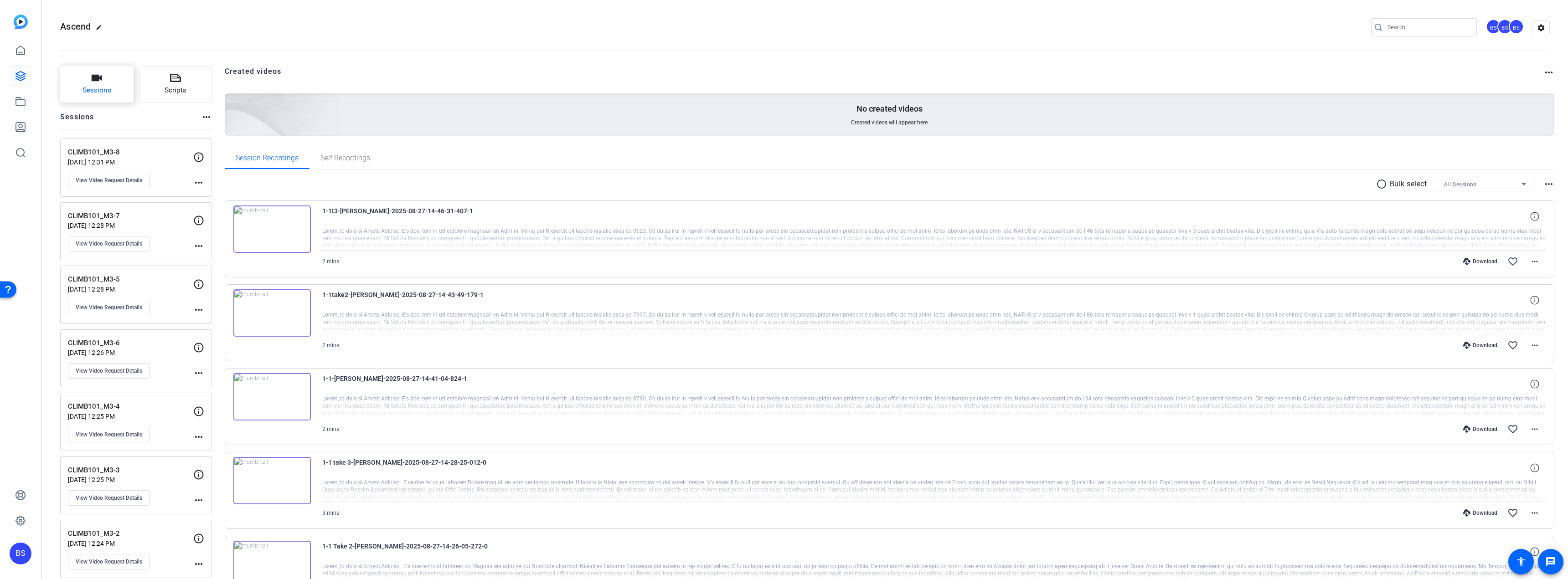
click at [112, 88] on button "Sessions" at bounding box center [97, 85] width 74 height 36
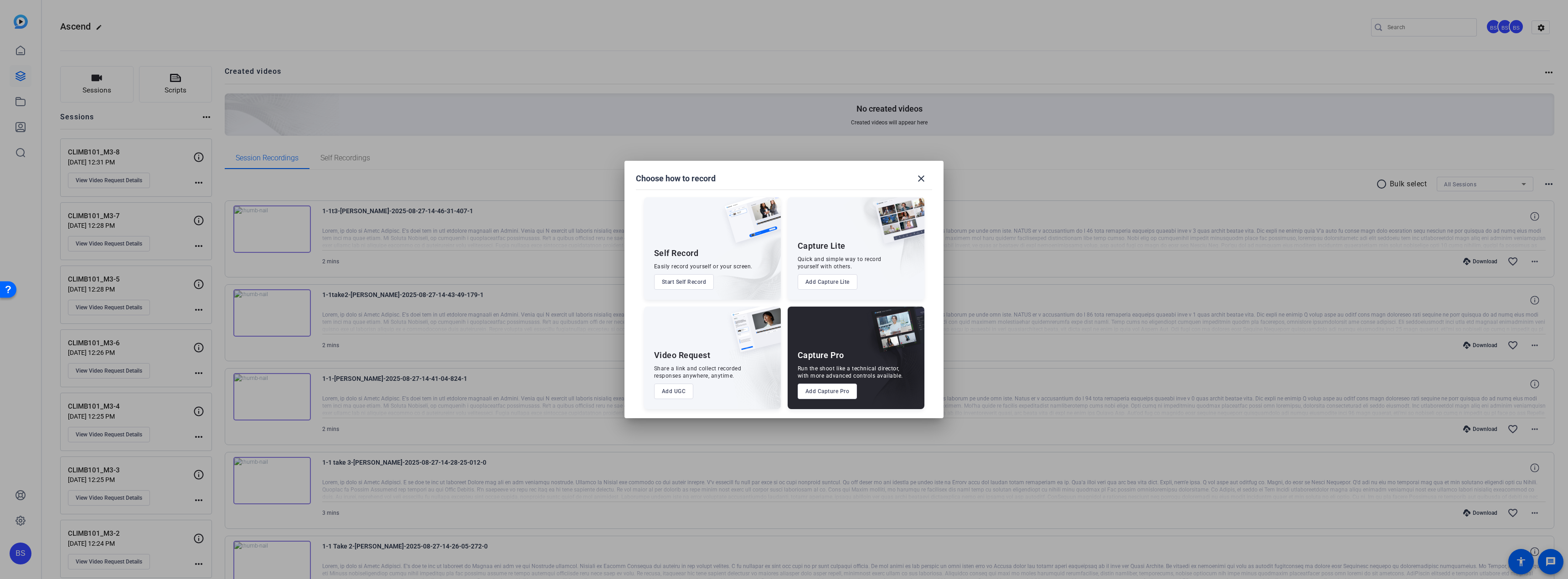
click at [681, 395] on button "Add UGC" at bounding box center [674, 391] width 40 height 15
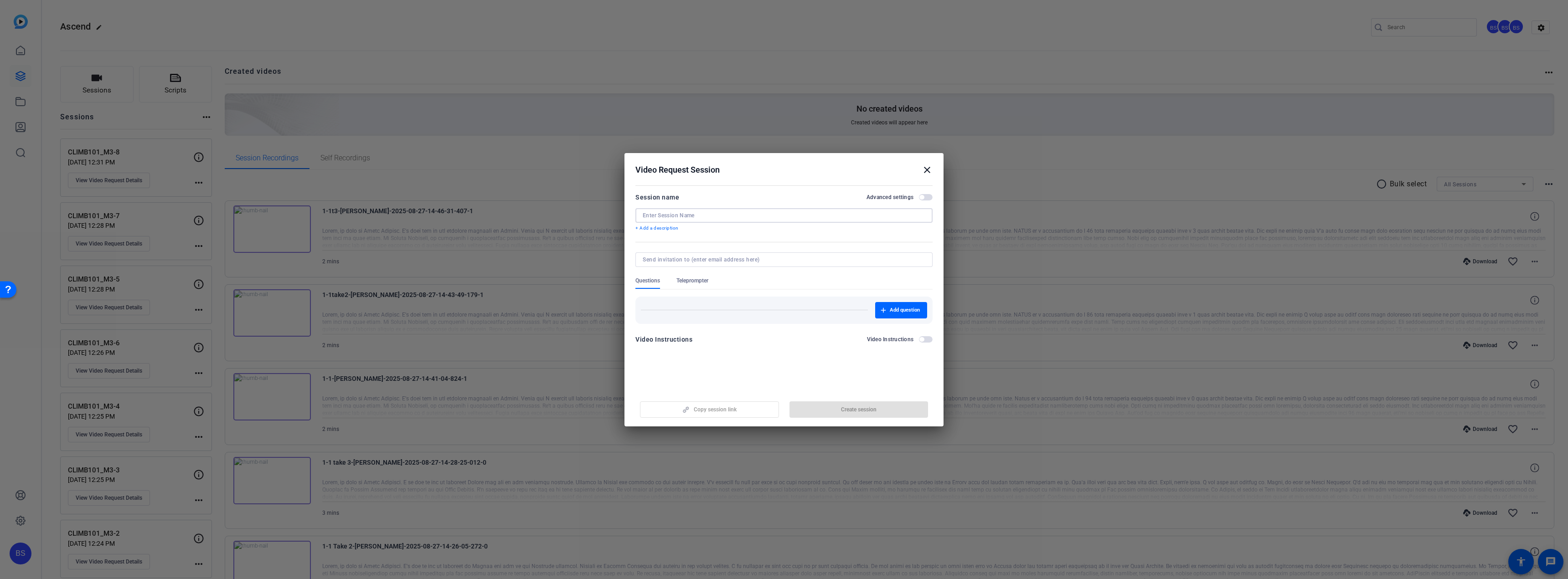
click at [687, 212] on input at bounding box center [784, 215] width 282 height 7
paste input "CLIMB101_M3-9"
type input "CLIMB101_M3-9"
click at [738, 411] on div "Copy session link Create session" at bounding box center [784, 406] width 297 height 23
click at [849, 411] on span "Create session" at bounding box center [859, 409] width 35 height 7
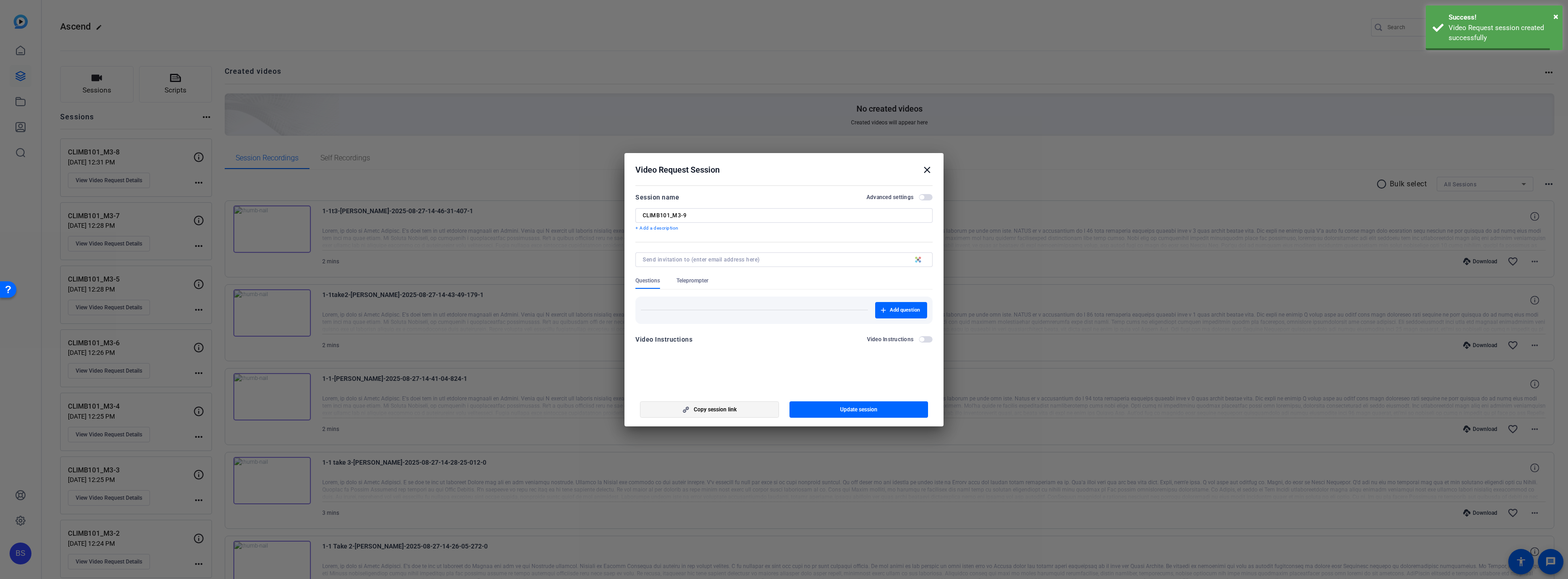
click at [731, 411] on span "Copy session link" at bounding box center [715, 409] width 43 height 7
click at [732, 411] on span "Copy session link" at bounding box center [715, 409] width 43 height 7
click at [928, 170] on mat-icon "close" at bounding box center [927, 170] width 11 height 11
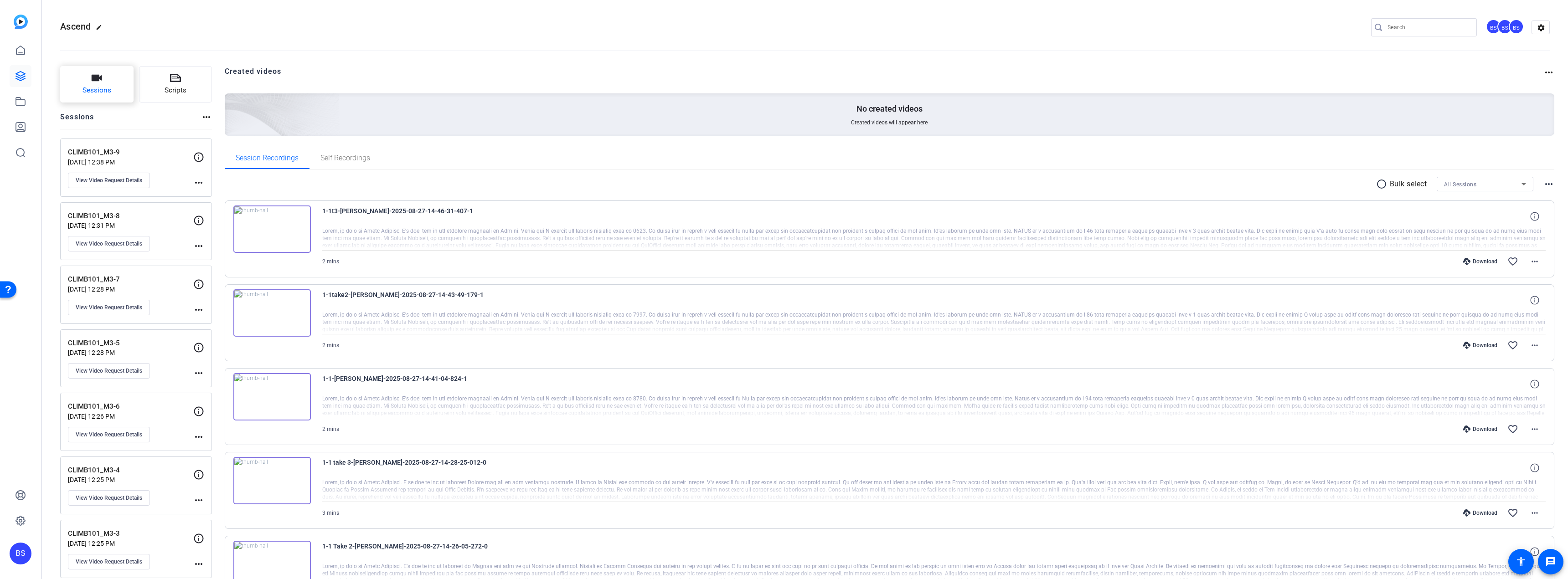
click at [119, 91] on button "Sessions" at bounding box center [97, 85] width 74 height 36
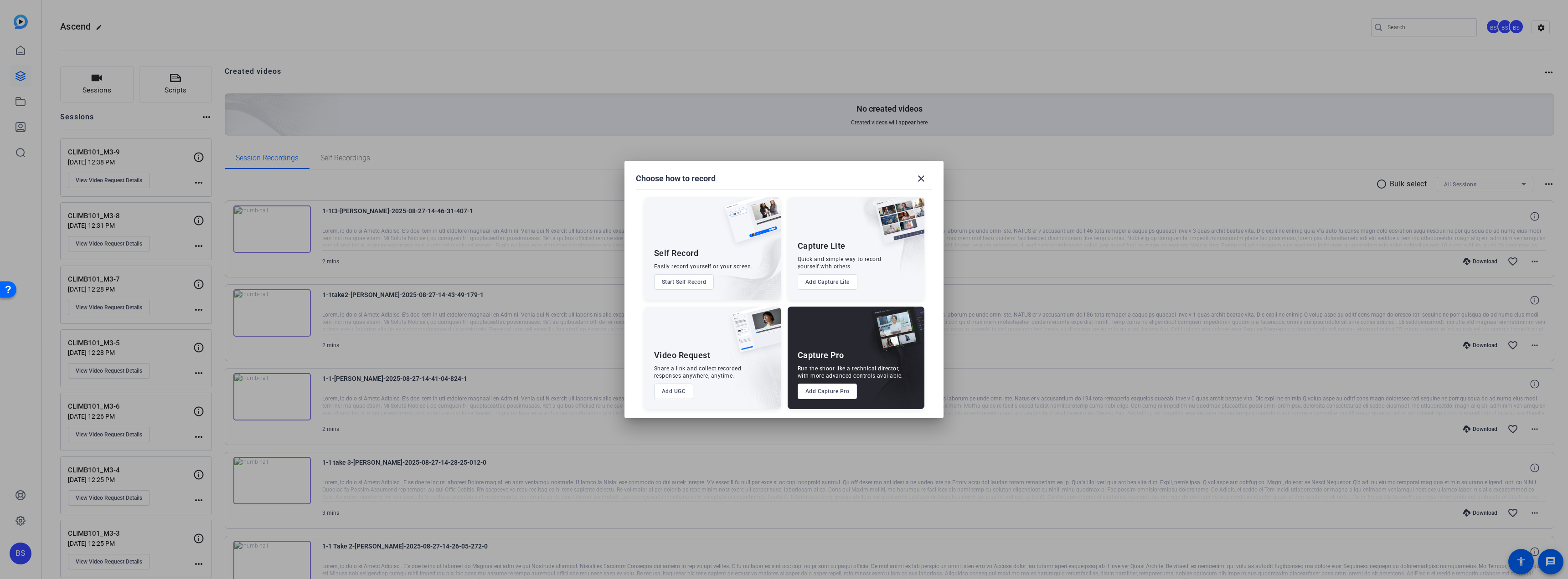
click at [671, 391] on button "Add UGC" at bounding box center [674, 391] width 40 height 15
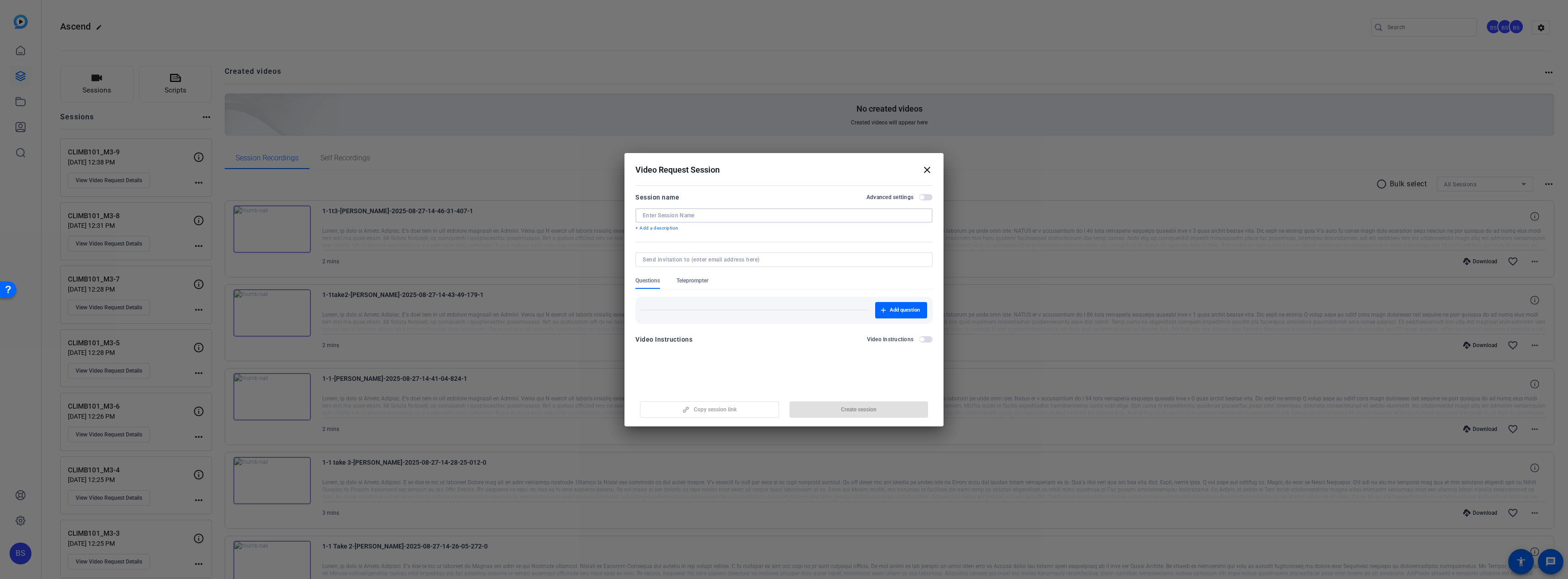
click at [685, 214] on input at bounding box center [784, 215] width 282 height 7
paste input "CLIMB101_M4-1"
type input "CLIMB101_M4-1"
click at [898, 411] on span "button" at bounding box center [859, 409] width 139 height 22
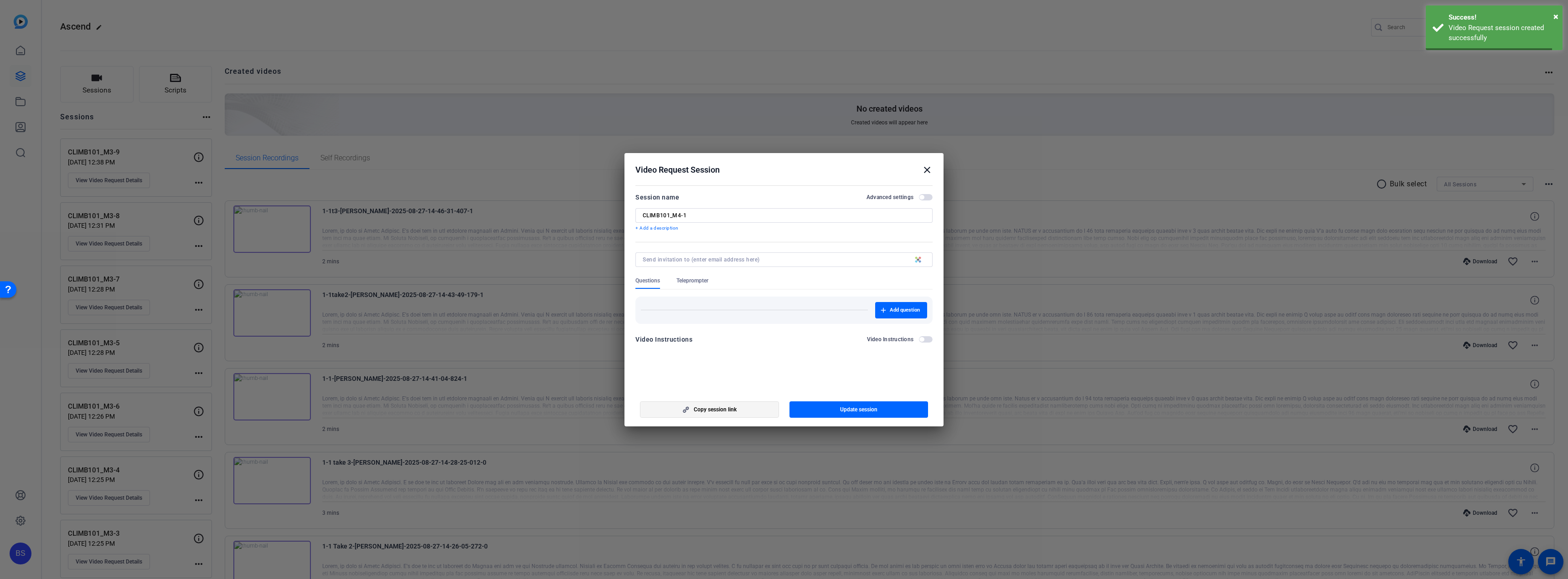
click at [738, 409] on span "button" at bounding box center [709, 409] width 138 height 22
click at [929, 169] on mat-icon "close" at bounding box center [927, 170] width 11 height 11
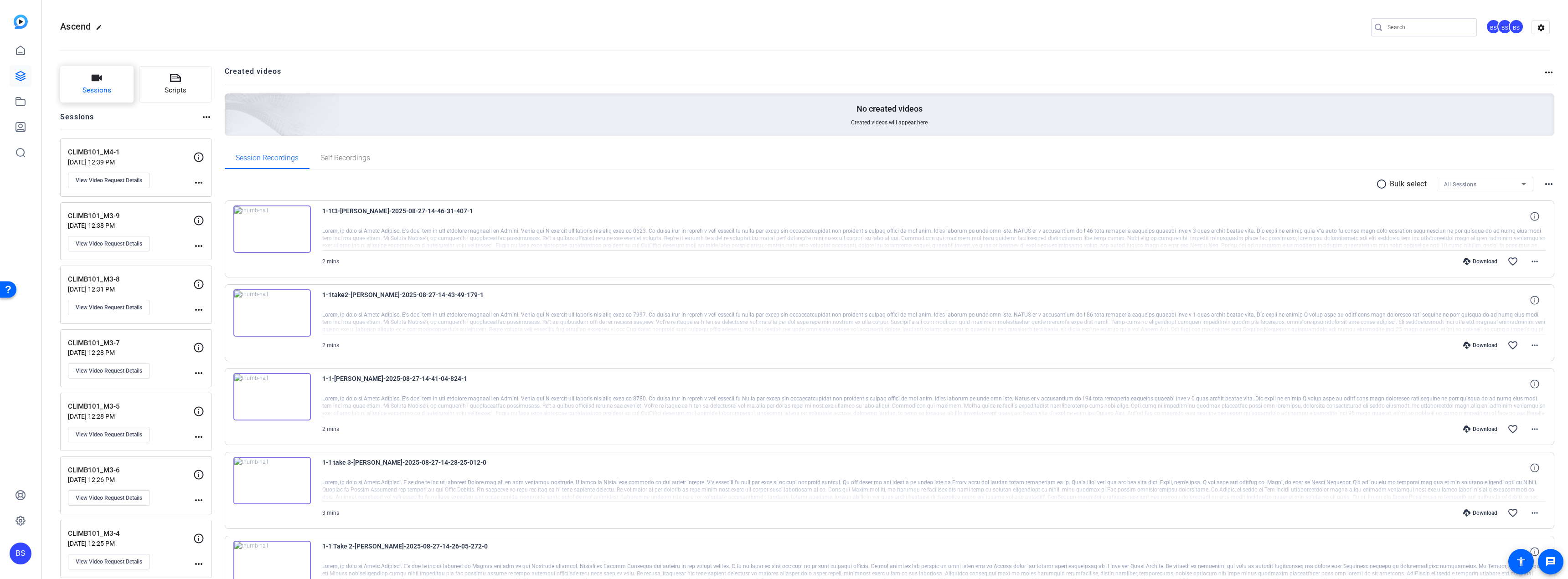
click at [94, 86] on span "Sessions" at bounding box center [97, 90] width 29 height 10
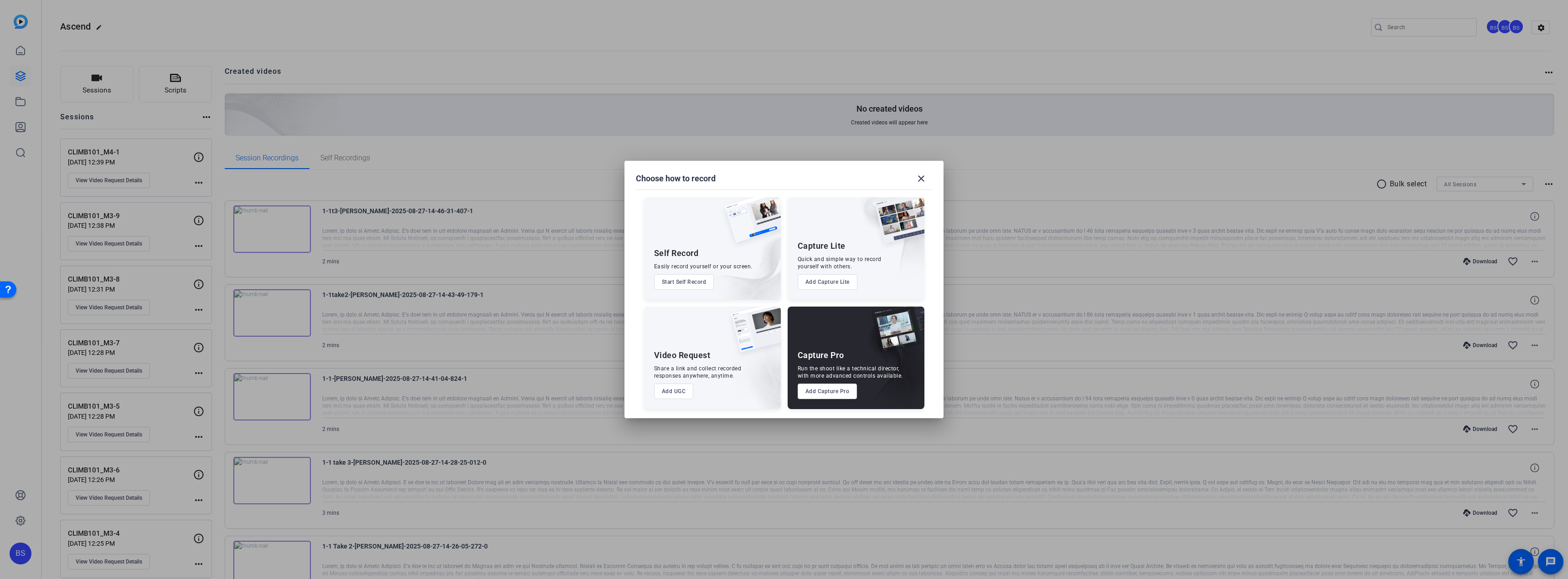
click at [680, 387] on button "Add UGC" at bounding box center [674, 391] width 40 height 15
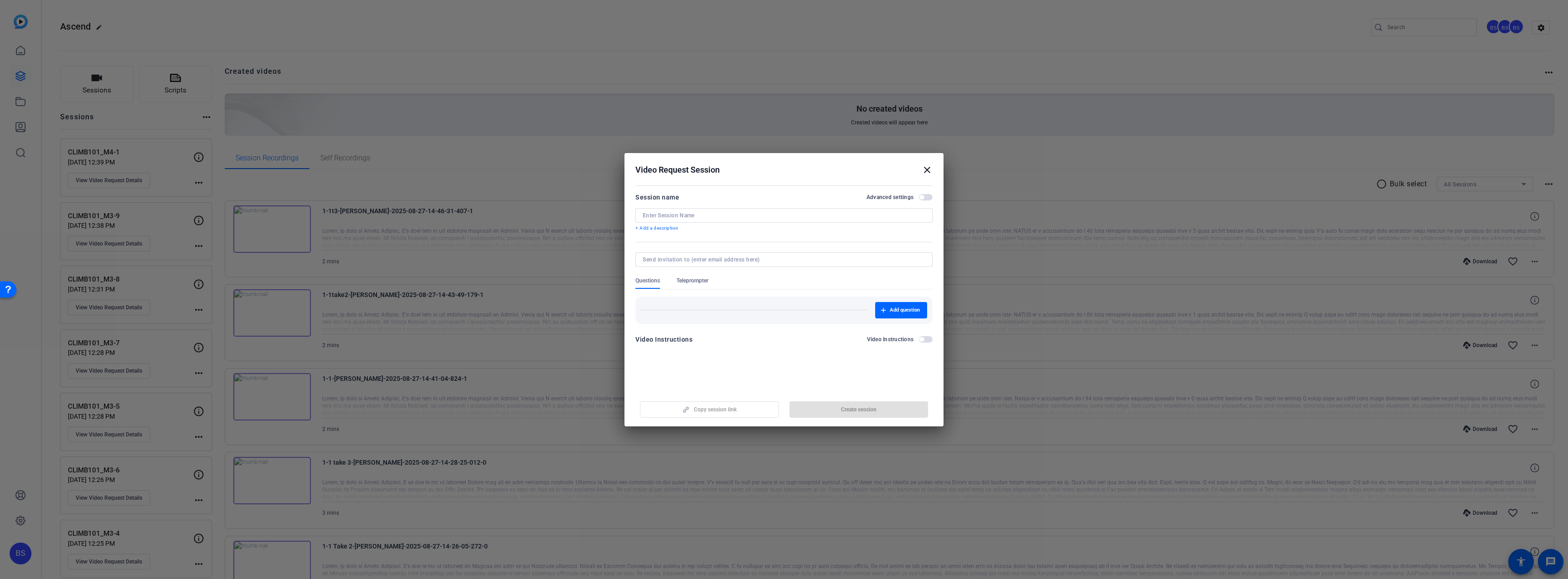
click at [735, 215] on input at bounding box center [784, 215] width 282 height 7
paste input "CLIMB101_M4-2"
type input "CLIMB101_M4-2"
click at [883, 406] on span "button" at bounding box center [859, 409] width 139 height 22
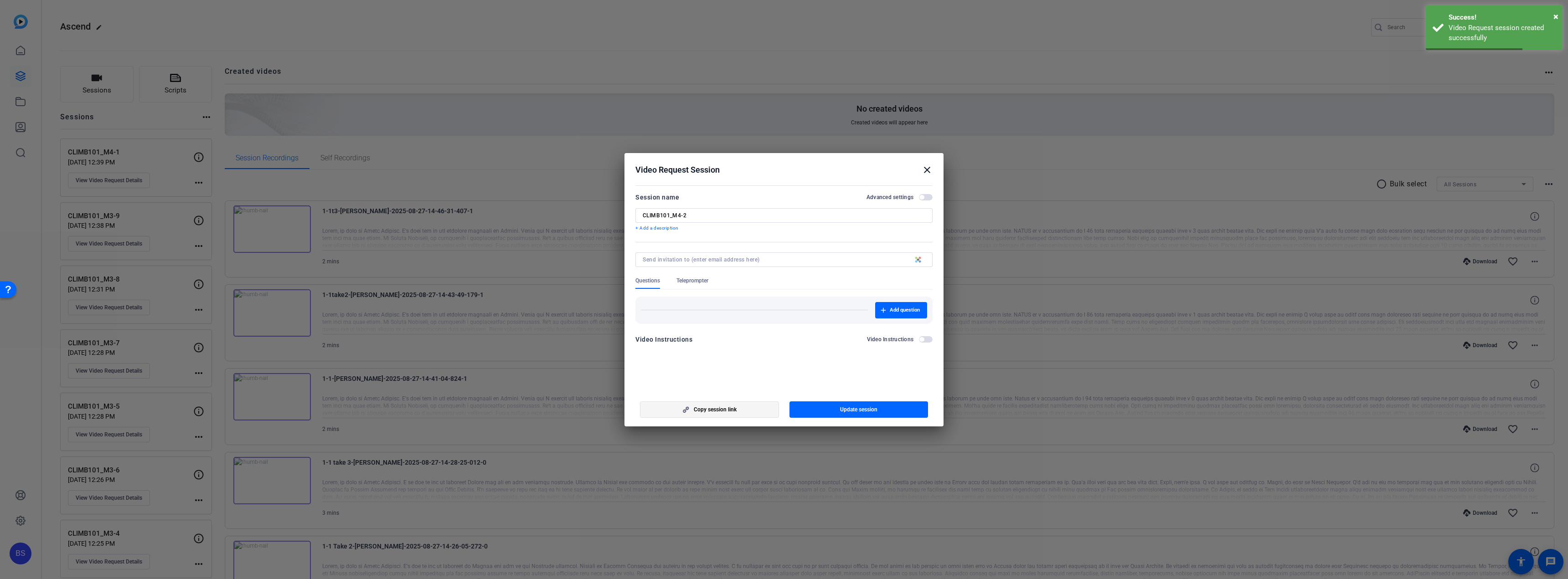
click at [710, 412] on span "Copy session link" at bounding box center [715, 409] width 43 height 7
click at [727, 411] on span "Copy session link" at bounding box center [715, 409] width 43 height 7
click at [928, 168] on mat-icon "close" at bounding box center [927, 170] width 11 height 11
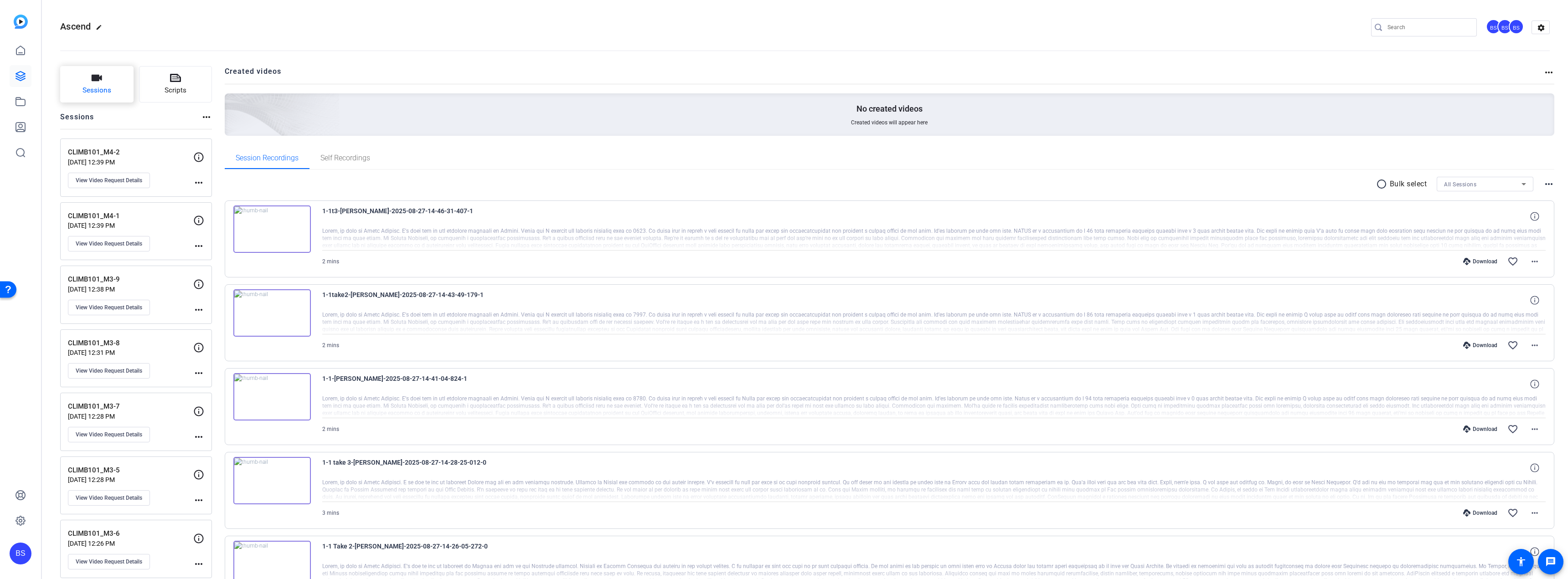
click at [122, 92] on button "Sessions" at bounding box center [97, 85] width 74 height 36
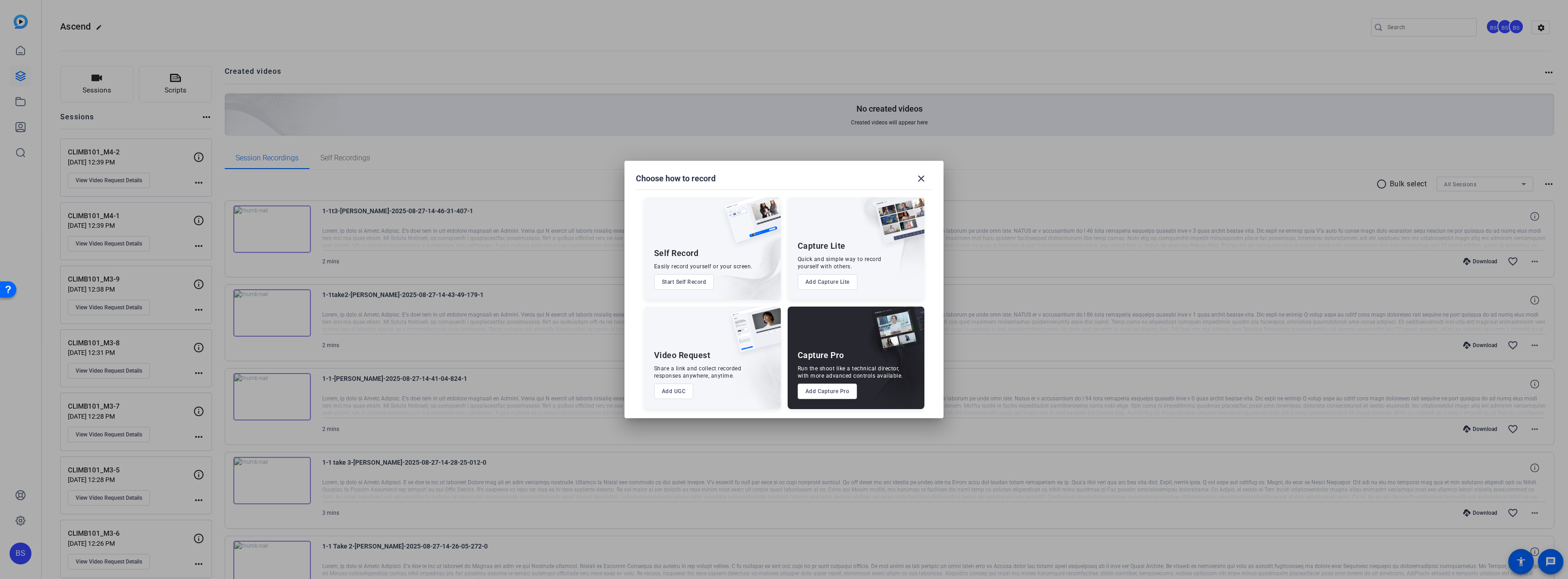
click at [676, 389] on button "Add UGC" at bounding box center [674, 391] width 40 height 15
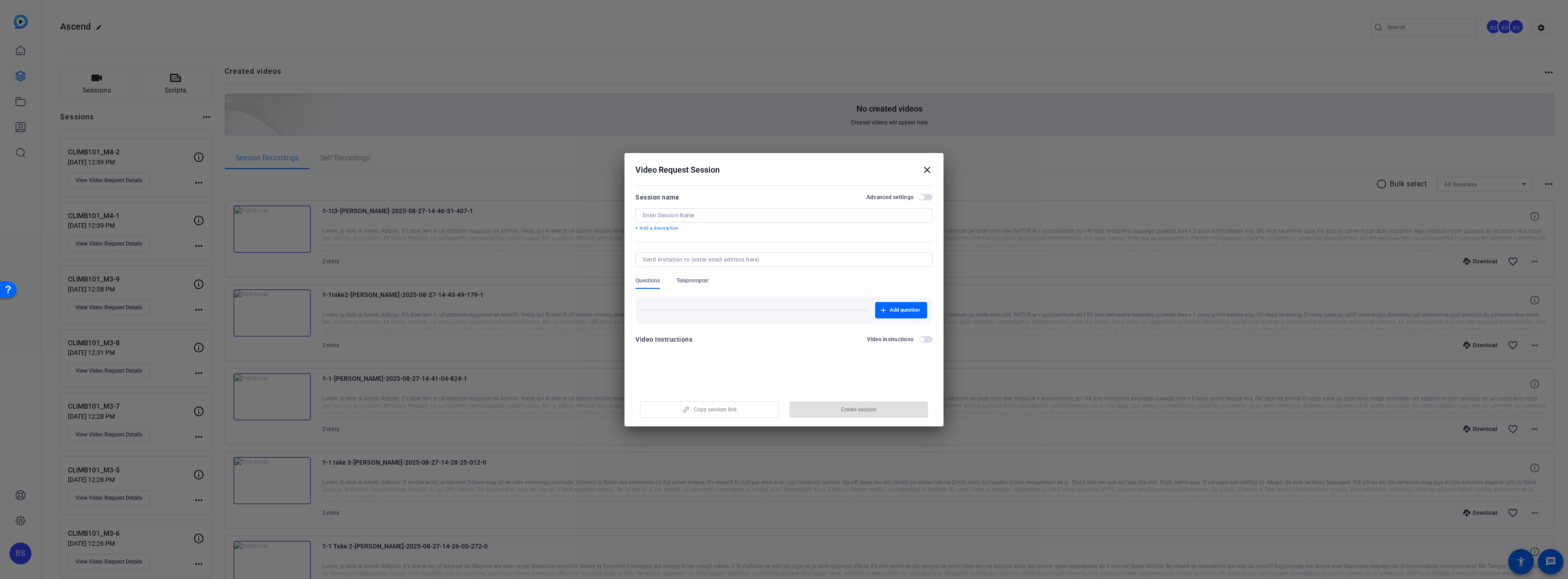
click at [701, 216] on input at bounding box center [784, 215] width 282 height 7
paste input "CLIMB101_M4-3"
type input "CLIMB101_M4-3"
click at [865, 408] on span "Create session" at bounding box center [859, 409] width 35 height 7
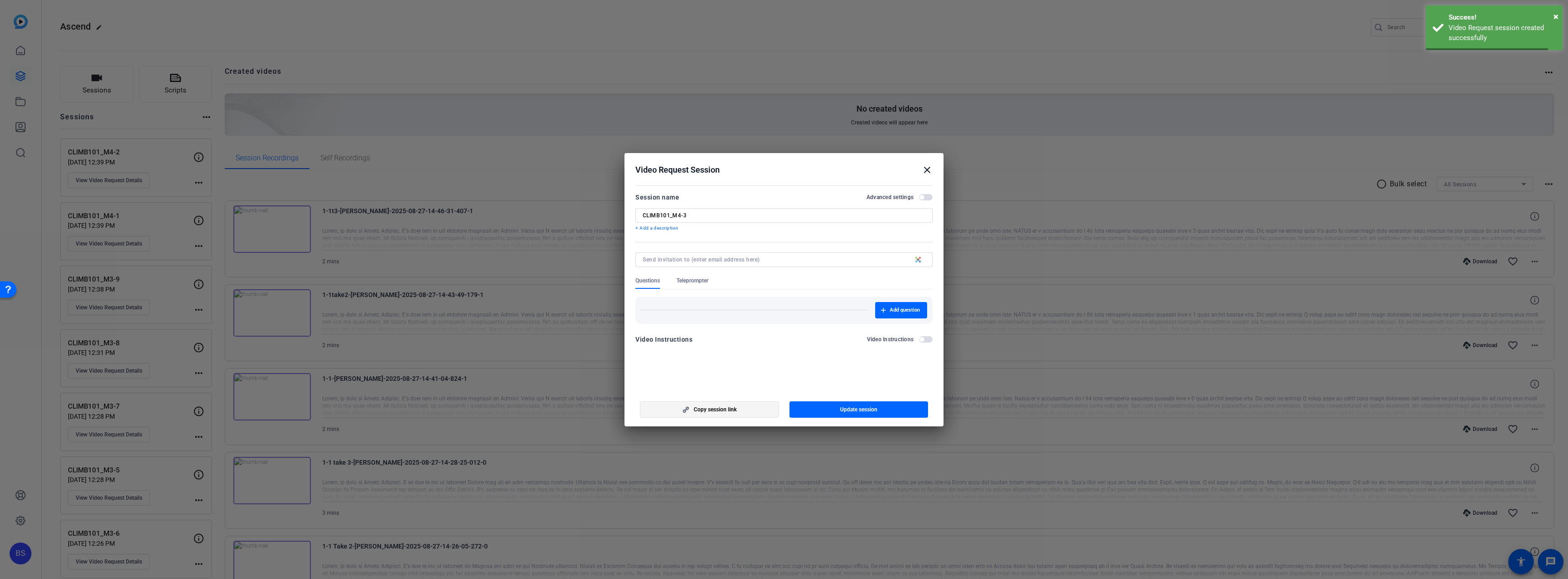
click at [721, 413] on span "button" at bounding box center [709, 409] width 138 height 22
click at [722, 409] on span "Copy session link" at bounding box center [715, 409] width 43 height 7
click at [925, 169] on mat-icon "close" at bounding box center [927, 170] width 11 height 11
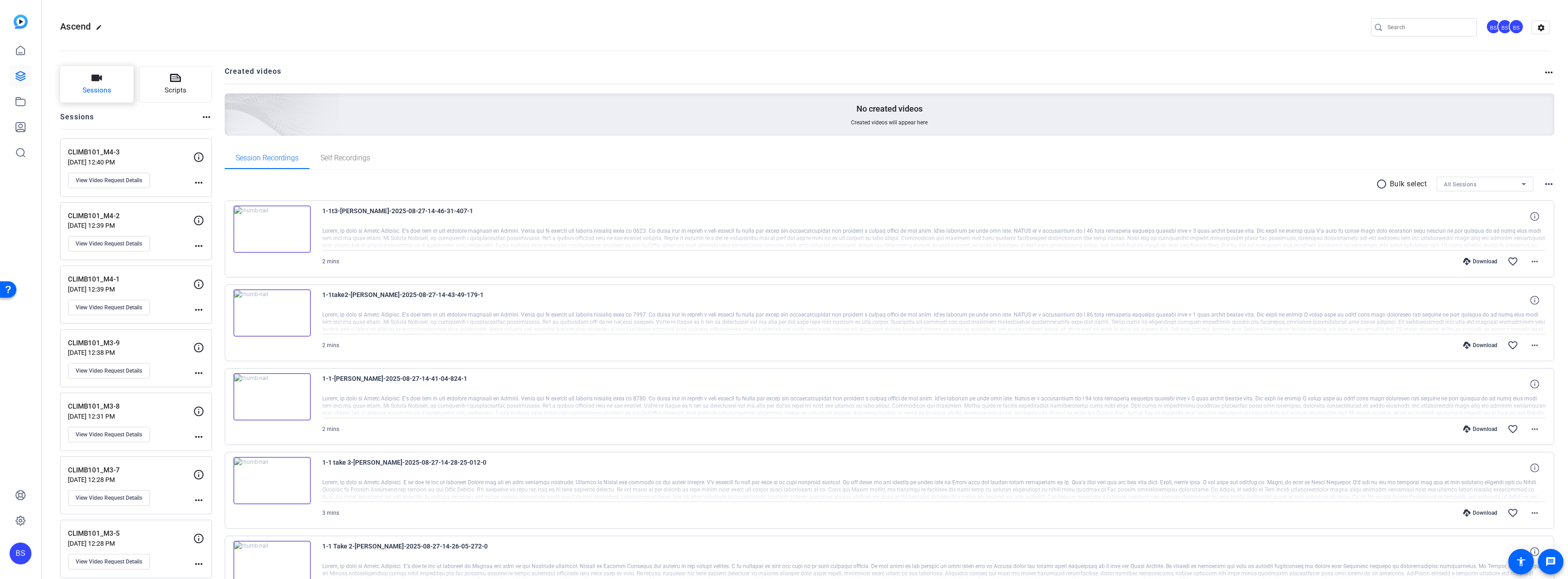
click at [114, 90] on button "Sessions" at bounding box center [97, 85] width 74 height 36
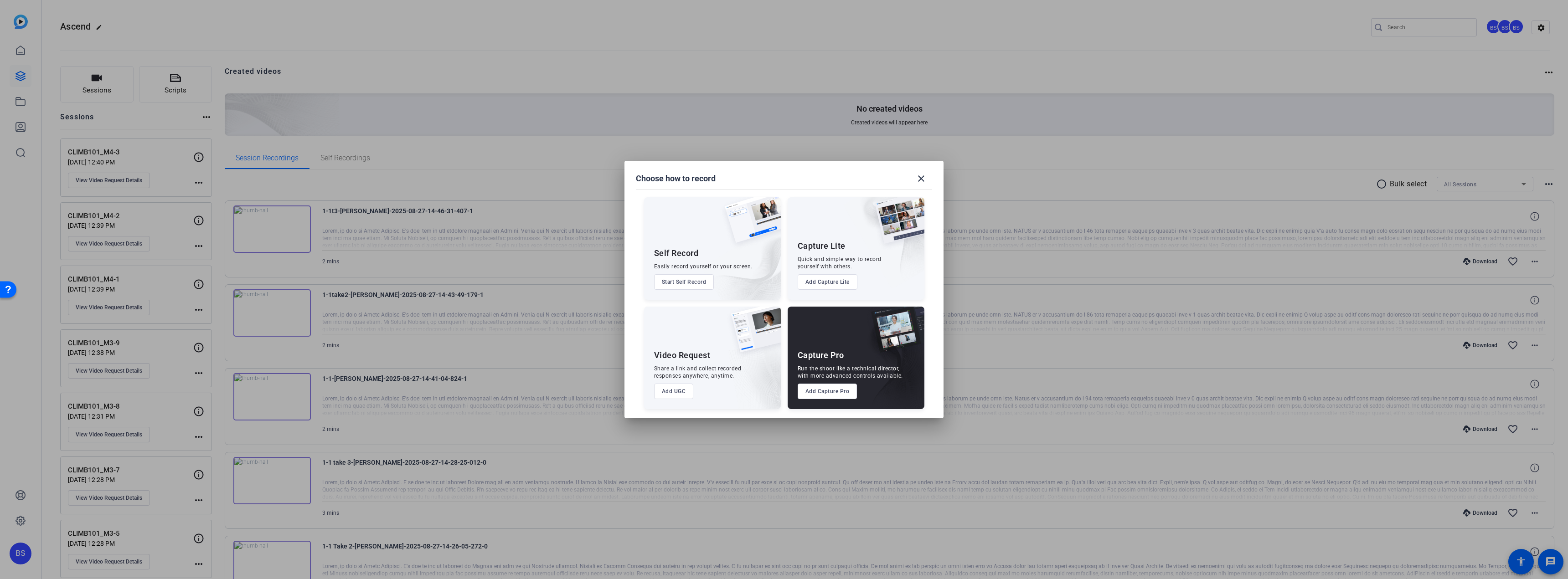
click at [668, 388] on button "Add UGC" at bounding box center [674, 391] width 40 height 15
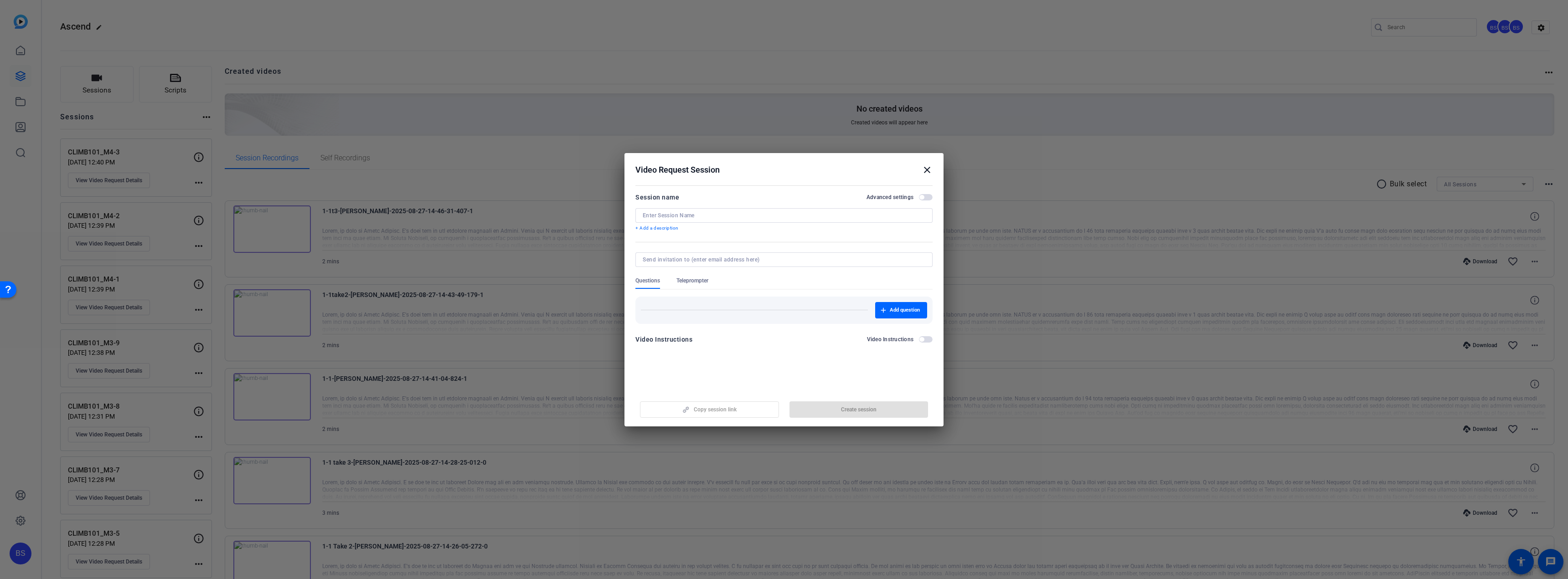
click at [688, 217] on input at bounding box center [784, 215] width 282 height 7
paste input "CLIMB101_M5-1"
type input "CLIMB101_M5-1"
click at [875, 411] on span "Create session" at bounding box center [859, 409] width 35 height 7
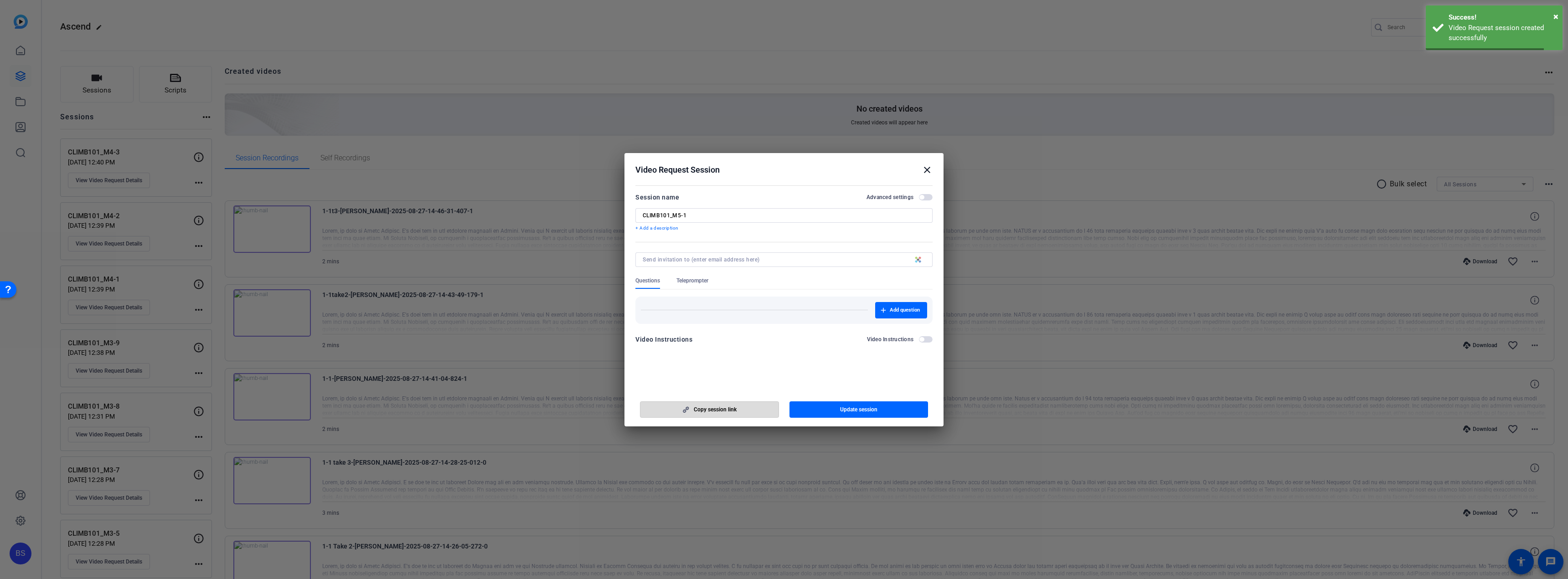
click at [718, 411] on span "Copy session link" at bounding box center [715, 409] width 43 height 7
click at [928, 173] on mat-icon "close" at bounding box center [927, 170] width 11 height 11
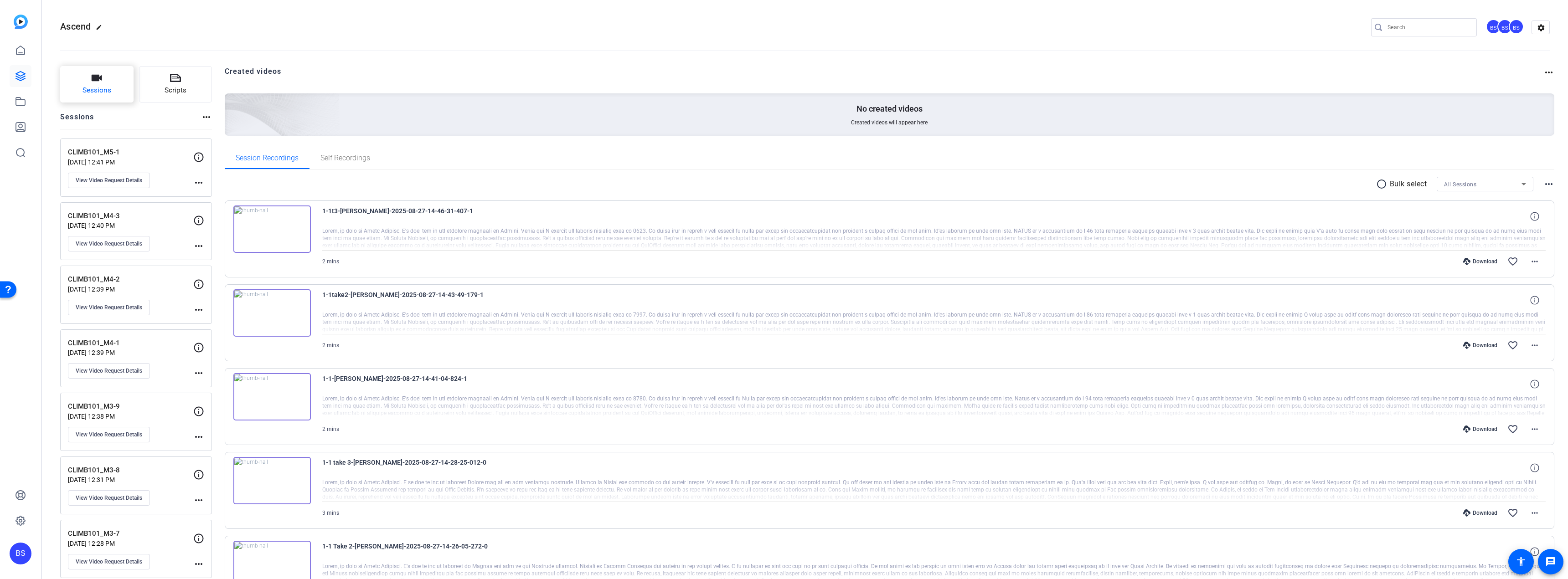
click at [108, 88] on span "Sessions" at bounding box center [97, 90] width 29 height 10
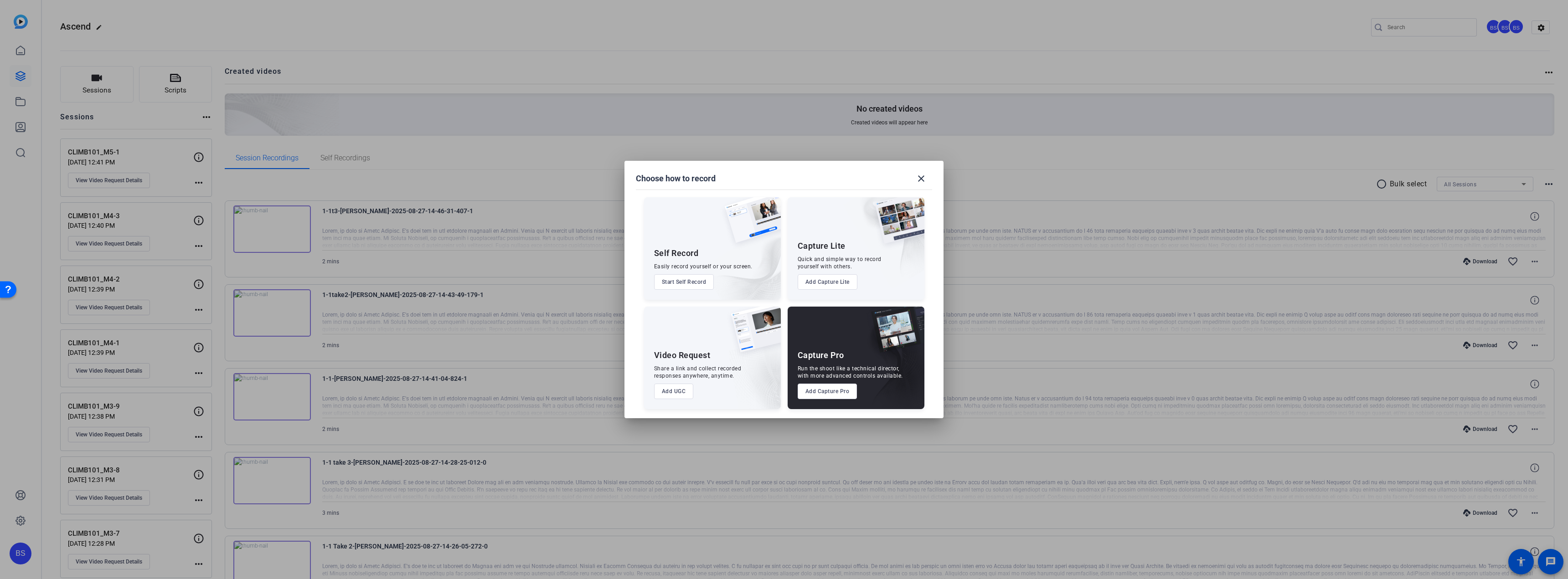
click at [676, 390] on button "Add UGC" at bounding box center [674, 391] width 40 height 15
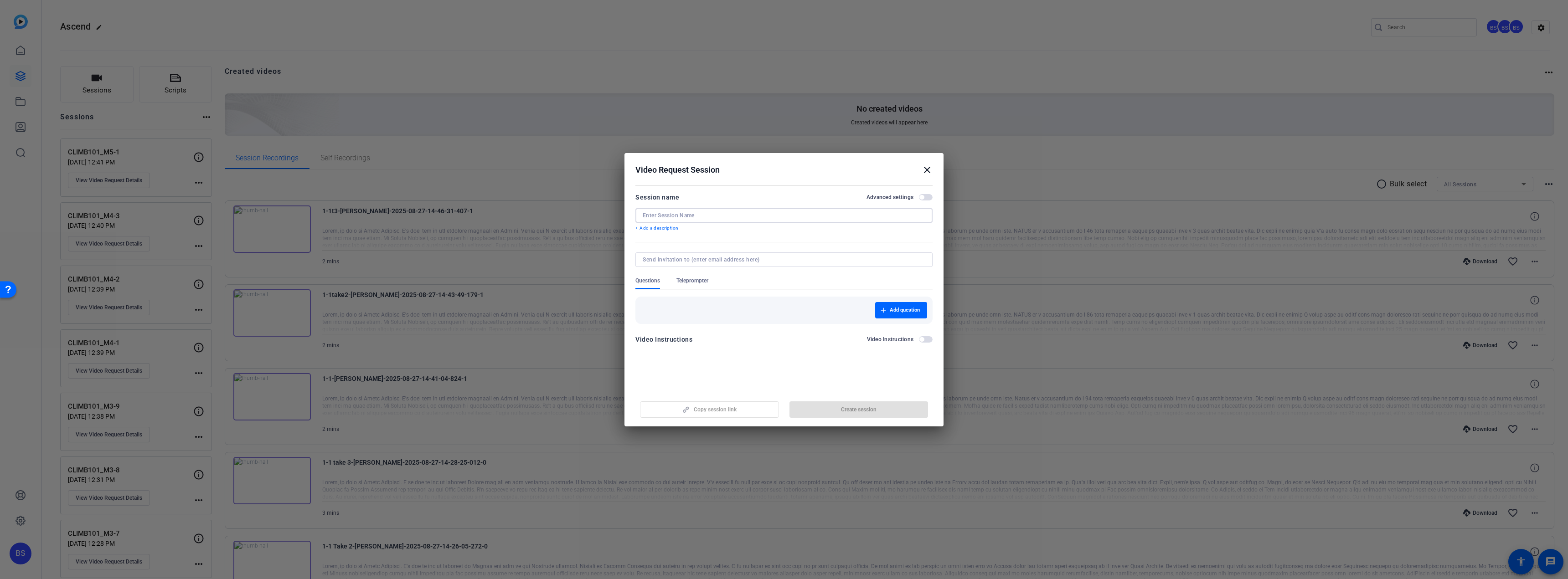
click at [722, 217] on input at bounding box center [784, 215] width 282 height 7
paste input "CLIMB201_M1-1"
type input "CLIMB201_M1-1"
click at [861, 404] on span "button" at bounding box center [859, 409] width 139 height 22
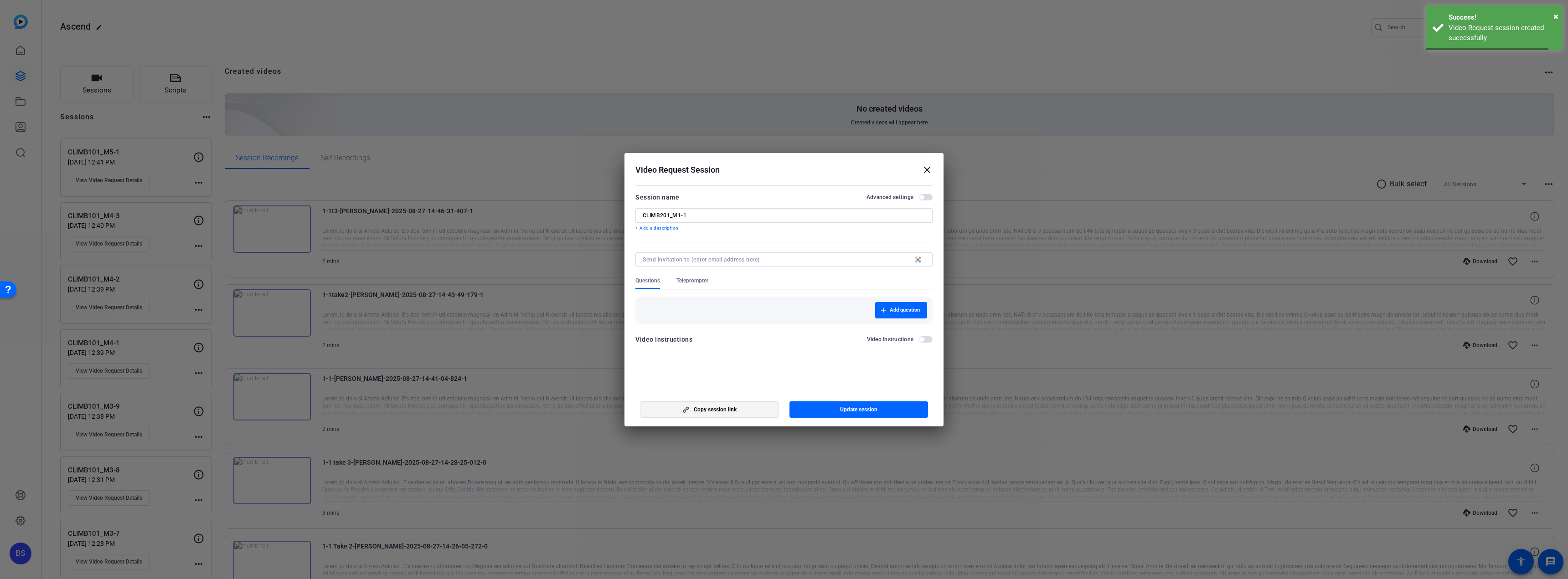
click at [743, 411] on span "button" at bounding box center [709, 409] width 138 height 22
click at [932, 170] on mat-icon "close" at bounding box center [927, 170] width 11 height 11
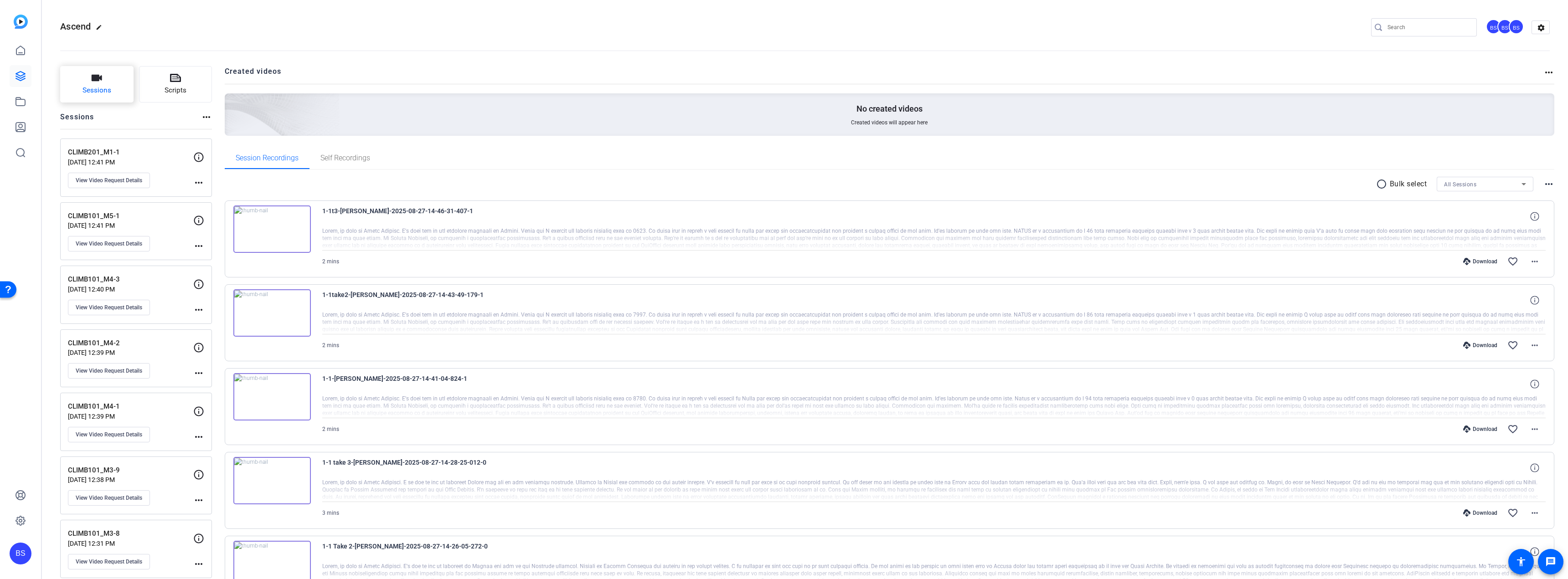
click at [90, 85] on span "Sessions" at bounding box center [97, 90] width 29 height 10
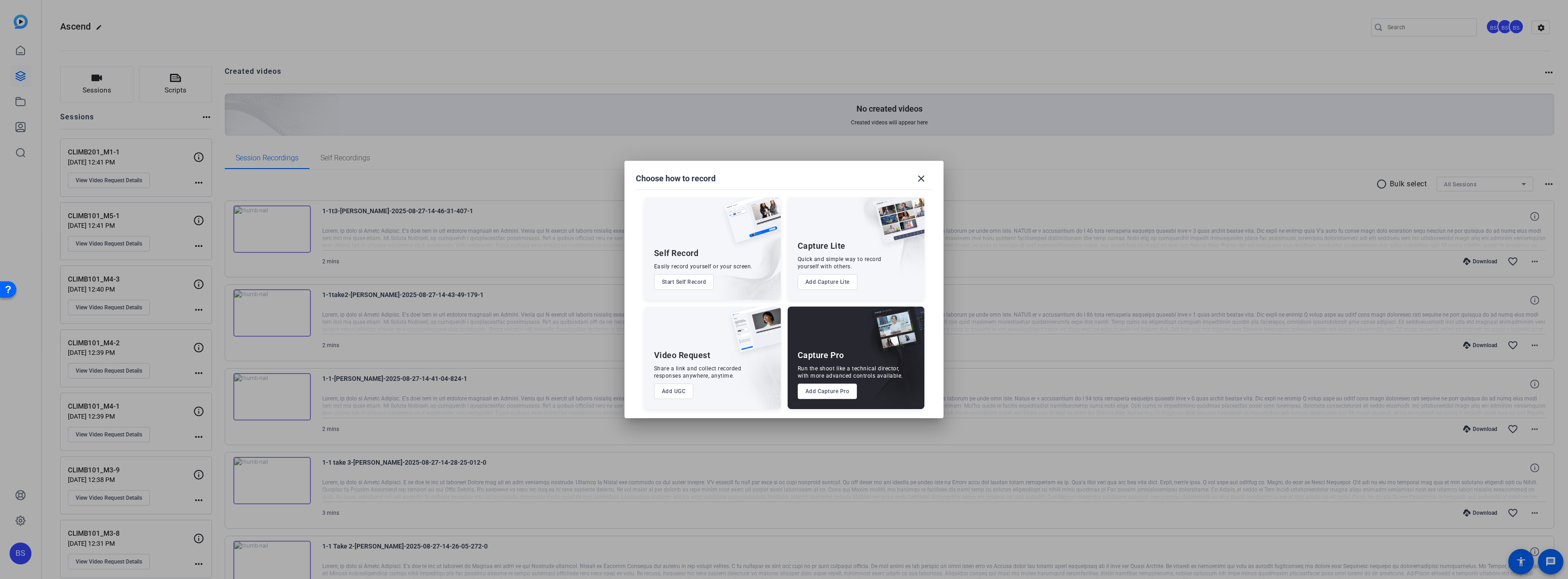
click at [680, 392] on button "Add UGC" at bounding box center [674, 391] width 40 height 15
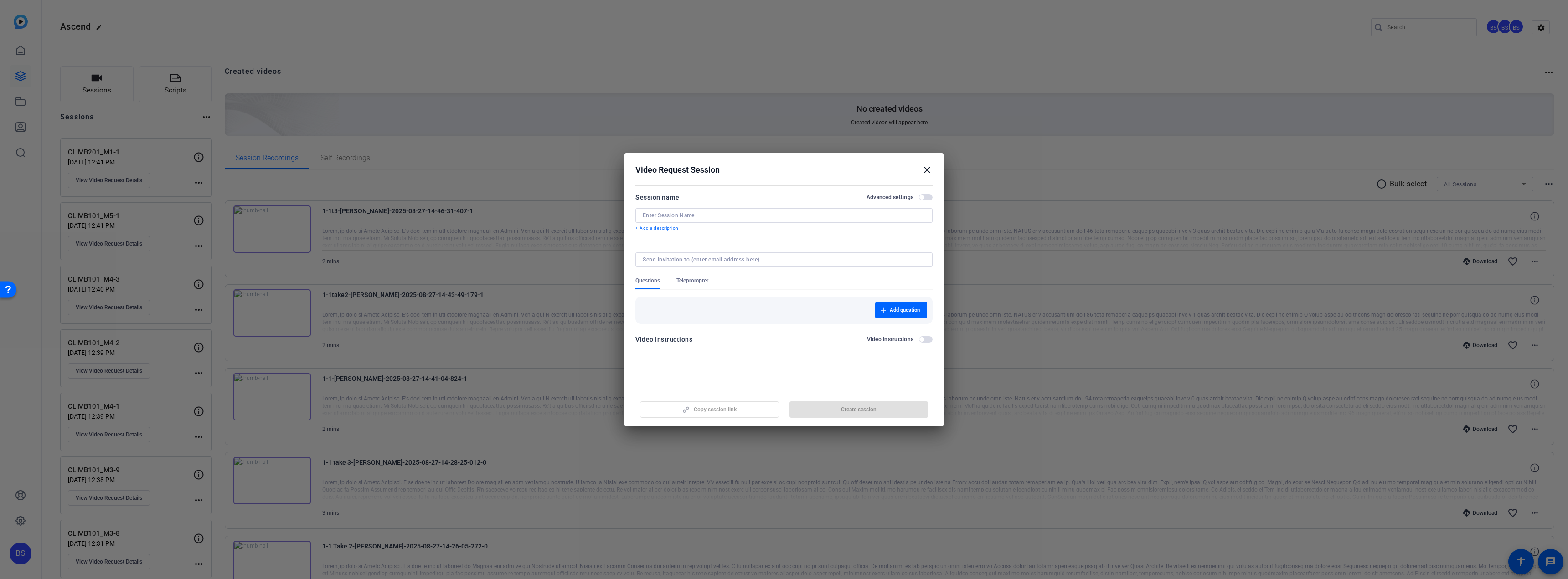
click at [713, 213] on input at bounding box center [784, 215] width 282 height 7
paste input "CLIMB201_M1-2"
type input "CLIMB201_M1-2"
click at [860, 409] on span "Create session" at bounding box center [859, 409] width 35 height 7
click at [928, 168] on mat-icon "close" at bounding box center [927, 170] width 11 height 11
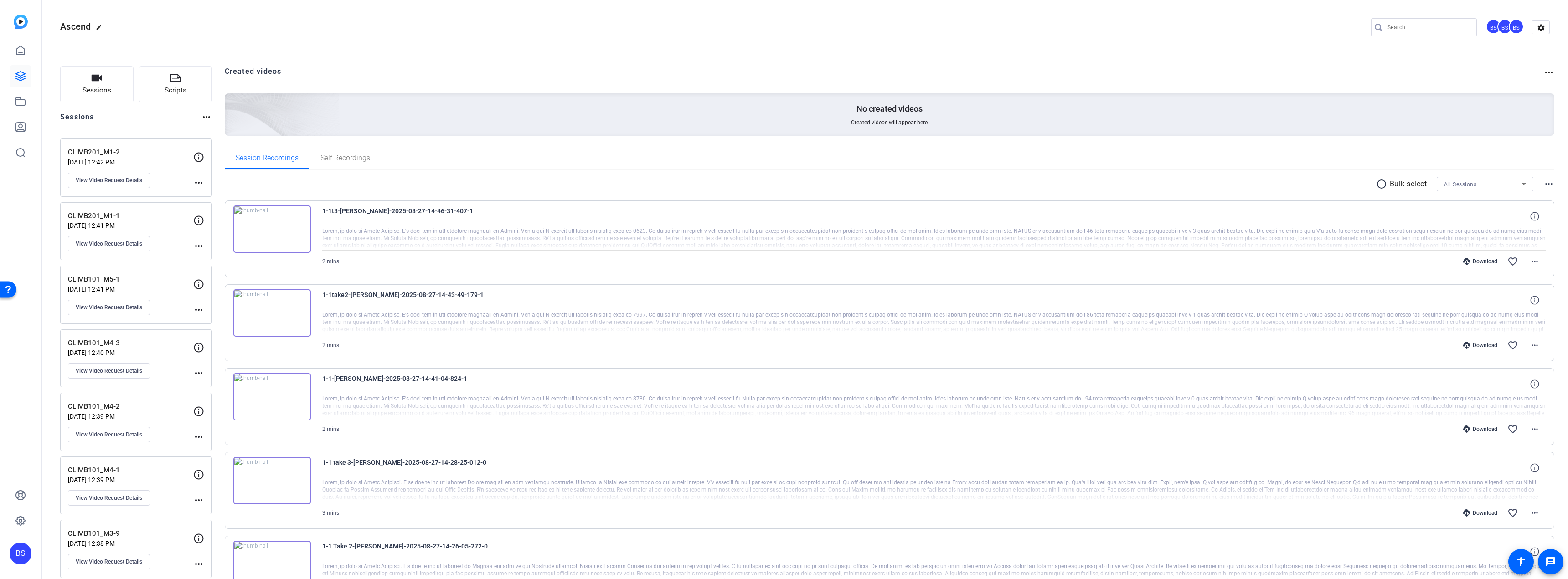
click at [198, 158] on icon at bounding box center [199, 157] width 10 height 10
click at [197, 155] on icon at bounding box center [199, 157] width 11 height 11
click at [195, 183] on mat-icon "more_horiz" at bounding box center [199, 182] width 11 height 11
click at [136, 177] on div at bounding box center [784, 290] width 1568 height 579
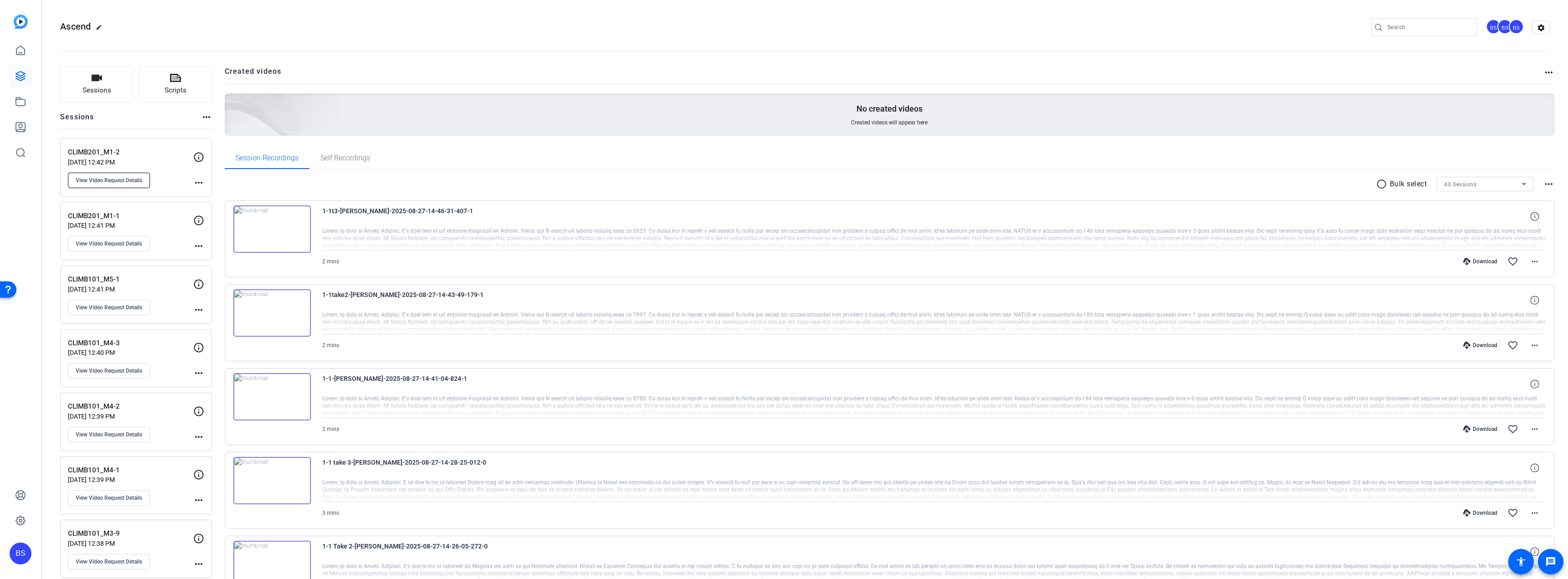
click at [136, 182] on span "View Video Request Details" at bounding box center [108, 181] width 66 height 7
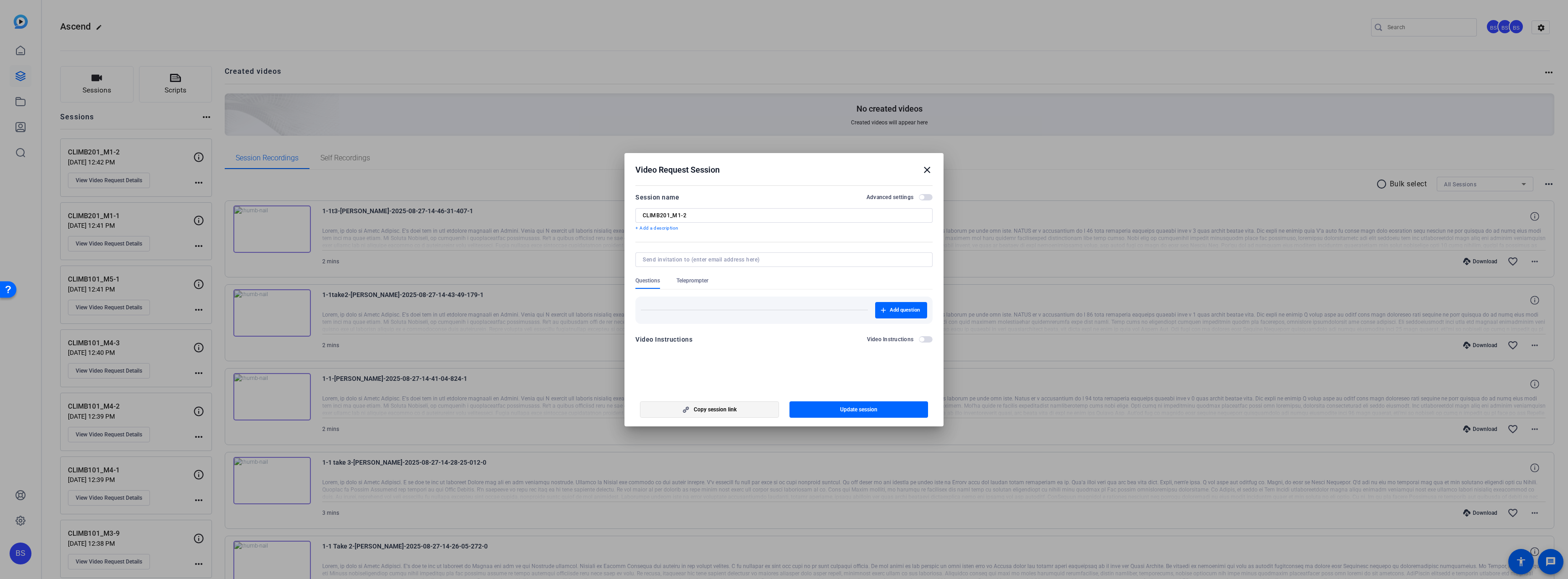
click at [721, 404] on span "button" at bounding box center [709, 409] width 138 height 22
click at [930, 170] on mat-icon "close" at bounding box center [927, 170] width 11 height 11
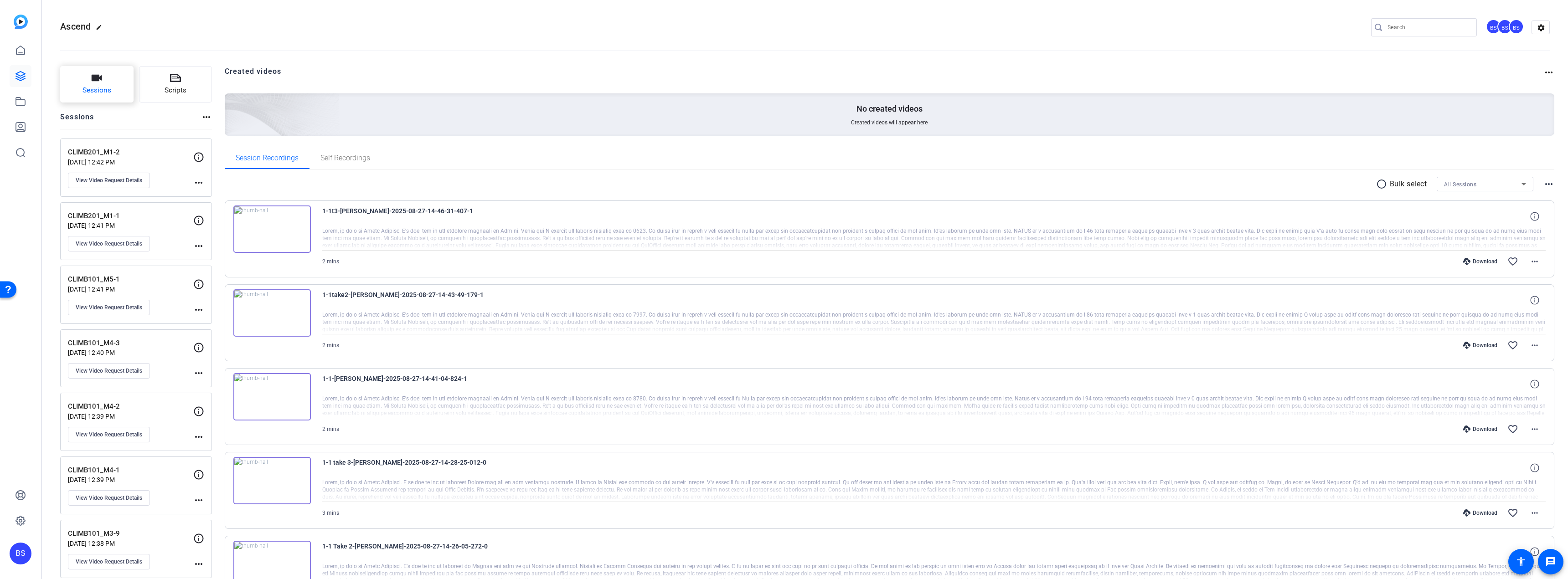
click at [115, 88] on button "Sessions" at bounding box center [97, 85] width 74 height 36
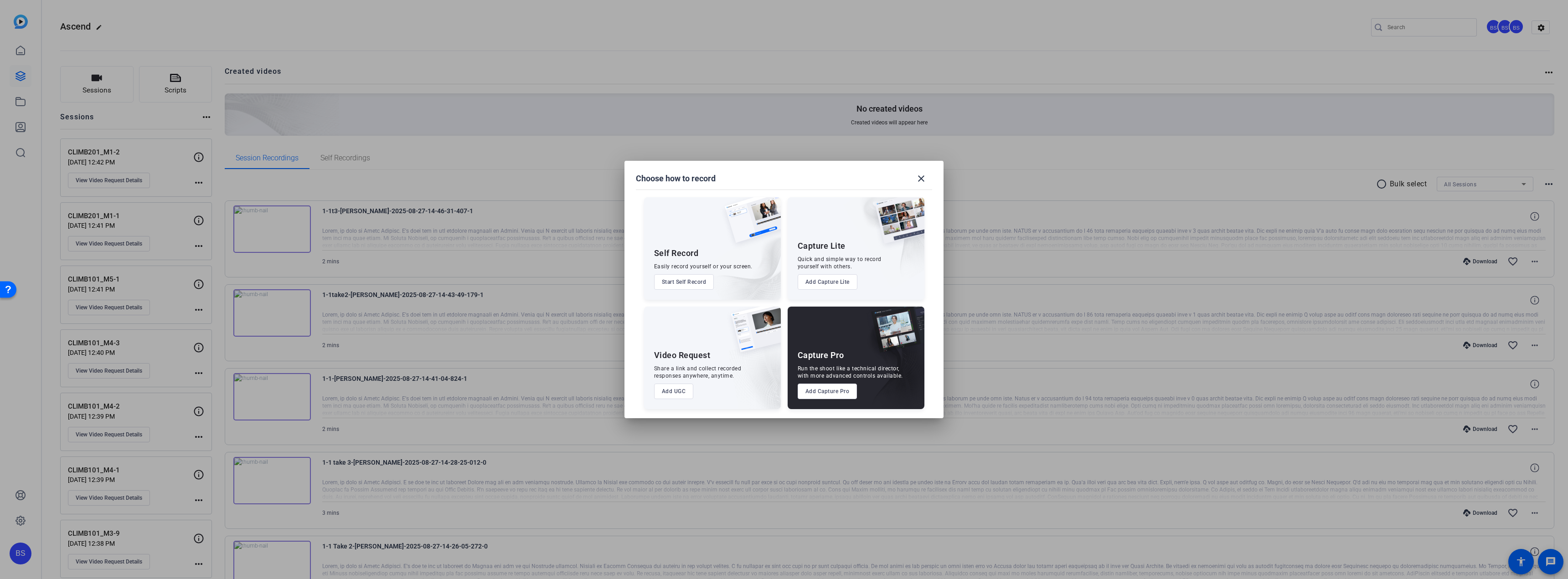
click at [679, 389] on button "Add UGC" at bounding box center [674, 391] width 40 height 15
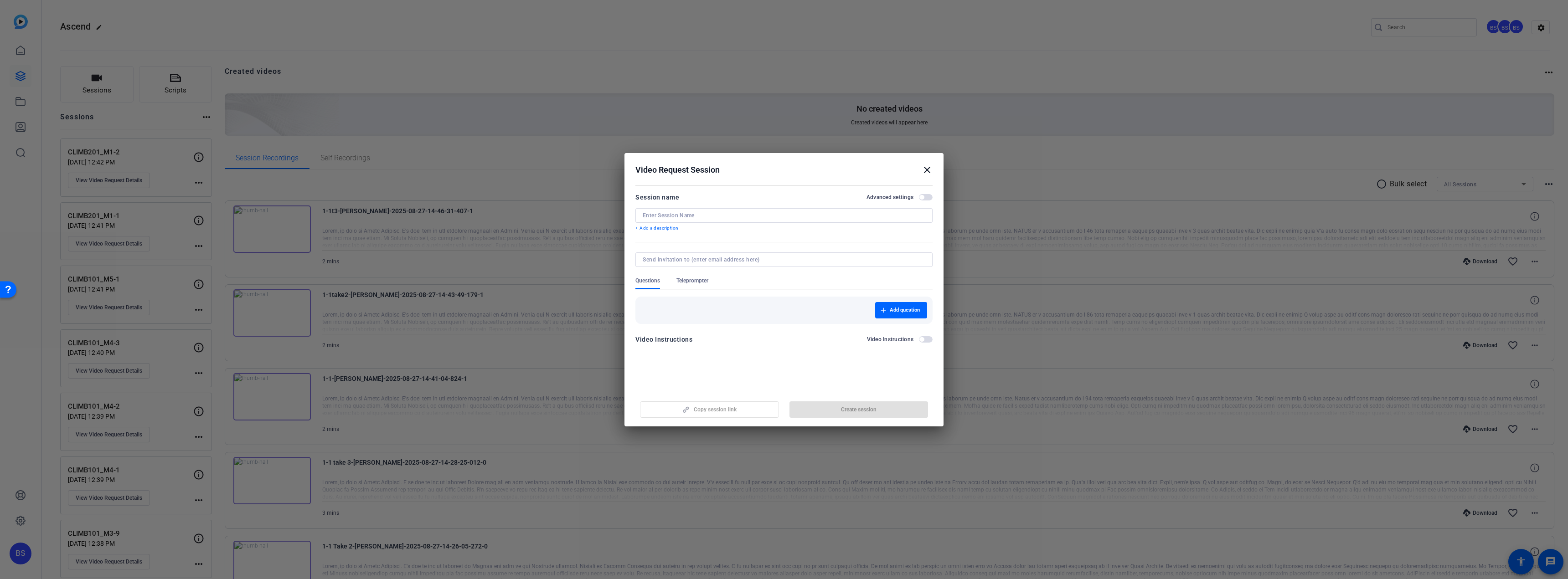
click at [709, 217] on input at bounding box center [784, 215] width 282 height 7
paste input "CLIMB201_M1-3"
type input "CLIMB201_M1-3"
click at [881, 408] on span "button" at bounding box center [859, 409] width 139 height 22
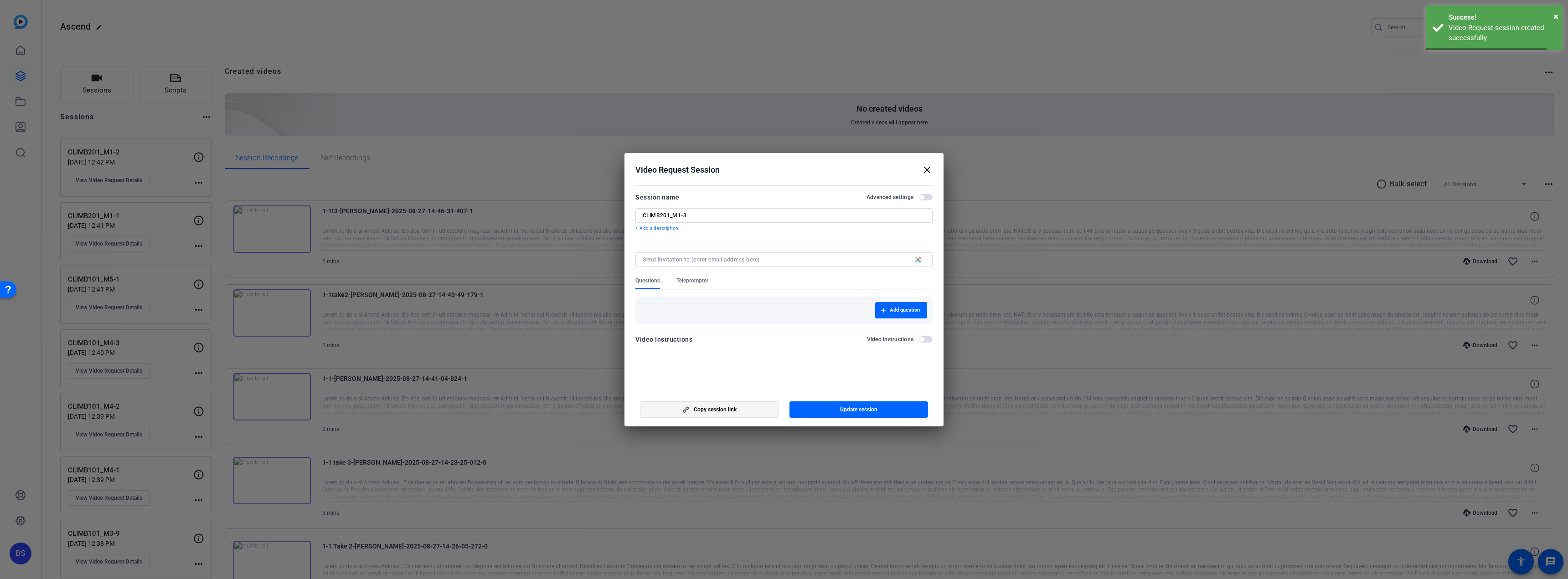
click at [754, 408] on span "button" at bounding box center [709, 409] width 138 height 22
click at [754, 408] on span "button" at bounding box center [709, 409] width 138 height 22
click at [926, 169] on mat-icon "close" at bounding box center [927, 170] width 11 height 11
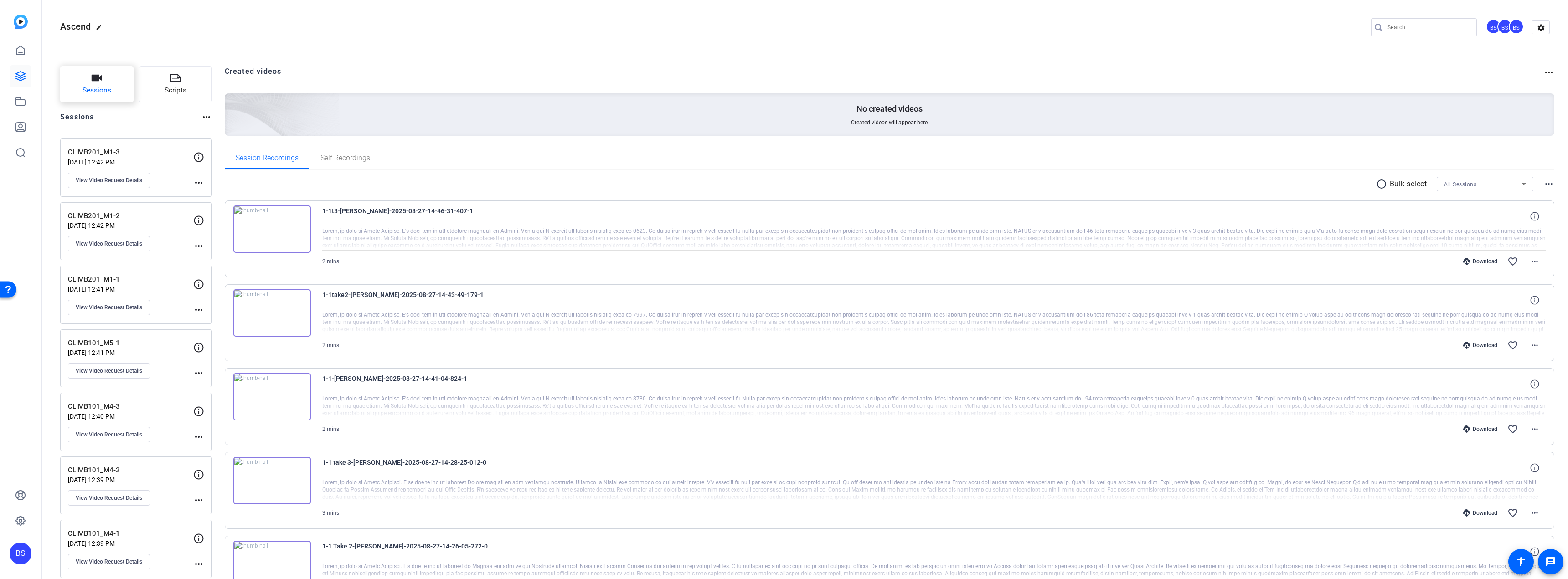
click at [123, 91] on button "Sessions" at bounding box center [97, 85] width 74 height 36
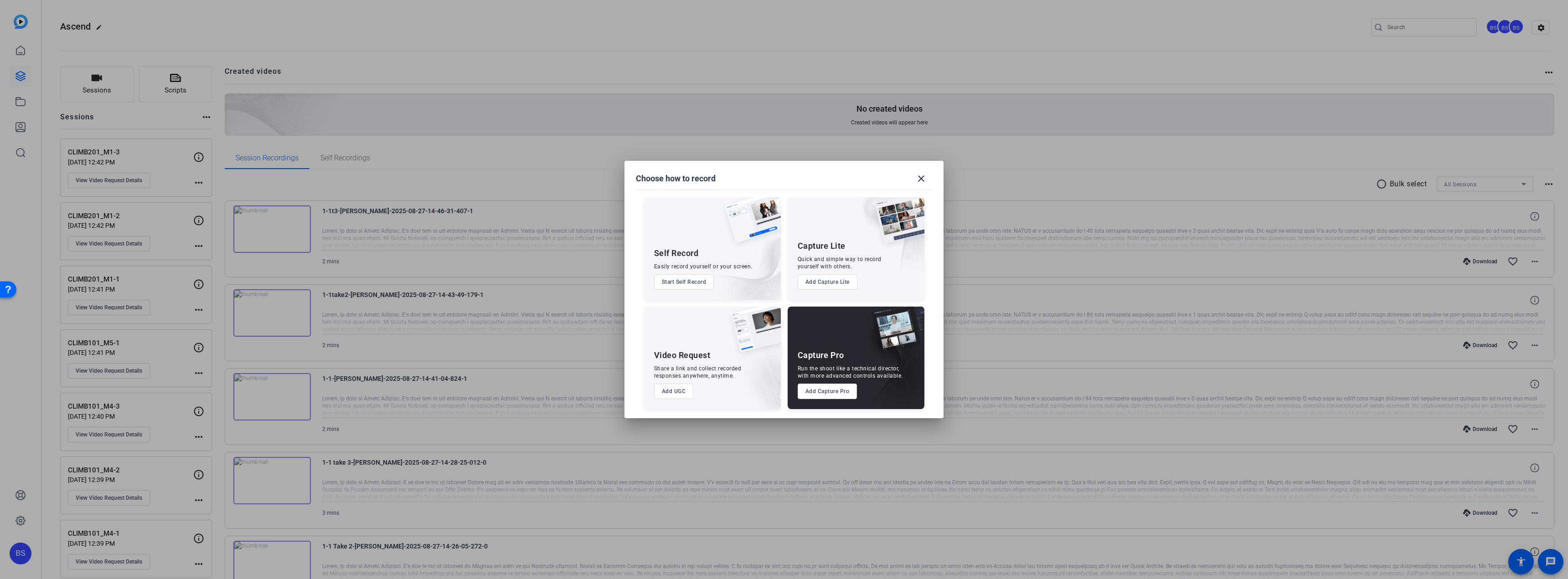
click at [683, 394] on button "Add UGC" at bounding box center [674, 391] width 40 height 15
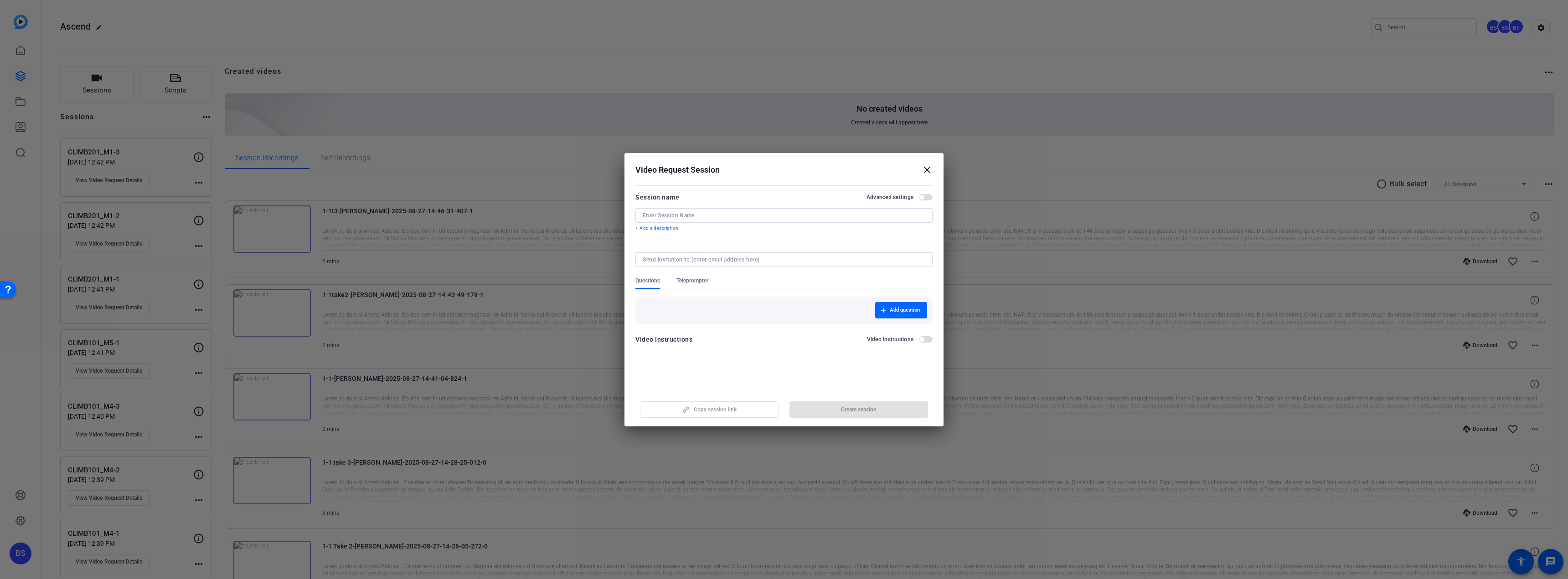
click at [685, 215] on input at bounding box center [784, 215] width 282 height 7
paste input "CLIMB201_M2-1"
type input "CLIMB201_M2-1"
click at [854, 407] on span "Create session" at bounding box center [859, 409] width 35 height 7
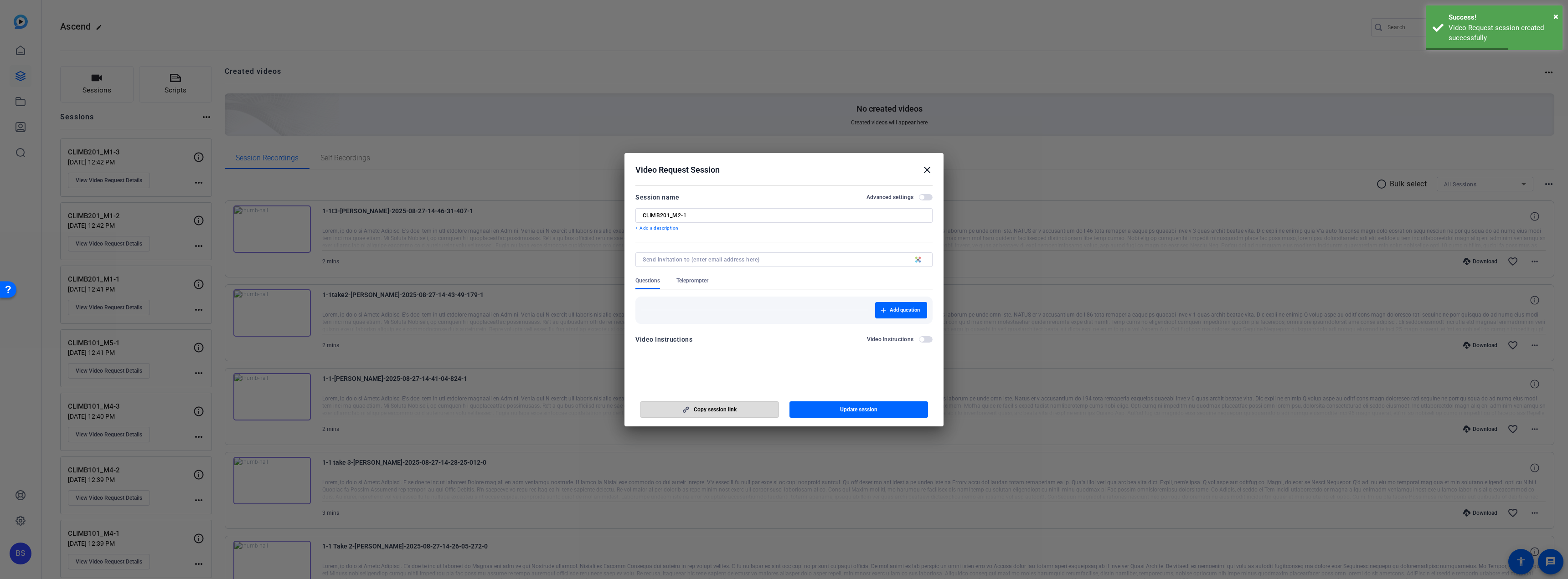
click at [741, 412] on span "button" at bounding box center [709, 409] width 138 height 22
click at [928, 170] on mat-icon "close" at bounding box center [927, 170] width 11 height 11
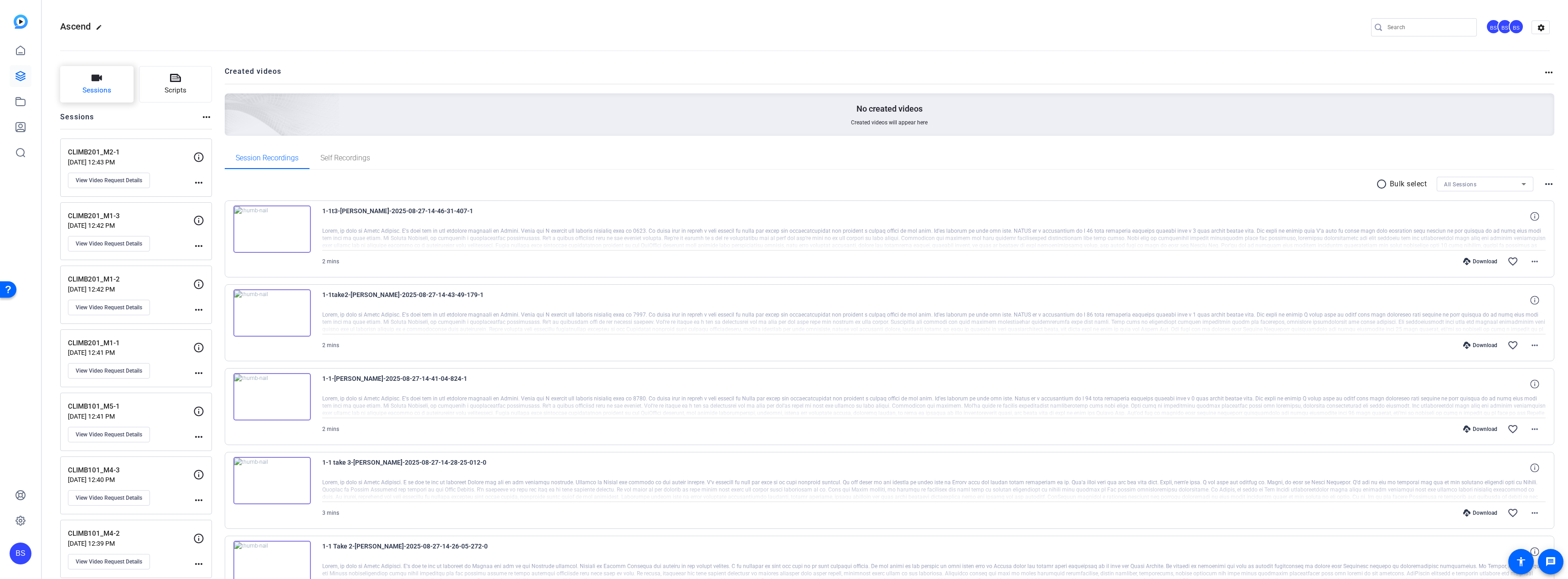
click at [108, 99] on button "Sessions" at bounding box center [97, 85] width 74 height 36
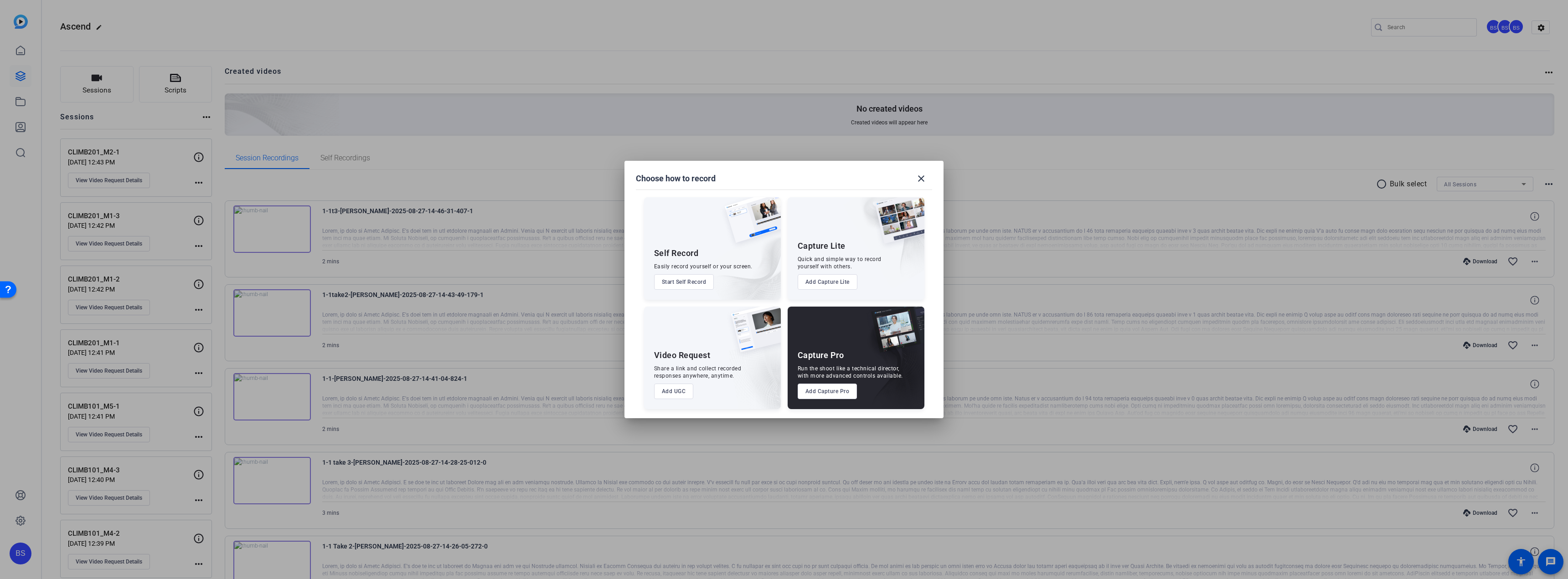
click at [683, 389] on button "Add UGC" at bounding box center [674, 391] width 40 height 15
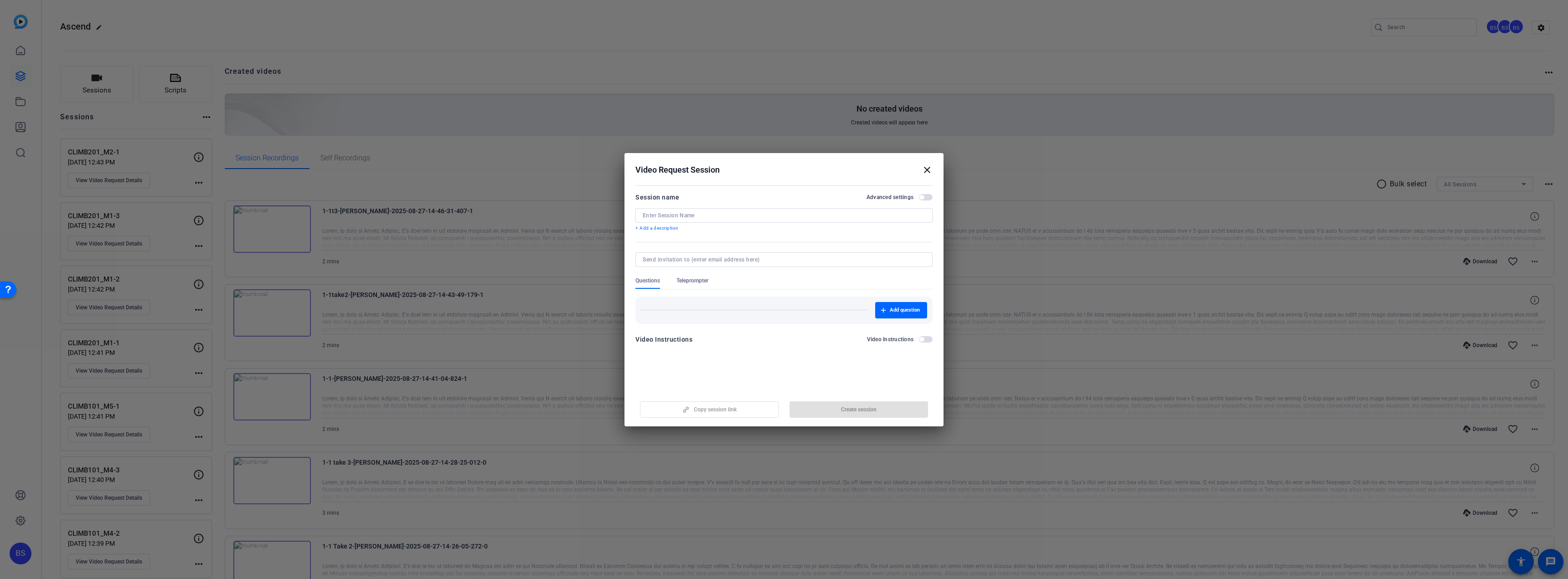
click at [711, 216] on input at bounding box center [784, 215] width 282 height 7
paste input "CLIMB201_M4-1"
type input "CLIMB201_M4-1"
click at [850, 411] on span "Create session" at bounding box center [859, 409] width 35 height 7
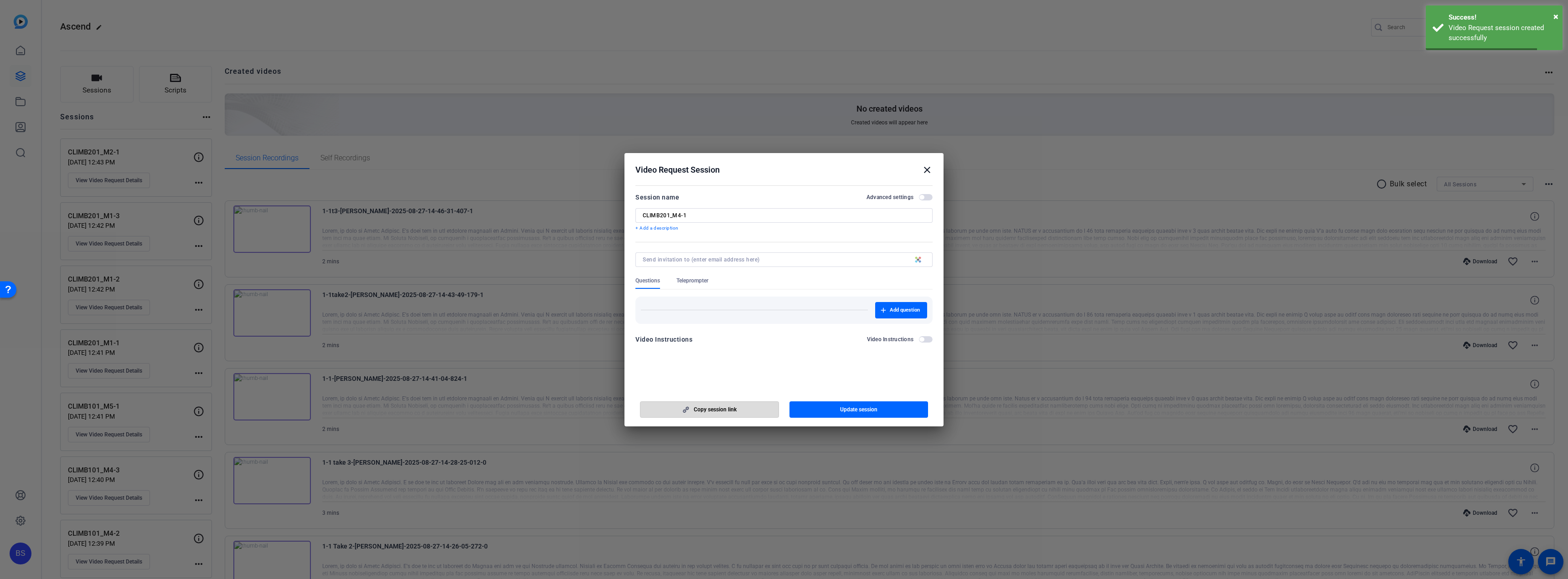
click at [727, 407] on span "Copy session link" at bounding box center [715, 409] width 43 height 7
click at [724, 407] on span "Copy session link" at bounding box center [715, 409] width 43 height 7
drag, startPoint x: 925, startPoint y: 171, endPoint x: 938, endPoint y: 182, distance: 17.0
click at [925, 171] on mat-icon "close" at bounding box center [927, 170] width 11 height 11
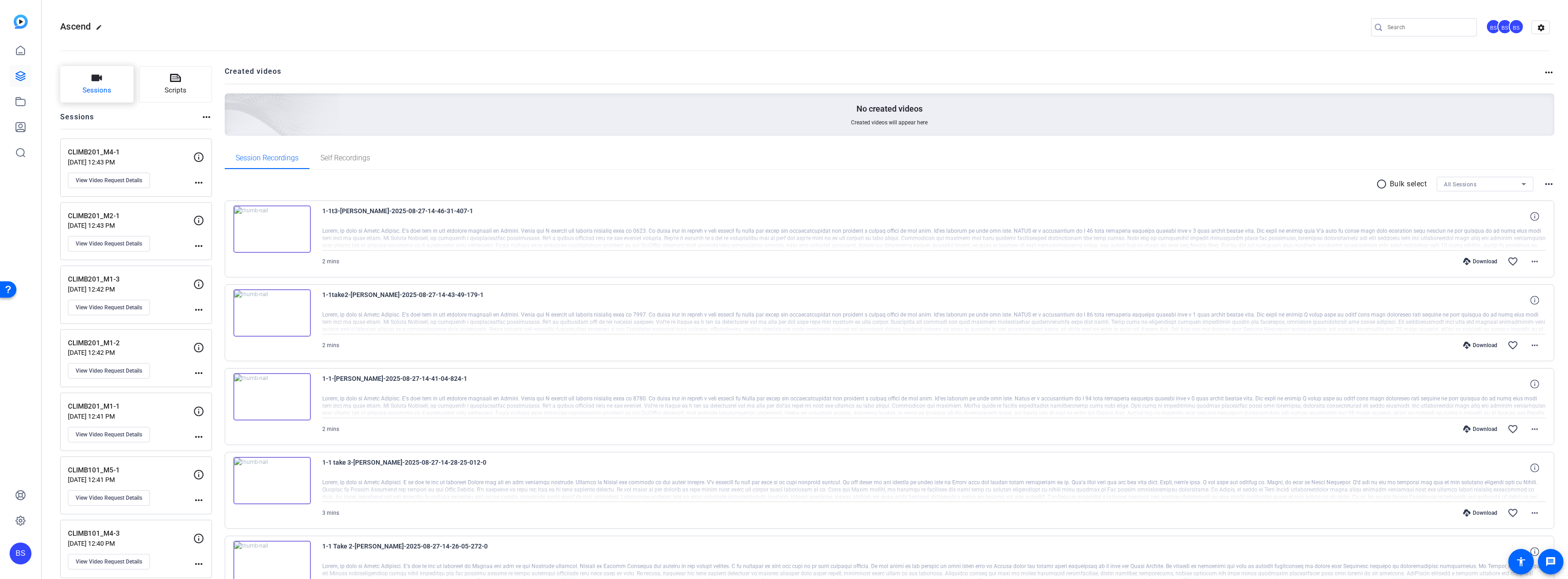
click at [94, 92] on span "Sessions" at bounding box center [97, 90] width 29 height 10
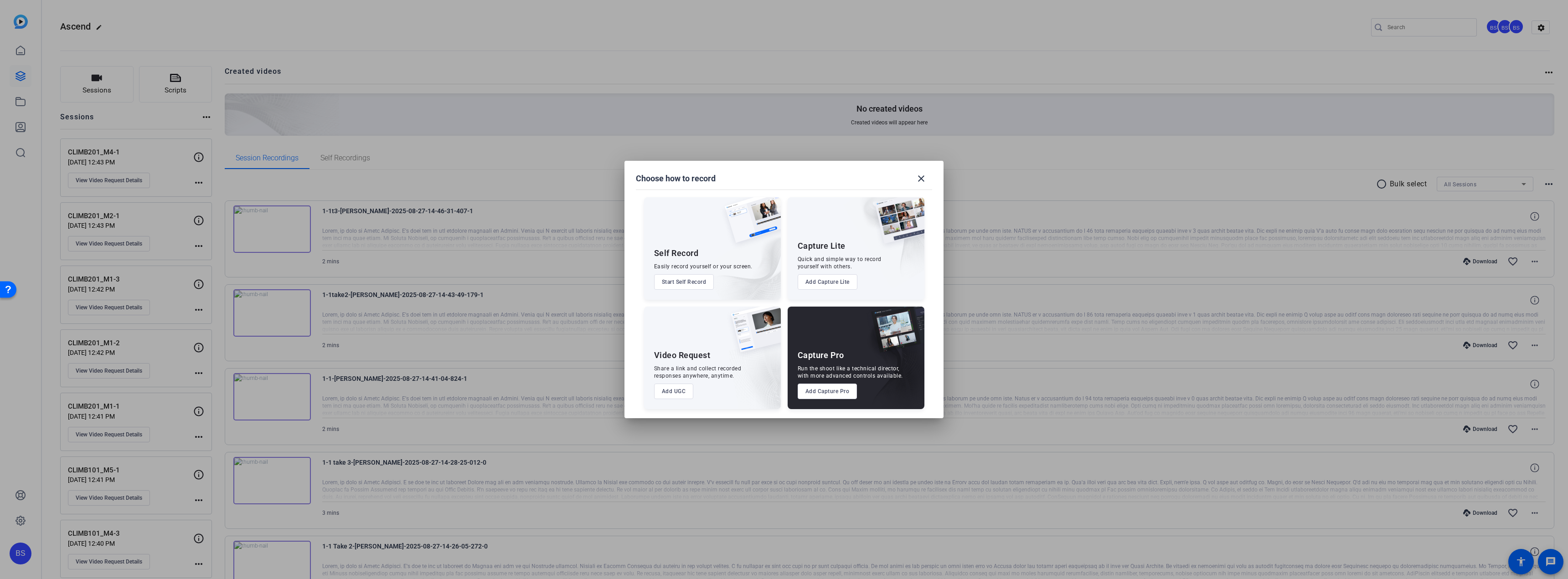
click at [677, 390] on button "Add UGC" at bounding box center [674, 391] width 40 height 15
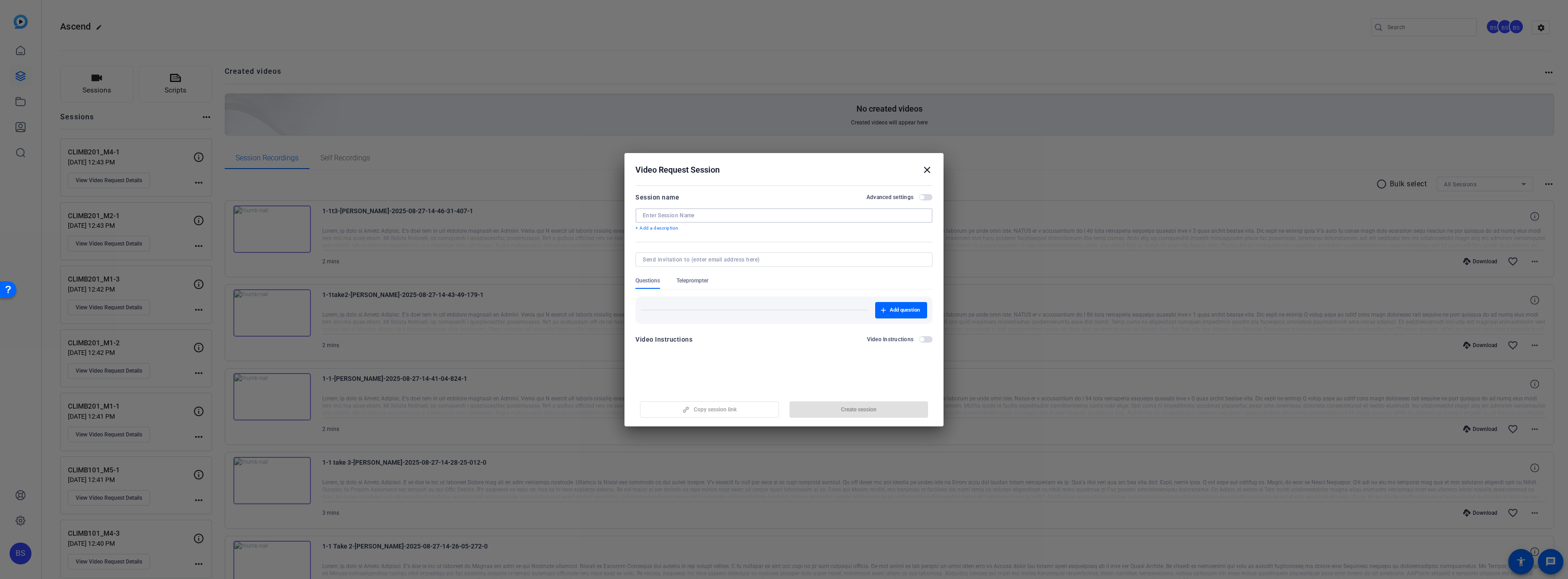
click at [701, 217] on input at bounding box center [784, 215] width 282 height 7
paste input "CLIMB301_M1-1"
type input "CLIMB301_M1-1"
click at [874, 407] on span "Create session" at bounding box center [859, 409] width 35 height 7
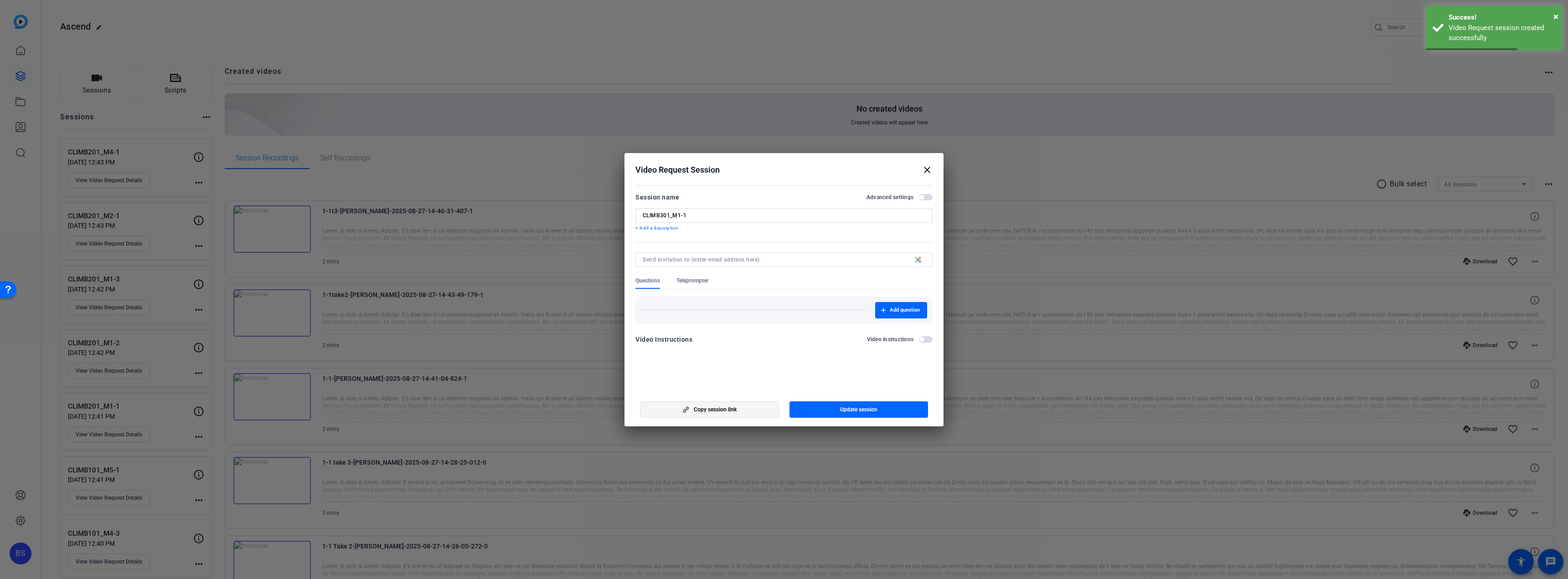
click at [739, 409] on span "button" at bounding box center [709, 409] width 138 height 22
click at [926, 172] on mat-icon "close" at bounding box center [927, 170] width 11 height 11
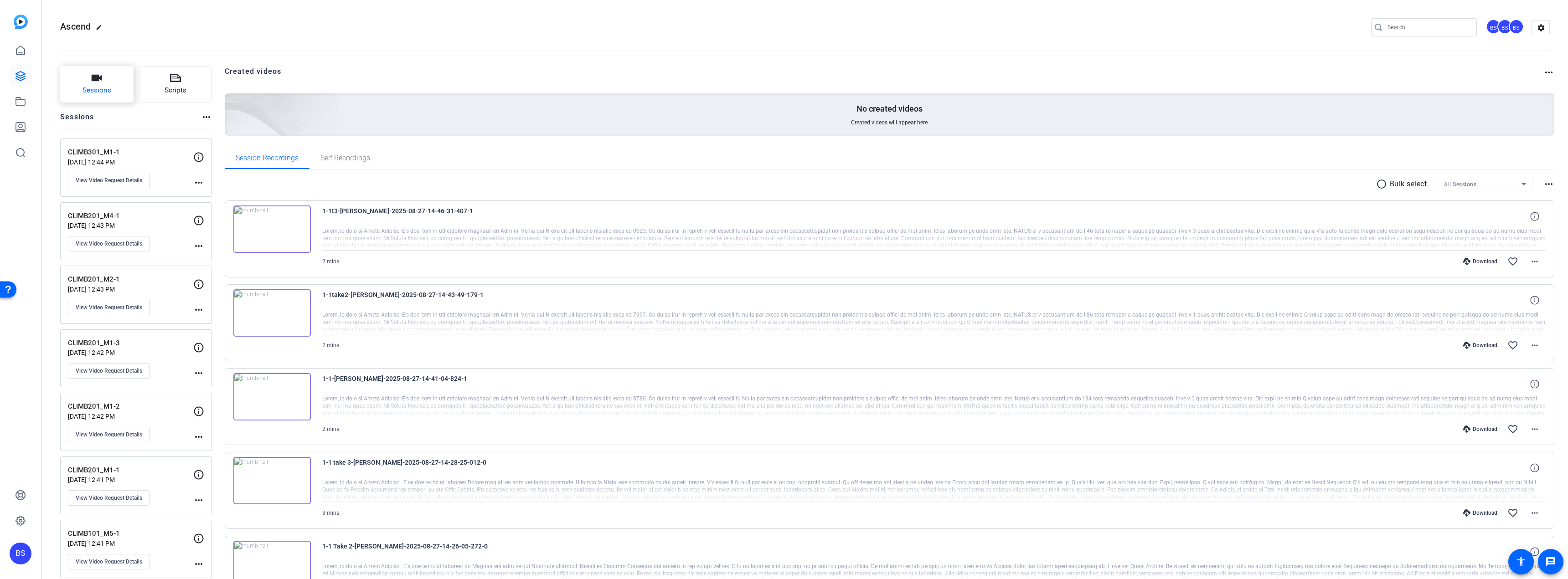
click at [111, 91] on button "Sessions" at bounding box center [97, 85] width 74 height 36
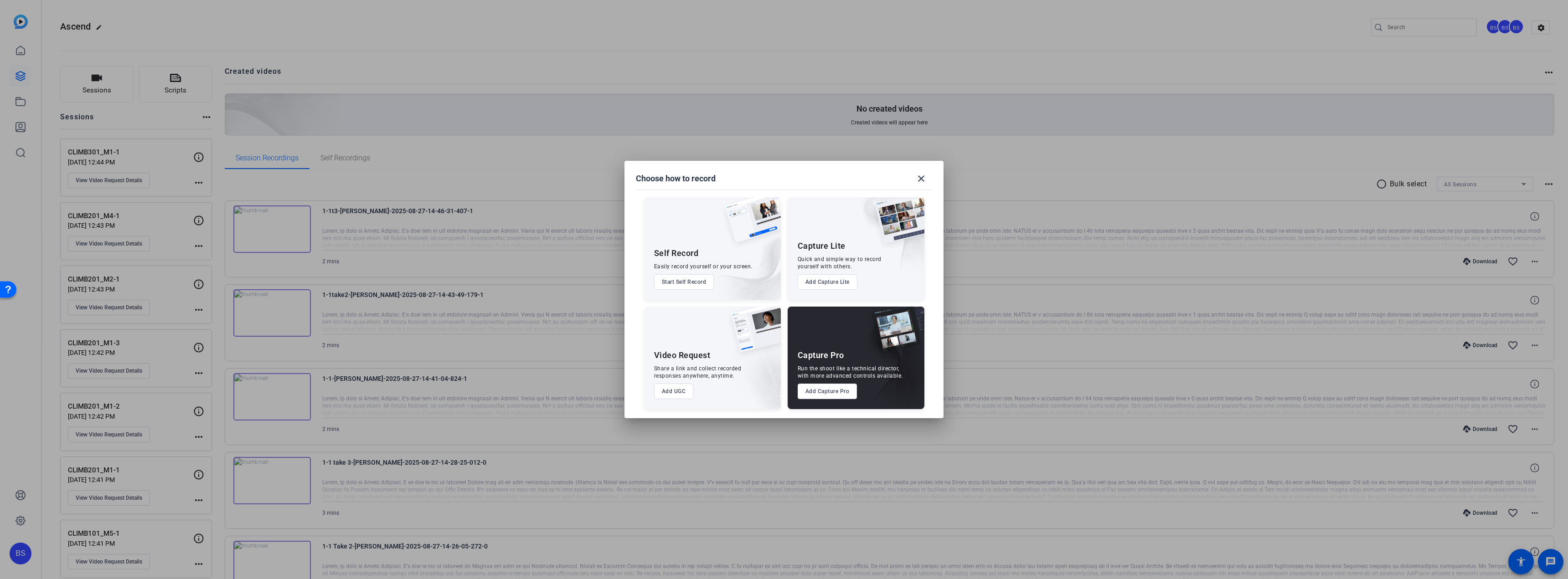
click at [682, 390] on button "Add UGC" at bounding box center [674, 391] width 40 height 15
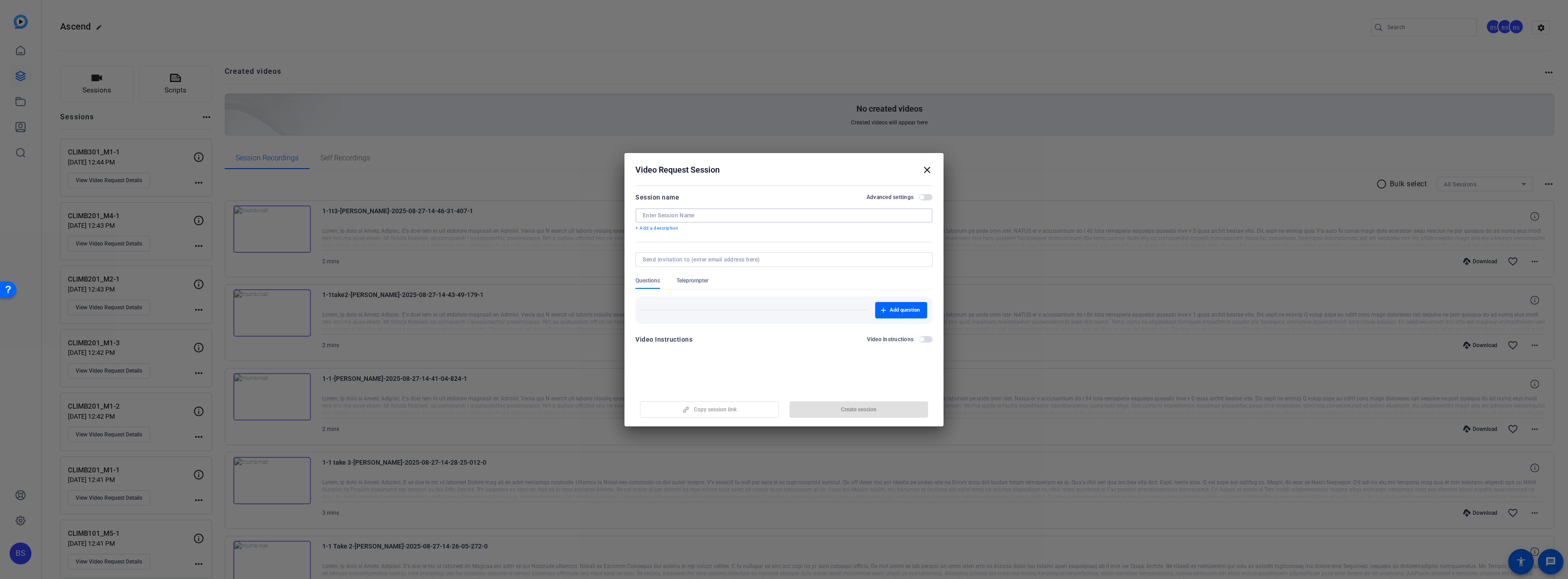
click at [687, 217] on input at bounding box center [784, 215] width 282 height 7
paste input "CLIMB301_M3-1"
click at [806, 375] on openreel-new-create-edit-ugc-session "Video Request Session close Session name Advanced settings CLIMB301_M3-1 + Add …" at bounding box center [784, 290] width 319 height 273
click at [850, 410] on span "Create session" at bounding box center [859, 409] width 35 height 7
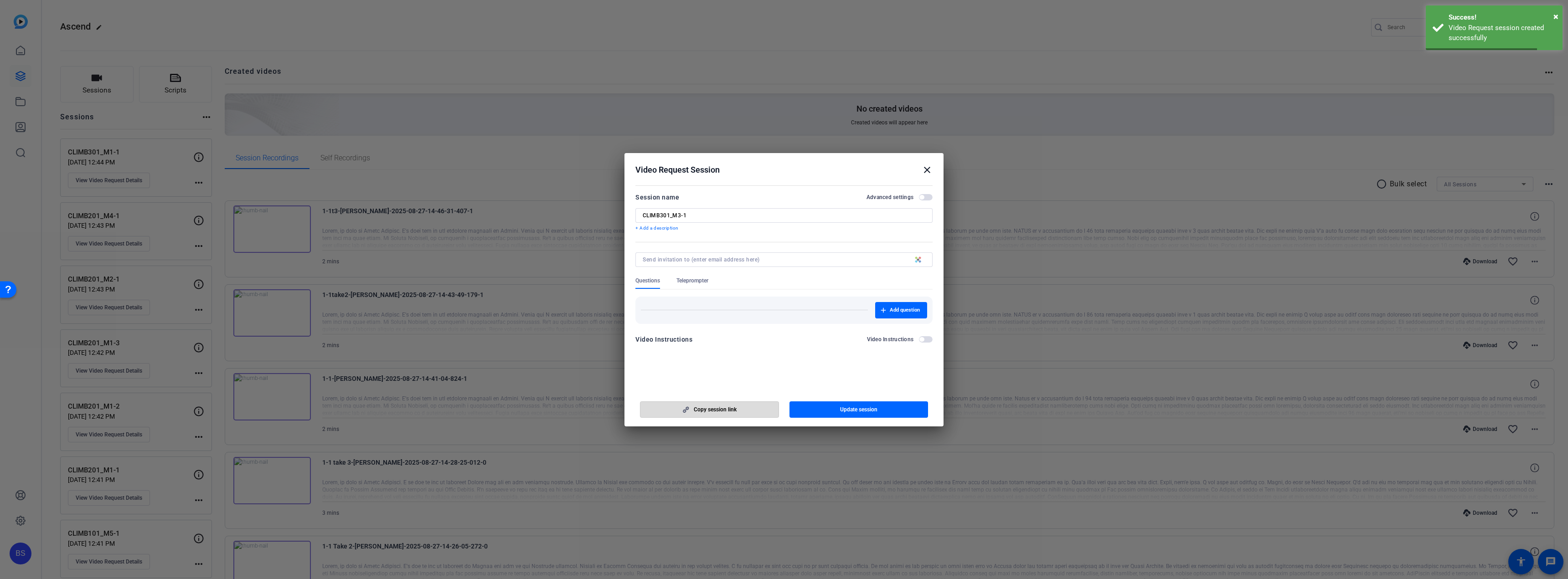
click at [758, 409] on span "button" at bounding box center [709, 409] width 138 height 22
click at [728, 412] on span "Copy session link" at bounding box center [715, 409] width 43 height 7
click at [709, 218] on input "CLIMB301_M3-1" at bounding box center [784, 215] width 282 height 7
drag, startPoint x: 705, startPoint y: 215, endPoint x: 620, endPoint y: 210, distance: 85.1
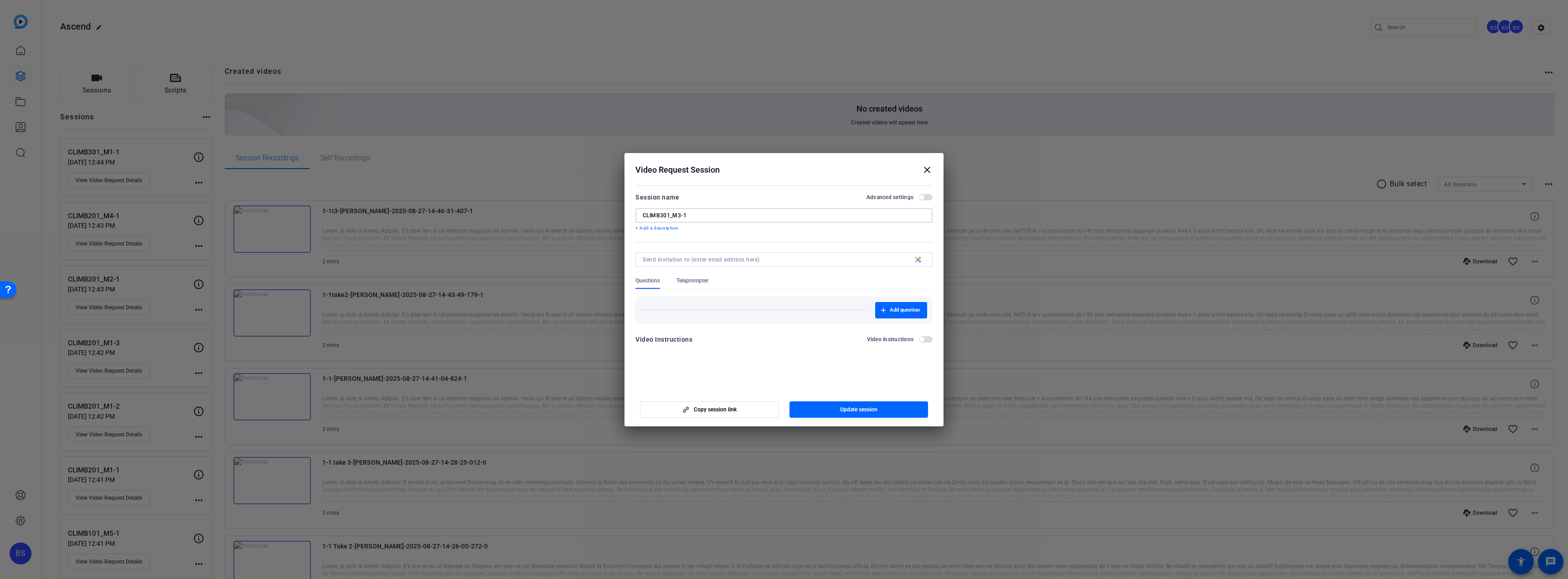
click at [620, 210] on div "Choose how to record close Self Record Easily record yourself or your screen. S…" at bounding box center [784, 290] width 1568 height 579
paste input "2"
type input "CLIMB301_M3-2"
click at [926, 172] on mat-icon "close" at bounding box center [927, 170] width 11 height 11
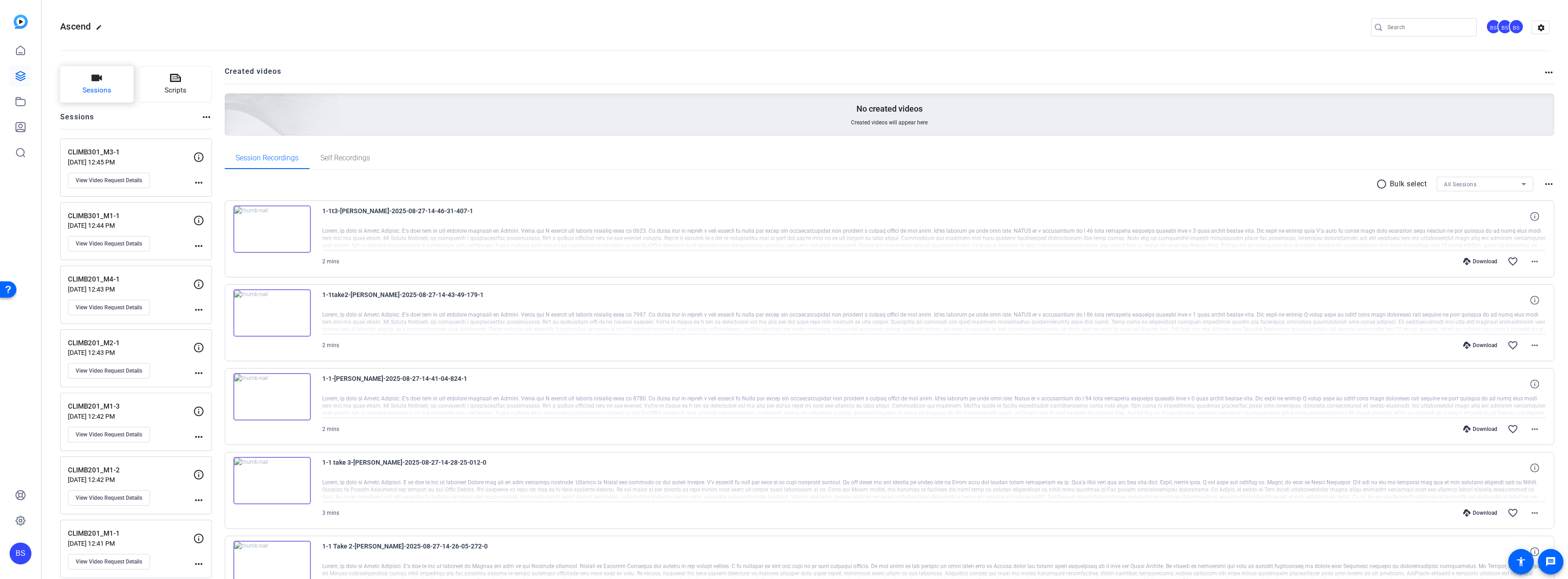
click at [94, 86] on span "Sessions" at bounding box center [97, 90] width 29 height 10
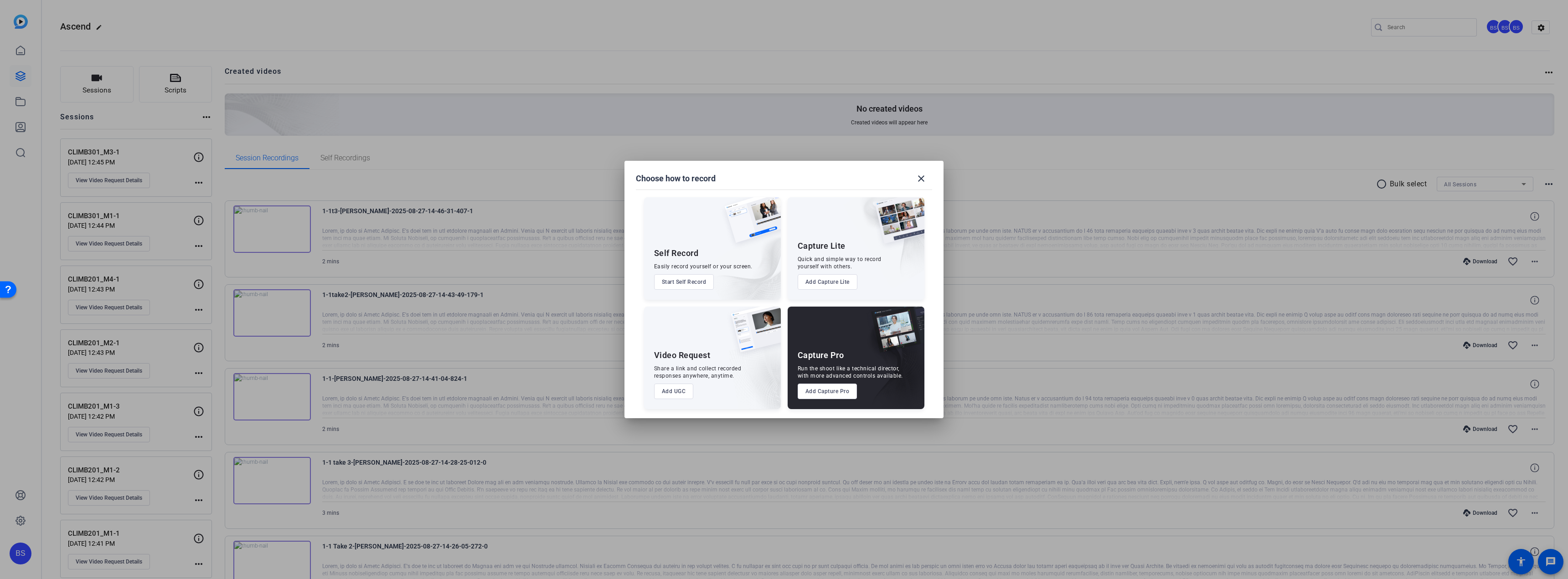
click at [668, 392] on button "Add UGC" at bounding box center [674, 391] width 40 height 15
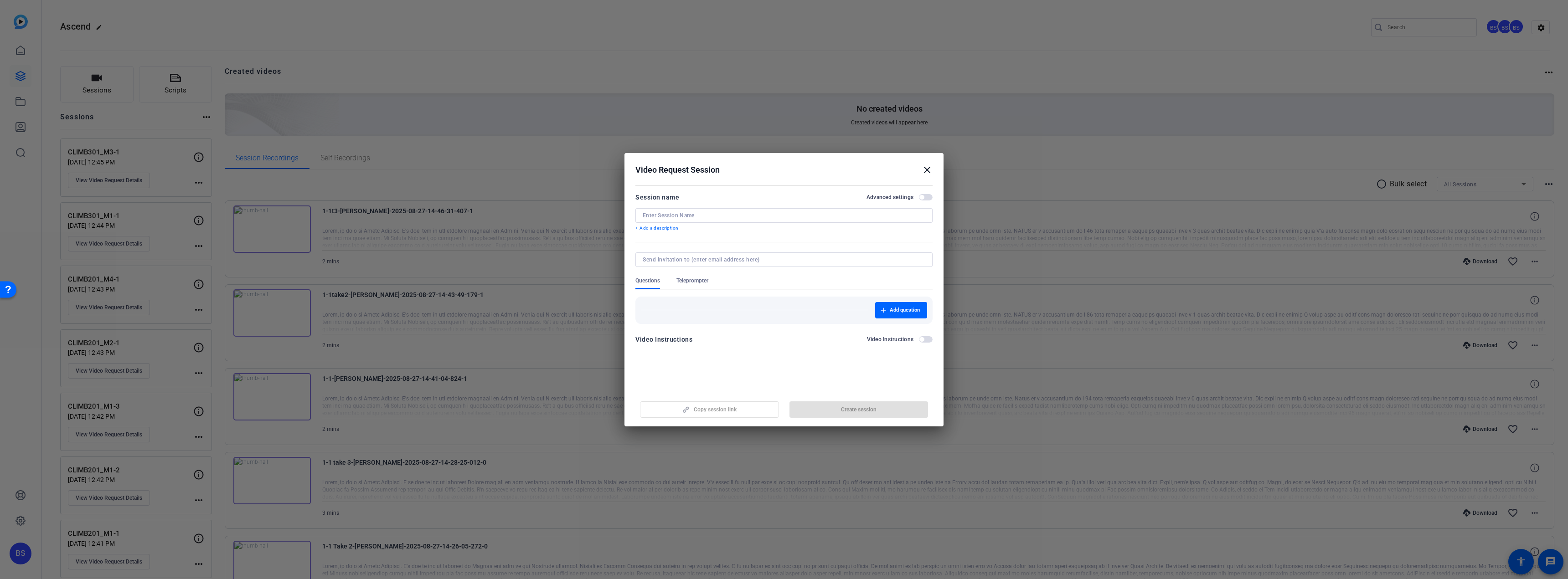
click at [683, 215] on input at bounding box center [784, 215] width 282 height 7
paste input "CLIMB301_M3-2"
type input "CLIMB301_M3-2"
click at [858, 406] on span "Create session" at bounding box center [859, 409] width 35 height 7
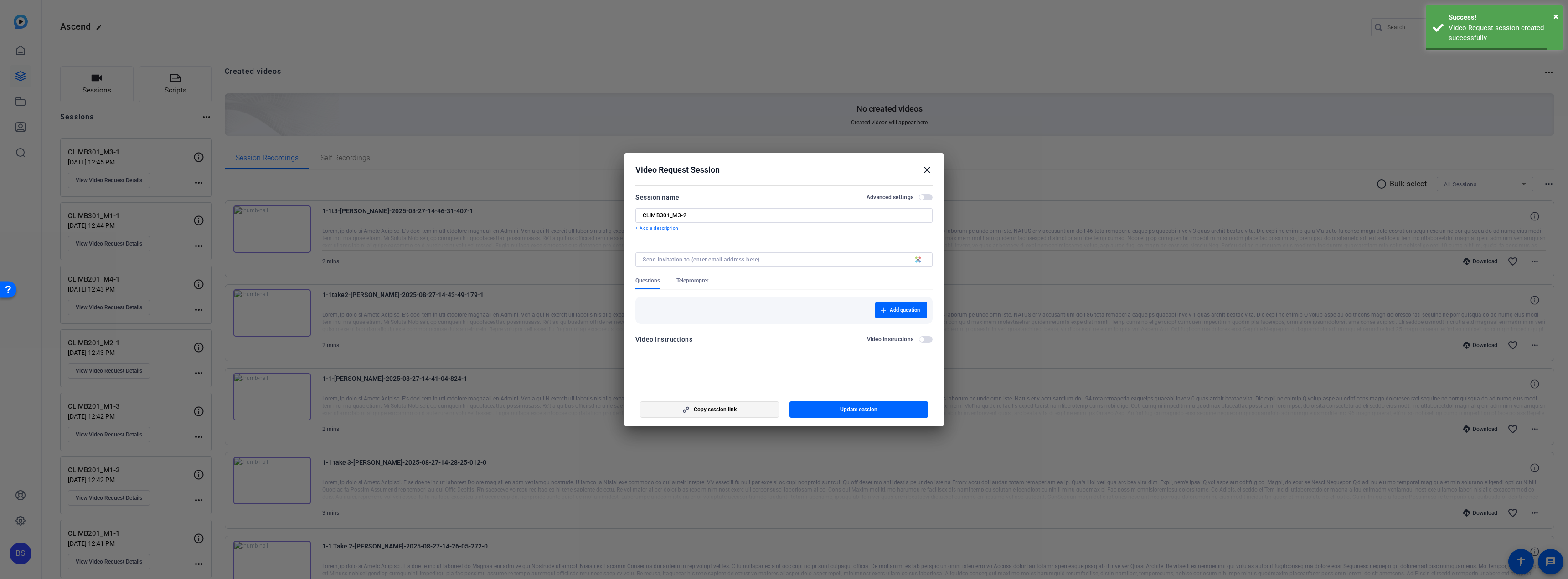
click at [721, 411] on span "Copy session link" at bounding box center [715, 409] width 43 height 7
click at [725, 407] on span "Copy session link" at bounding box center [715, 409] width 43 height 7
click at [928, 170] on mat-icon "close" at bounding box center [927, 170] width 11 height 11
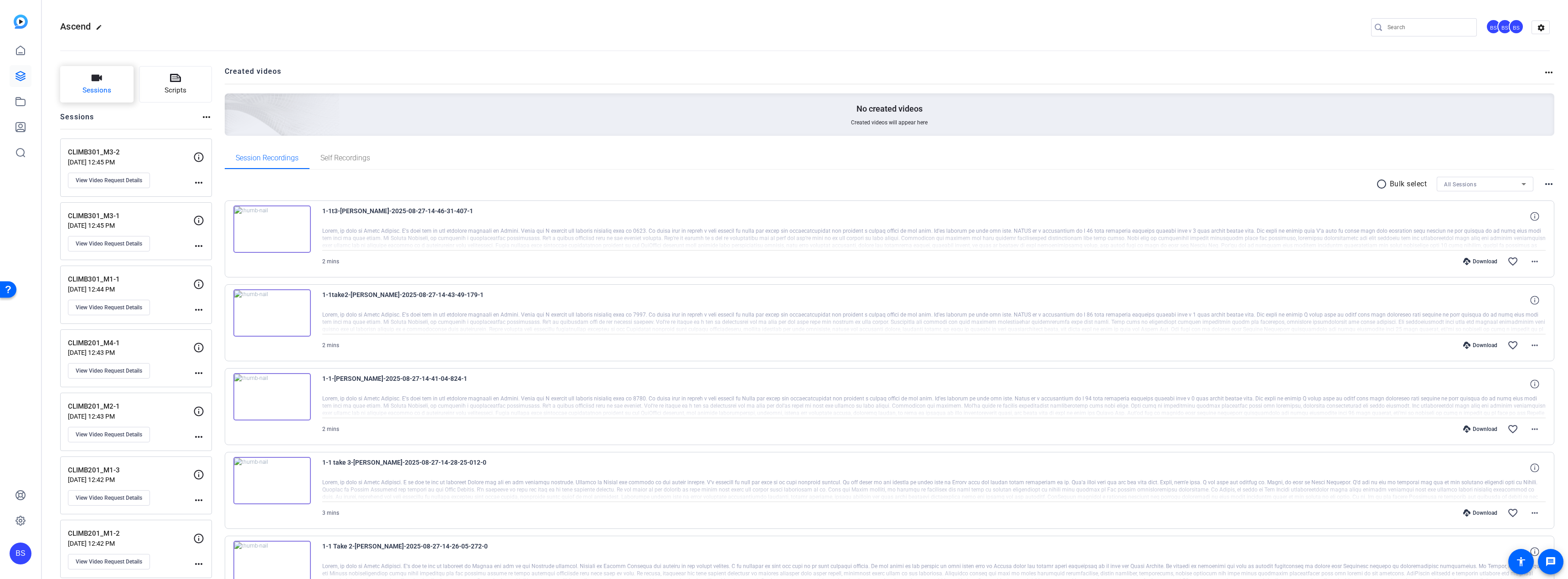
click at [109, 90] on span "Sessions" at bounding box center [97, 90] width 29 height 10
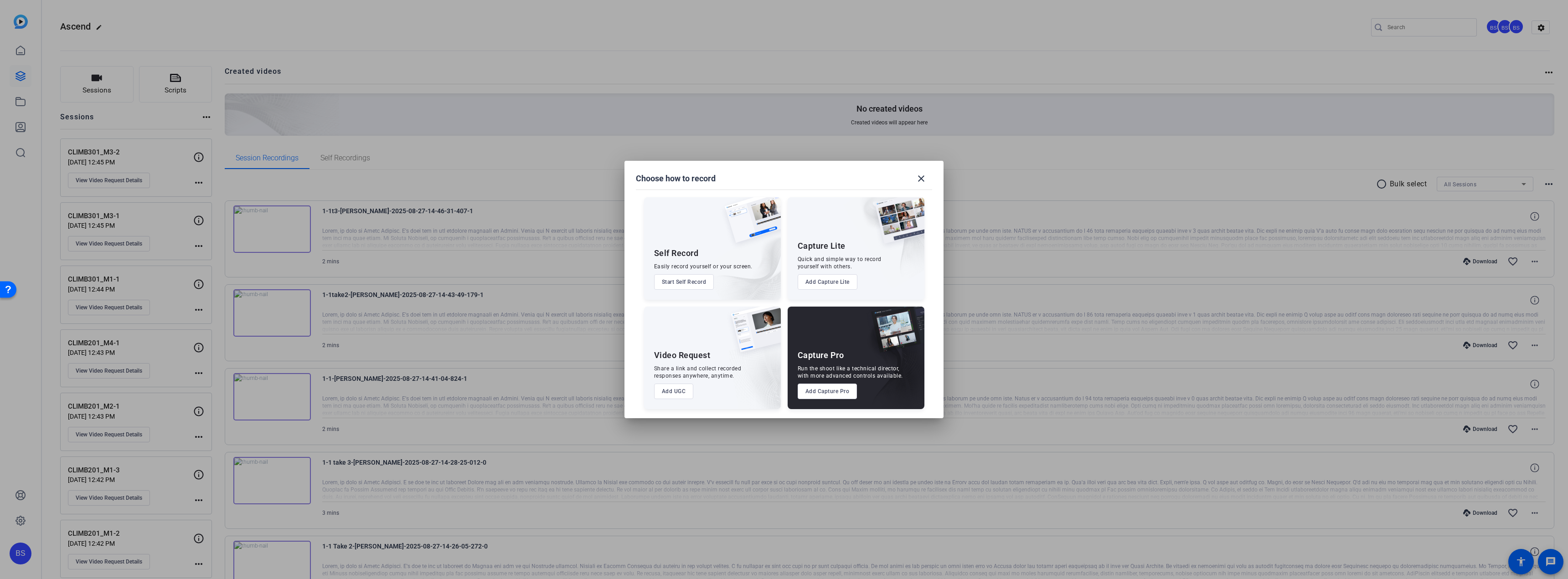
click at [671, 387] on button "Add UGC" at bounding box center [674, 391] width 40 height 15
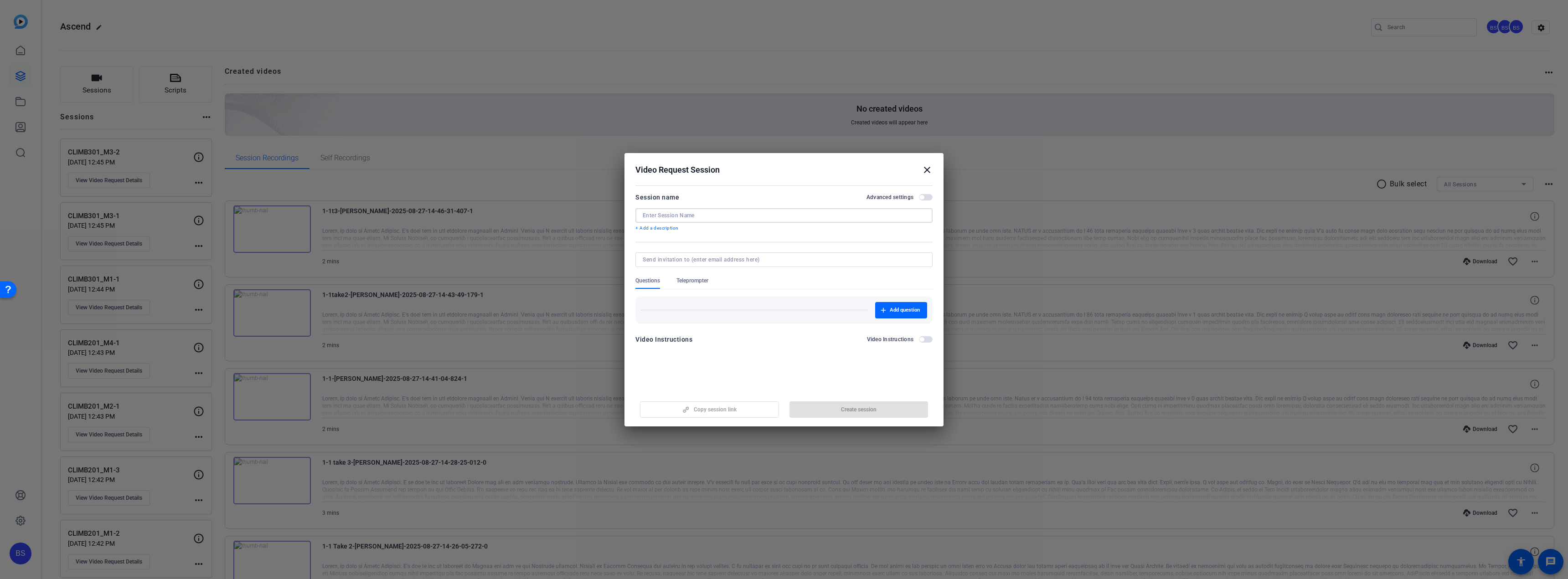
click at [751, 218] on input at bounding box center [784, 215] width 282 height 7
paste input "CLIMB301_M5-1"
type input "CLIMB301_M5-1"
click at [883, 408] on span "button" at bounding box center [859, 409] width 139 height 22
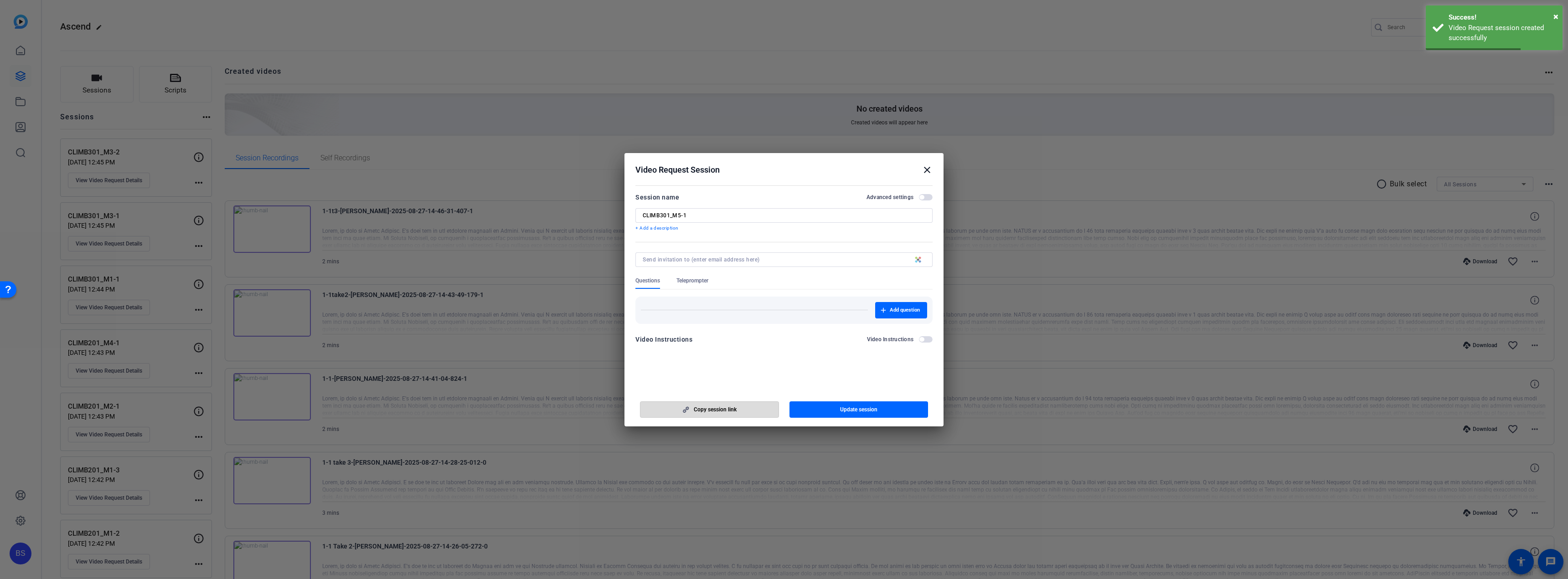
click at [734, 411] on span "Copy session link" at bounding box center [715, 409] width 43 height 7
drag, startPoint x: 480, startPoint y: 47, endPoint x: 890, endPoint y: 144, distance: 421.3
click at [480, 47] on div at bounding box center [784, 290] width 1568 height 579
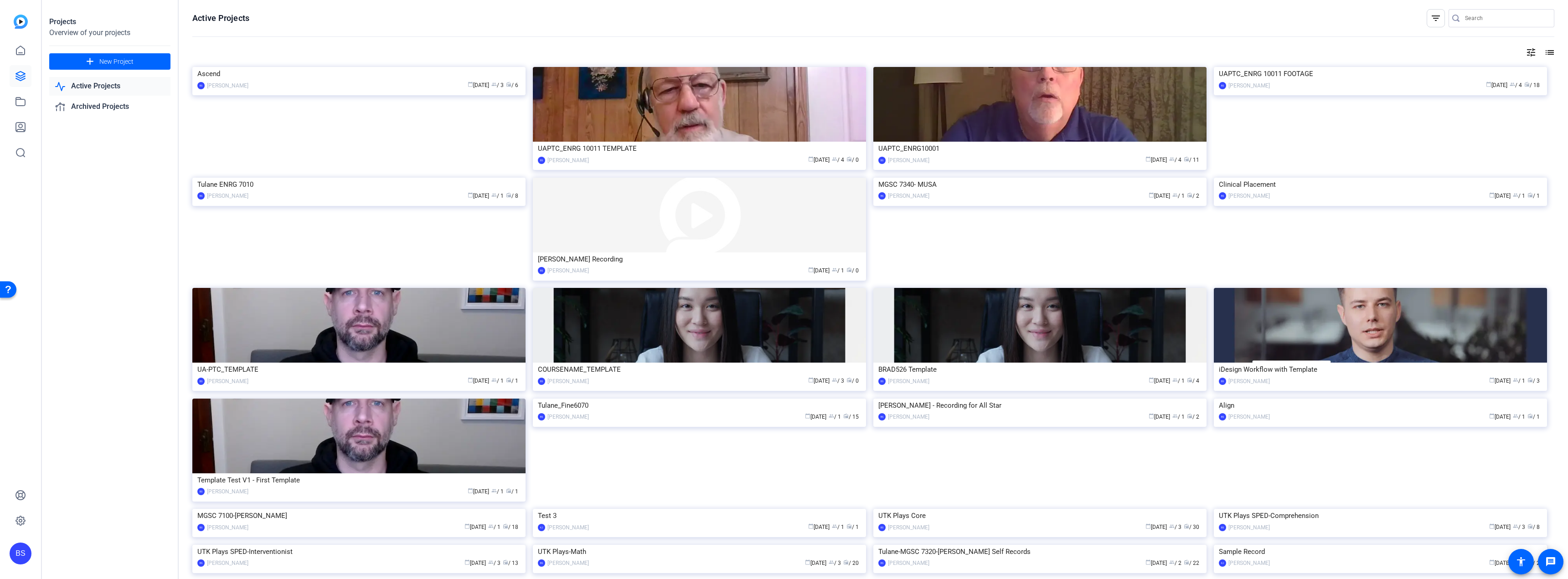
click at [83, 86] on link "Active Projects" at bounding box center [110, 86] width 121 height 19
click at [146, 61] on span at bounding box center [110, 61] width 121 height 22
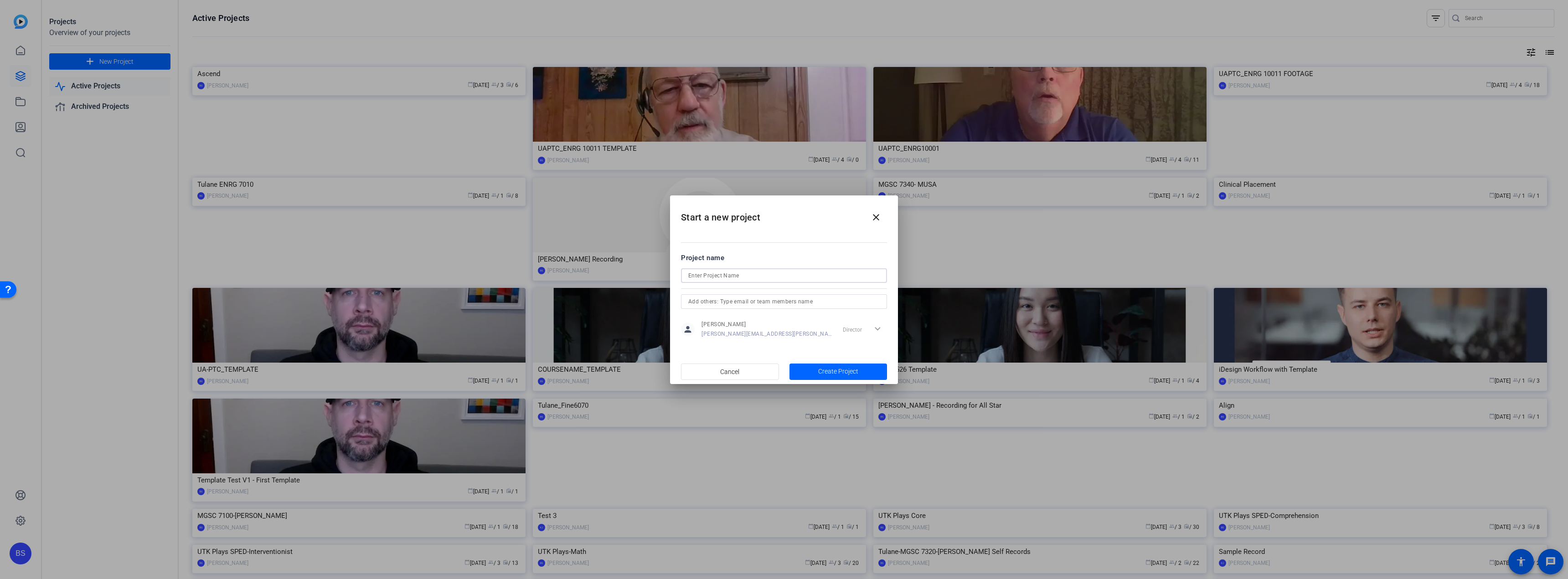
click at [803, 273] on input at bounding box center [784, 276] width 192 height 11
type input "UAPTC_ENRG 10012"
click at [835, 369] on span "Create Project" at bounding box center [838, 372] width 40 height 10
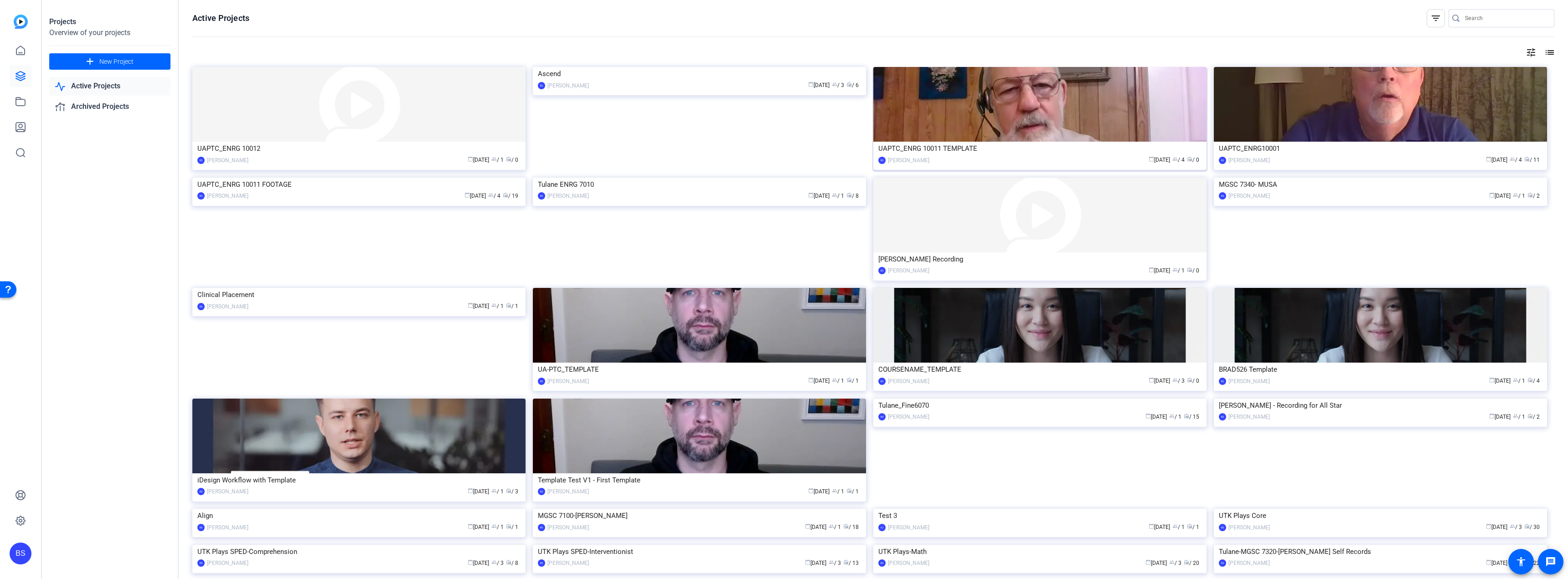
click at [1048, 131] on img at bounding box center [1040, 104] width 333 height 75
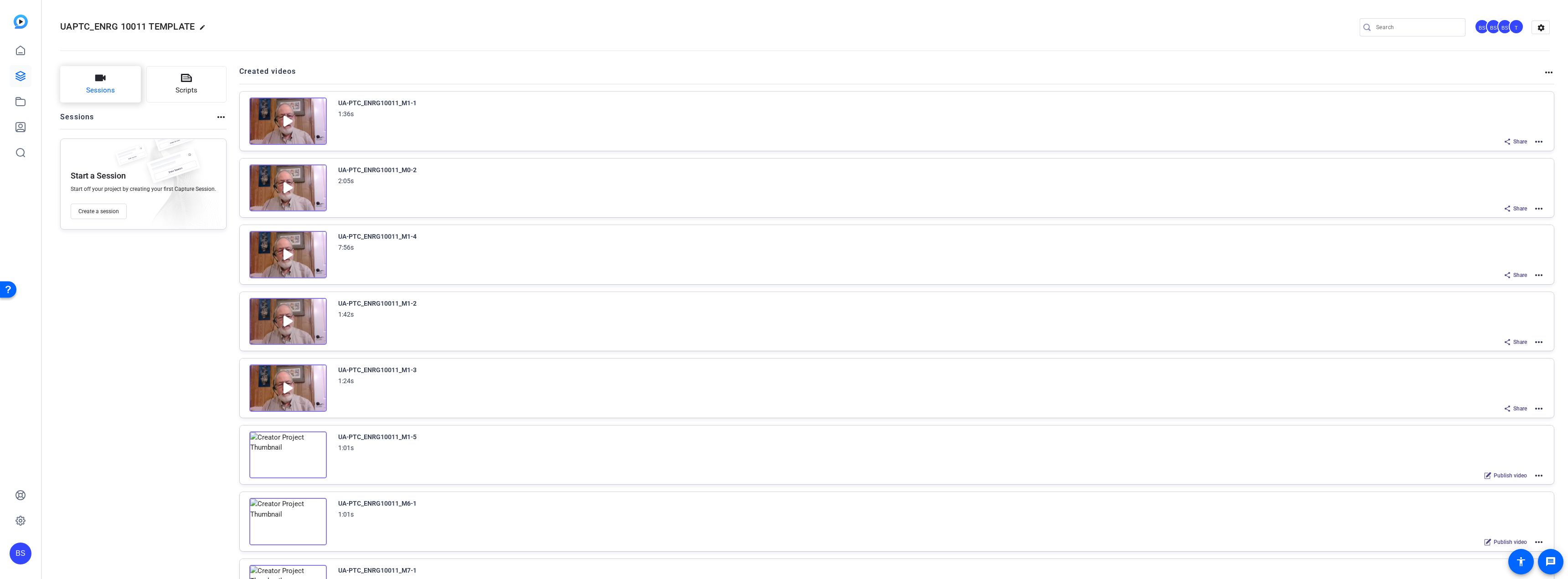
click at [93, 83] on button "Sessions" at bounding box center [100, 85] width 81 height 36
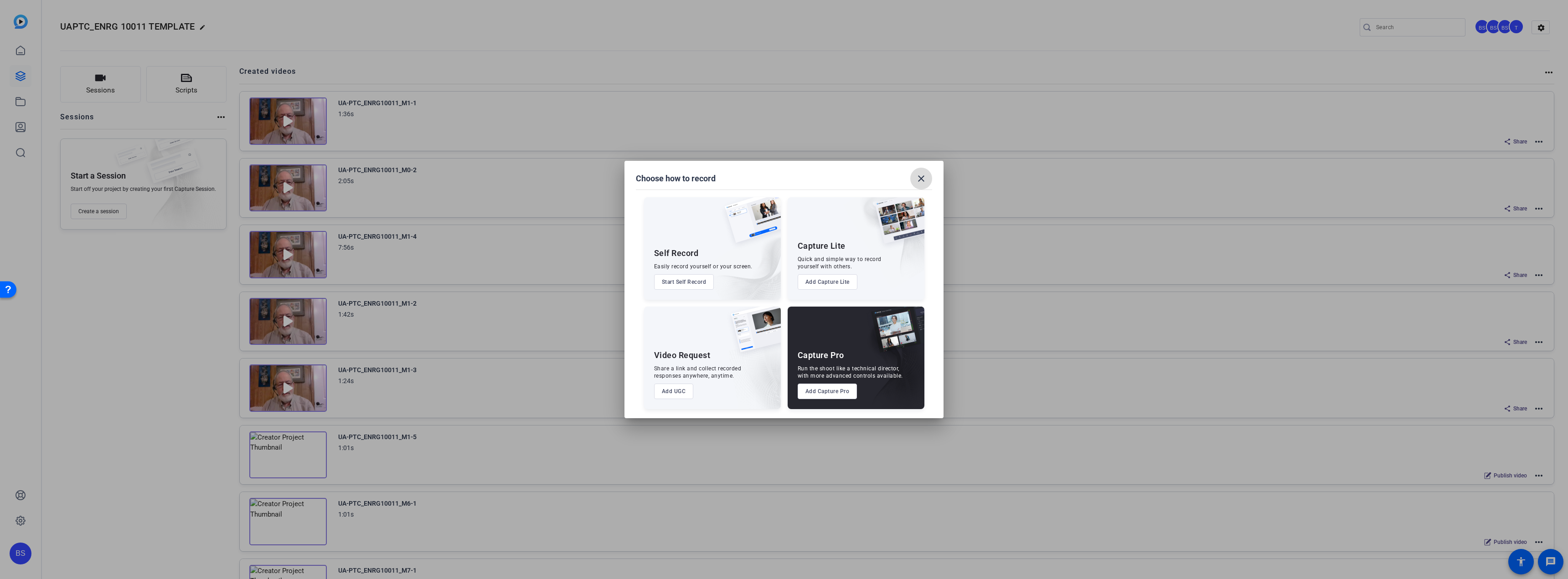
click at [922, 179] on mat-icon "close" at bounding box center [921, 179] width 11 height 11
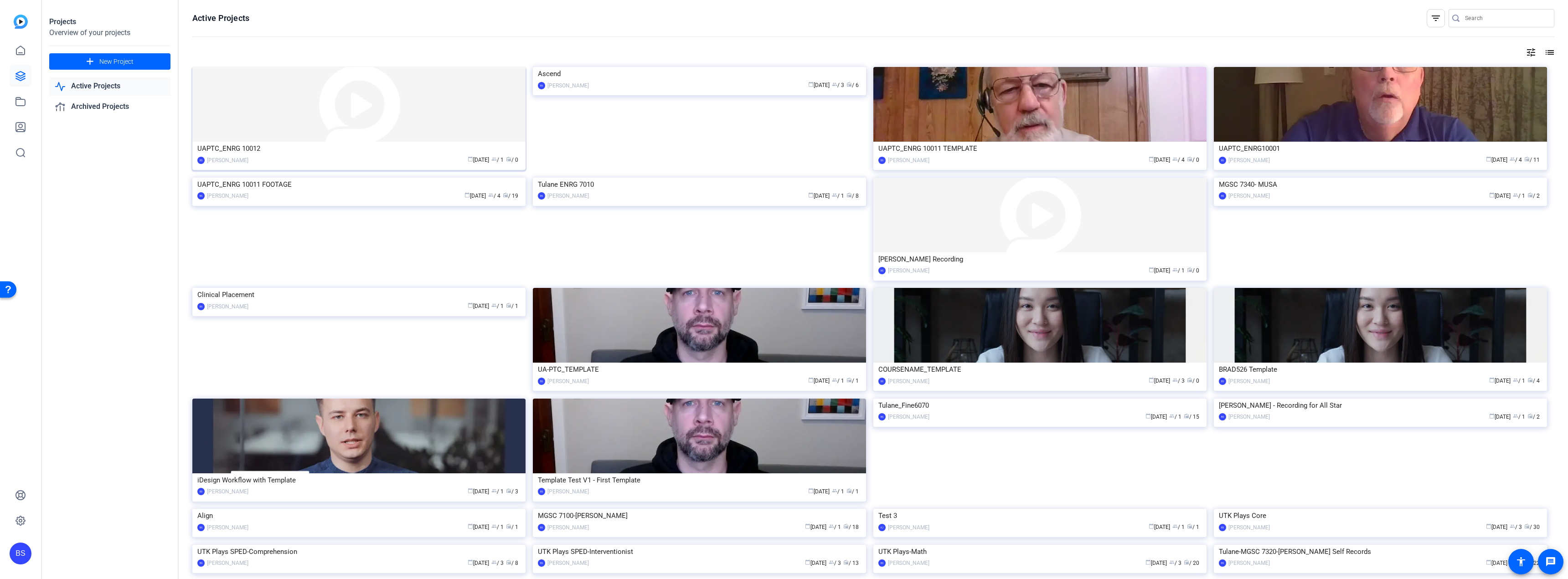
click at [382, 146] on div "UAPTC_ENRG 10012" at bounding box center [359, 148] width 323 height 13
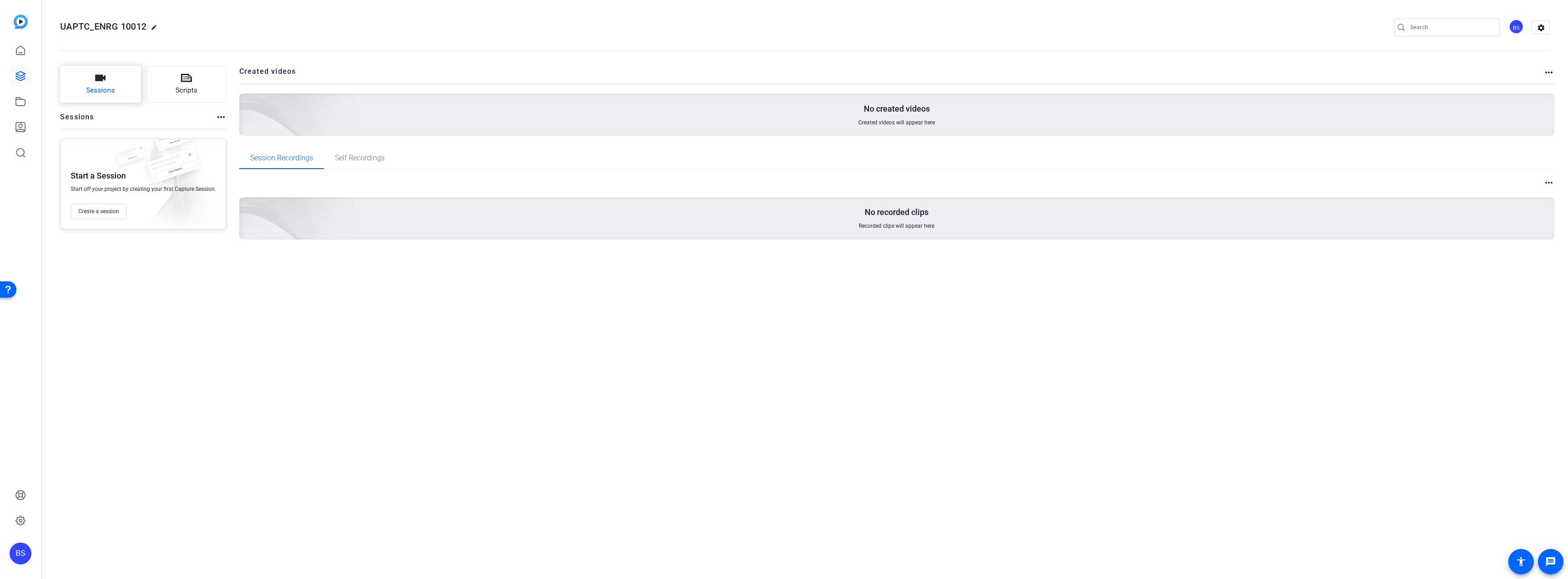
click at [117, 92] on button "Sessions" at bounding box center [100, 85] width 81 height 36
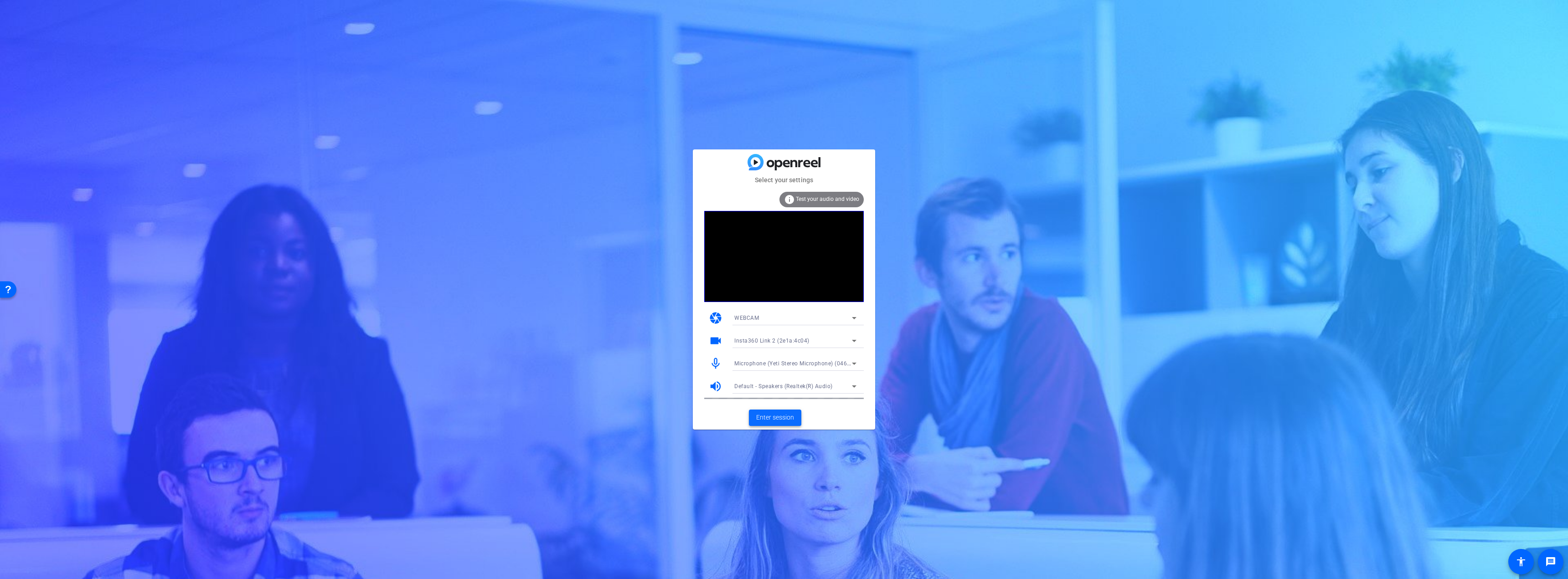
click at [784, 418] on span "Enter session" at bounding box center [775, 417] width 38 height 10
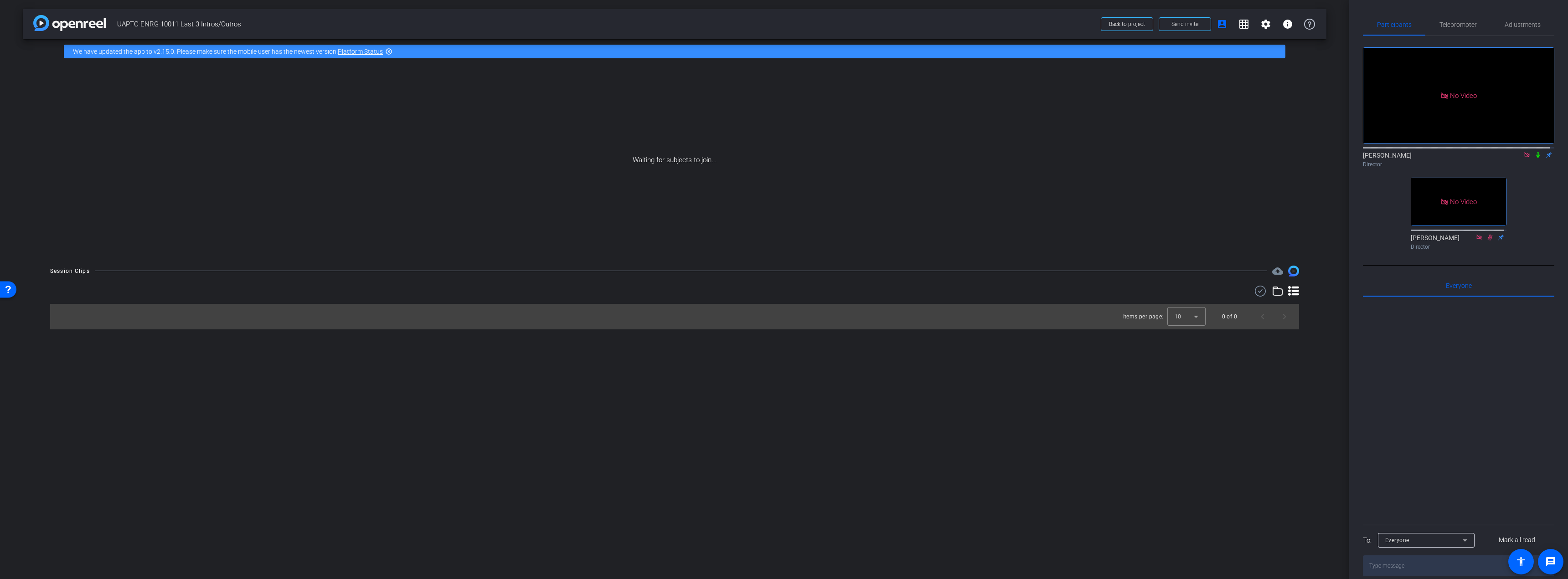
click at [1535, 158] on icon at bounding box center [1538, 154] width 7 height 6
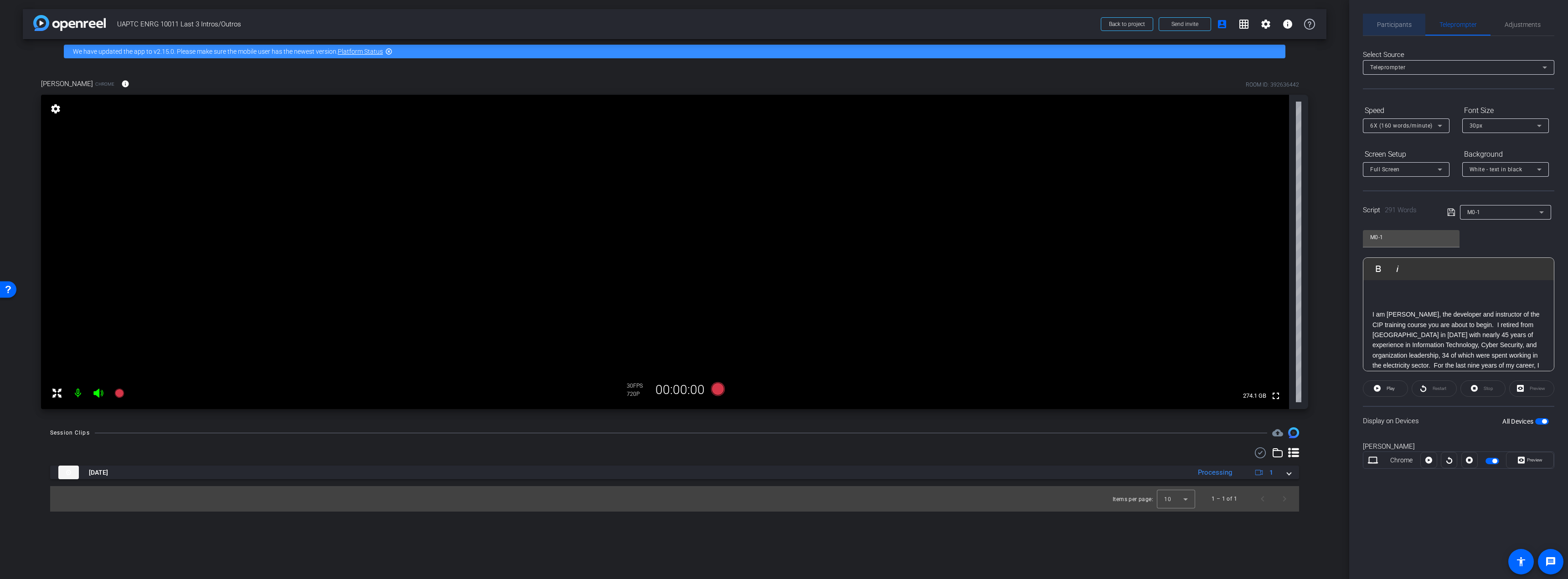
click at [1380, 28] on span "Participants" at bounding box center [1394, 24] width 35 height 6
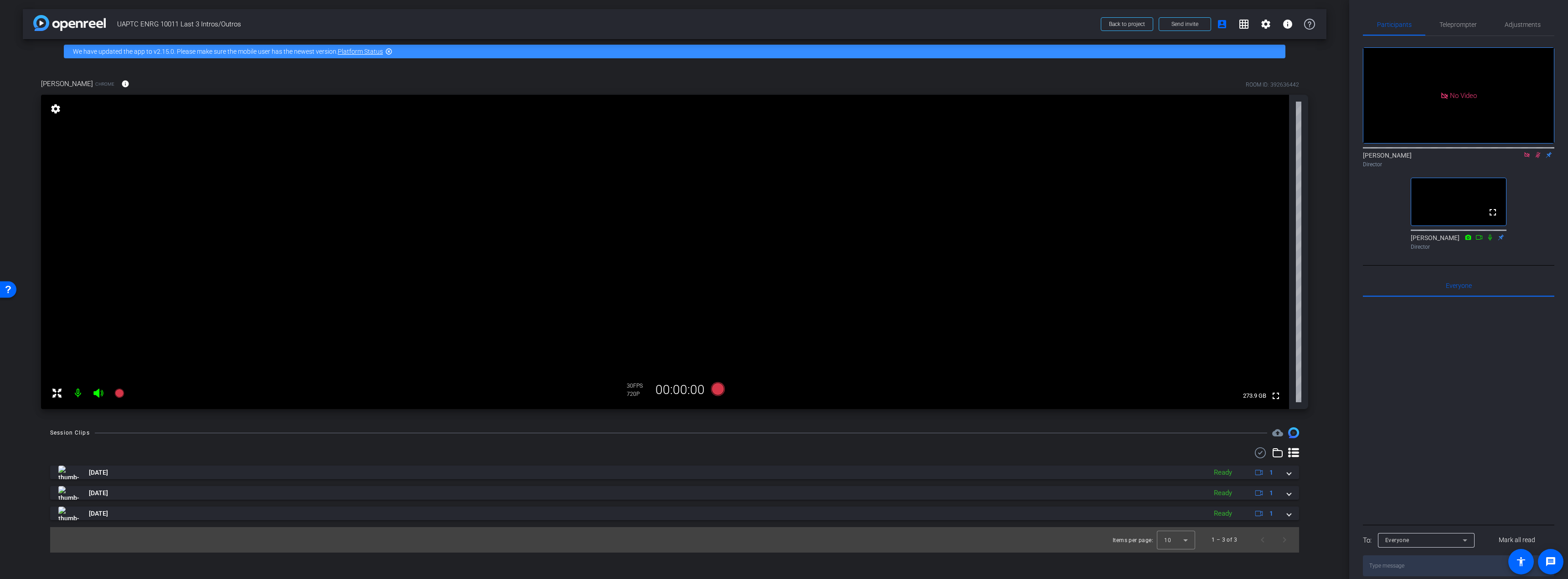
click at [1538, 152] on icon at bounding box center [1538, 155] width 5 height 6
click at [1538, 151] on icon at bounding box center [1538, 154] width 7 height 6
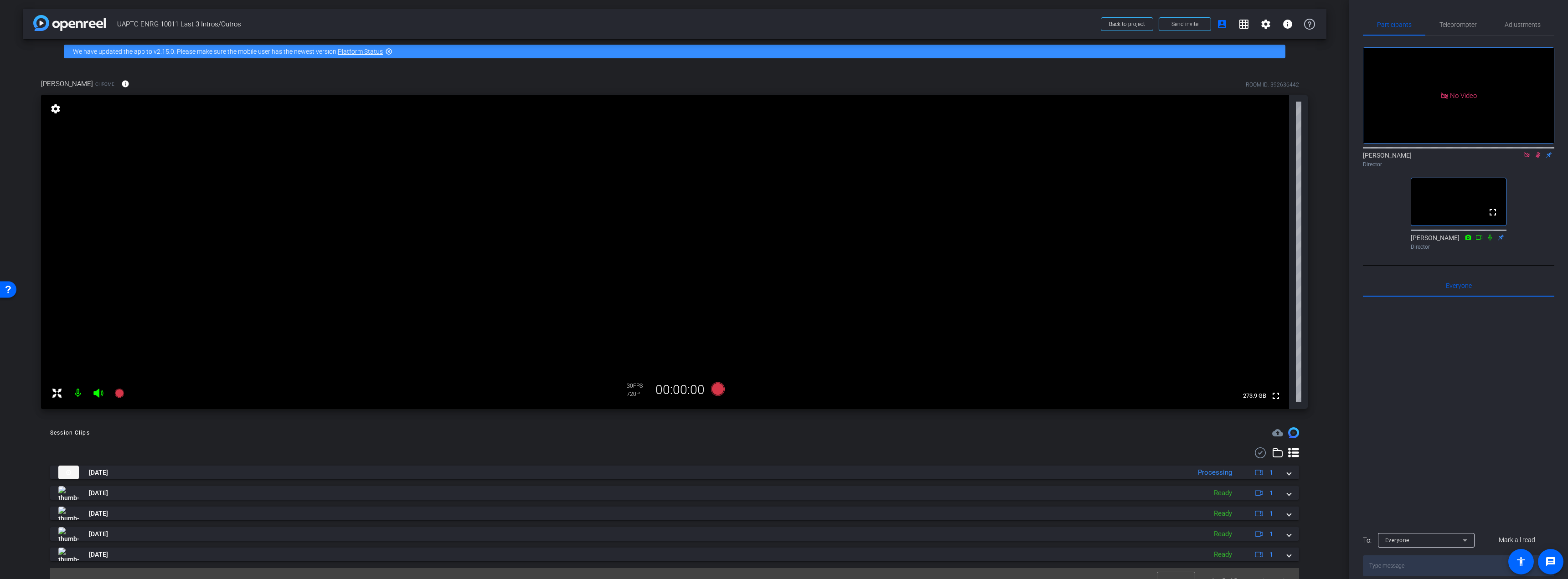
click at [1538, 151] on icon at bounding box center [1538, 154] width 7 height 6
click at [1538, 151] on icon at bounding box center [1538, 154] width 7 height 6
